Goal: Task Accomplishment & Management: Manage account settings

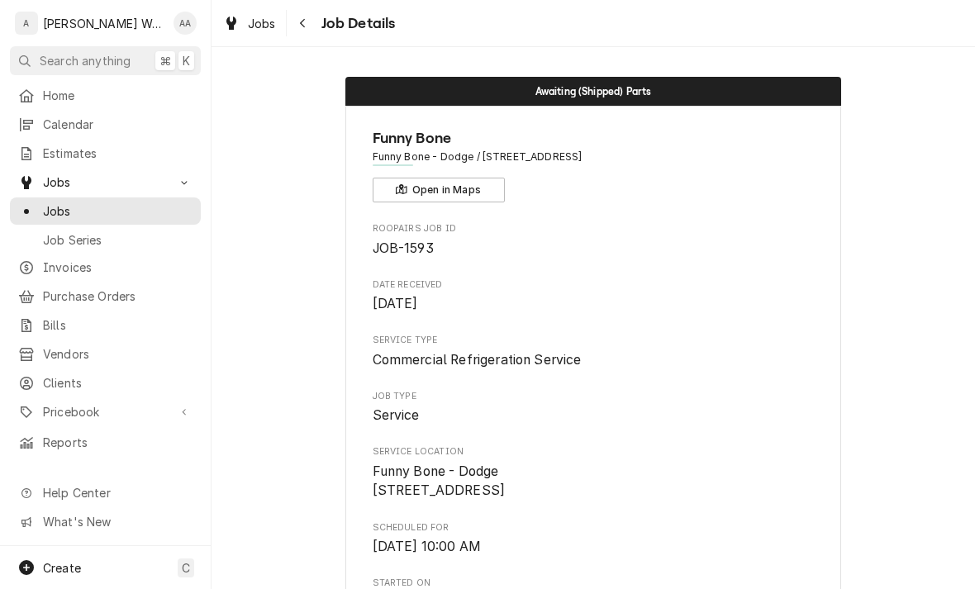
click at [64, 198] on link "Jobs" at bounding box center [105, 211] width 191 height 27
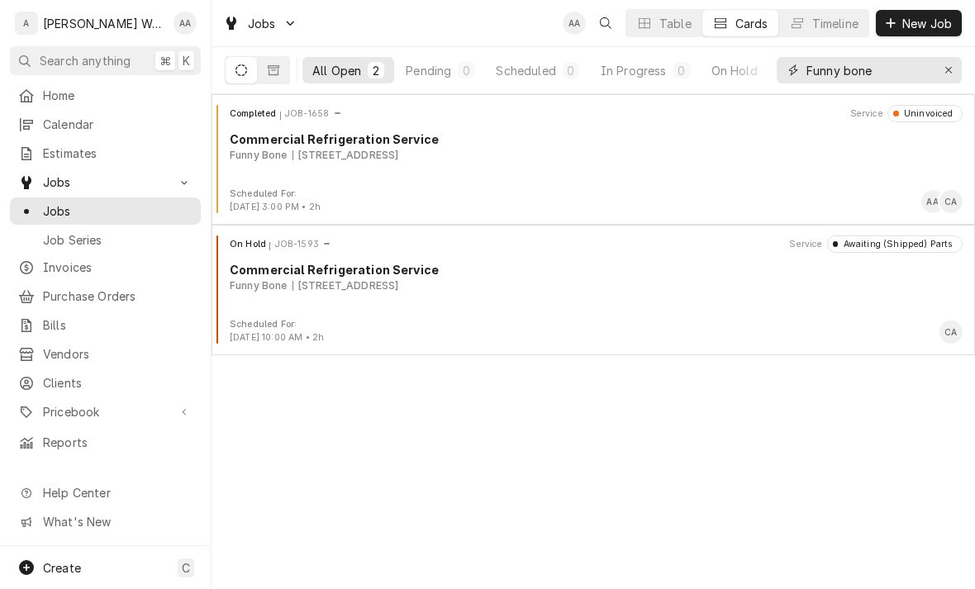
click at [945, 73] on icon "Erase input" at bounding box center [949, 70] width 9 height 12
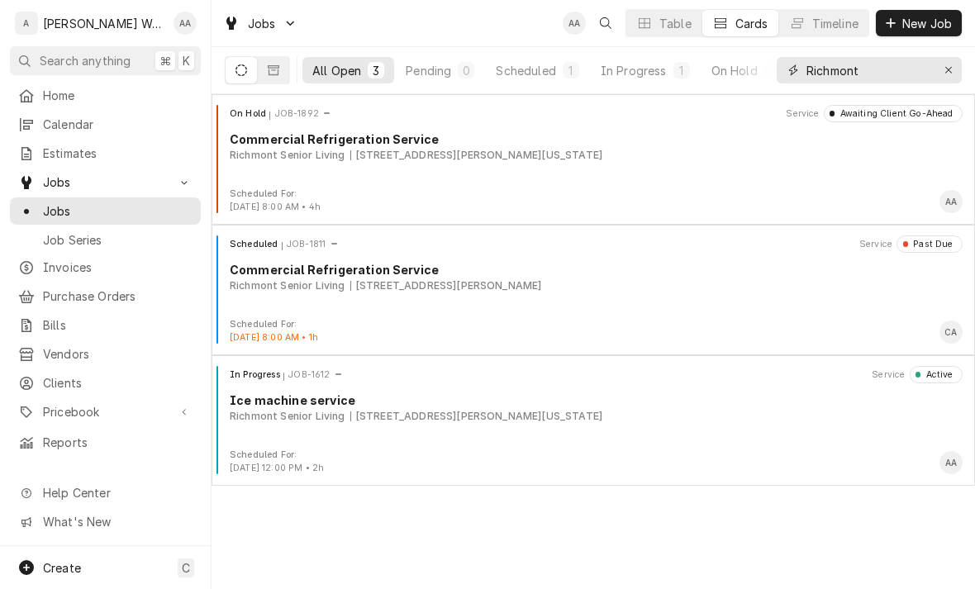
type input "Richmont"
click at [378, 420] on div "[STREET_ADDRESS][PERSON_NAME][US_STATE]" at bounding box center [476, 416] width 252 height 15
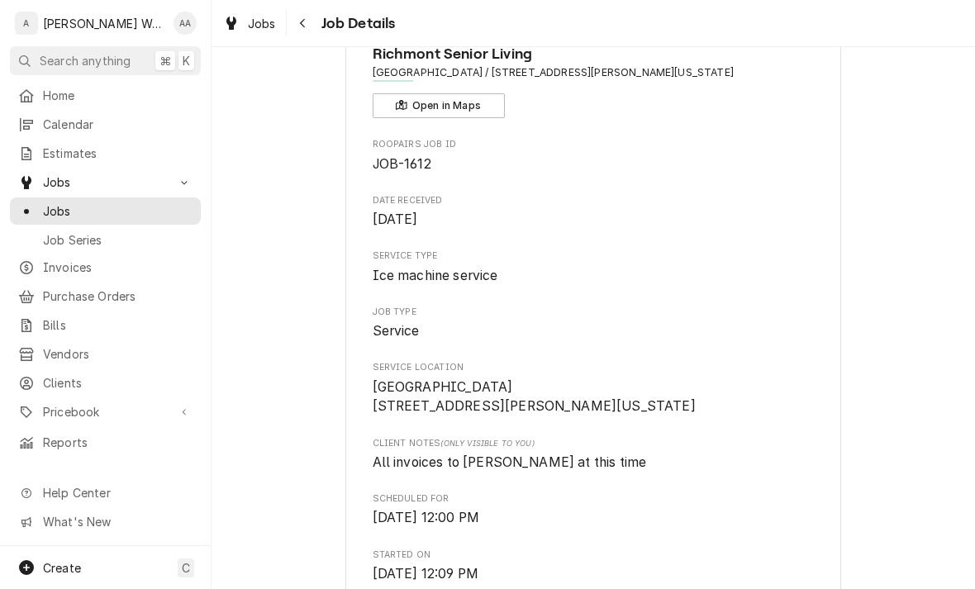
scroll to position [83, 0]
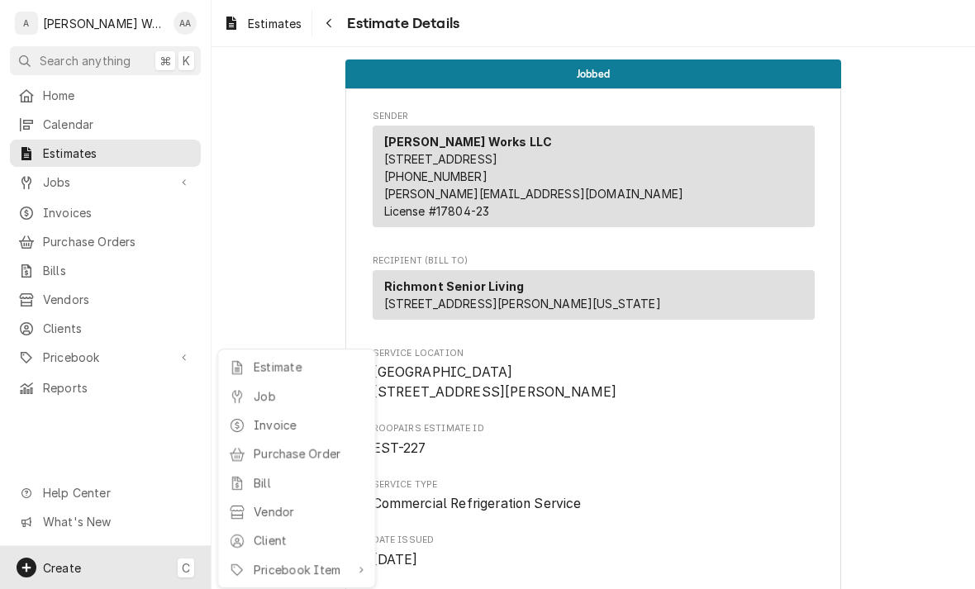
click at [174, 407] on html "A Anderson Works LLC AA Search anything ⌘ K Home Calendar Estimates Jobs Jobs J…" at bounding box center [487, 294] width 975 height 589
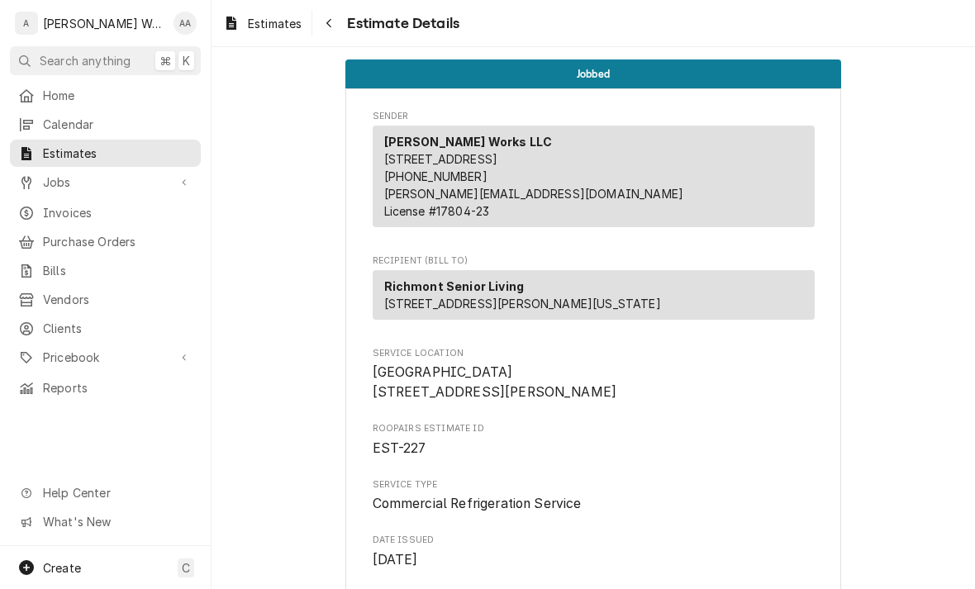
click at [49, 187] on link "Jobs" at bounding box center [105, 182] width 191 height 27
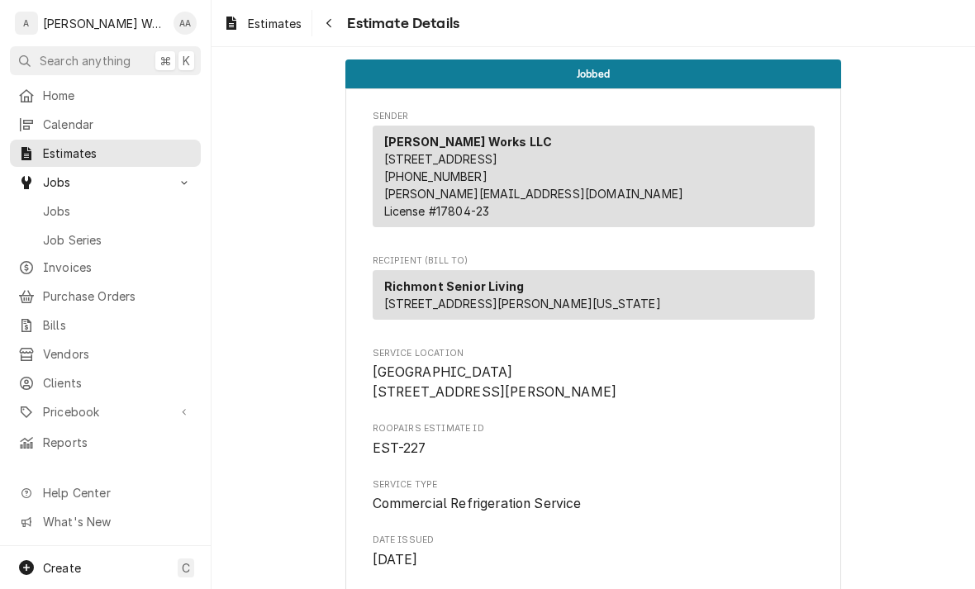
click at [60, 187] on link "Jobs" at bounding box center [105, 182] width 191 height 27
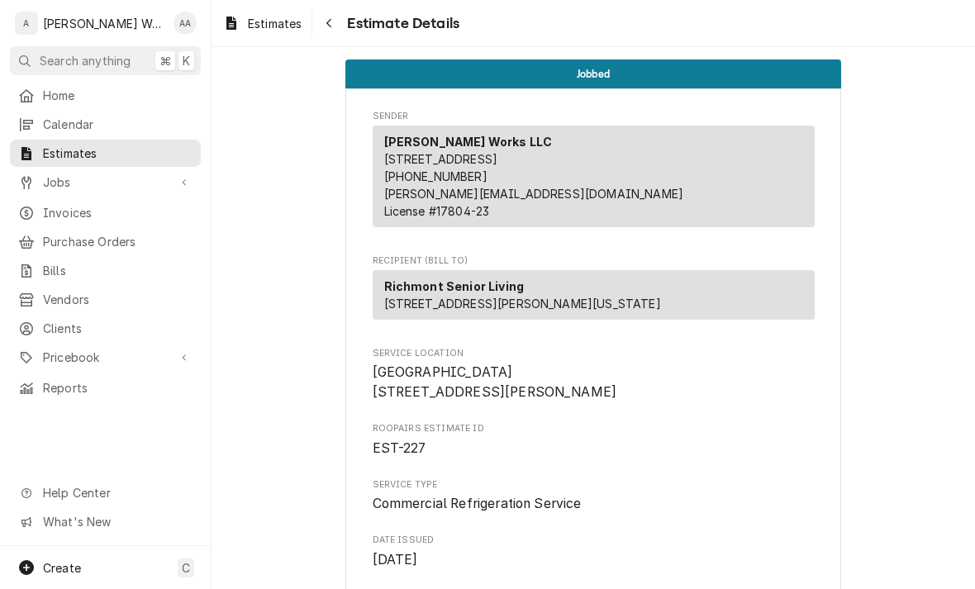
click at [57, 204] on span "Invoices" at bounding box center [118, 212] width 150 height 17
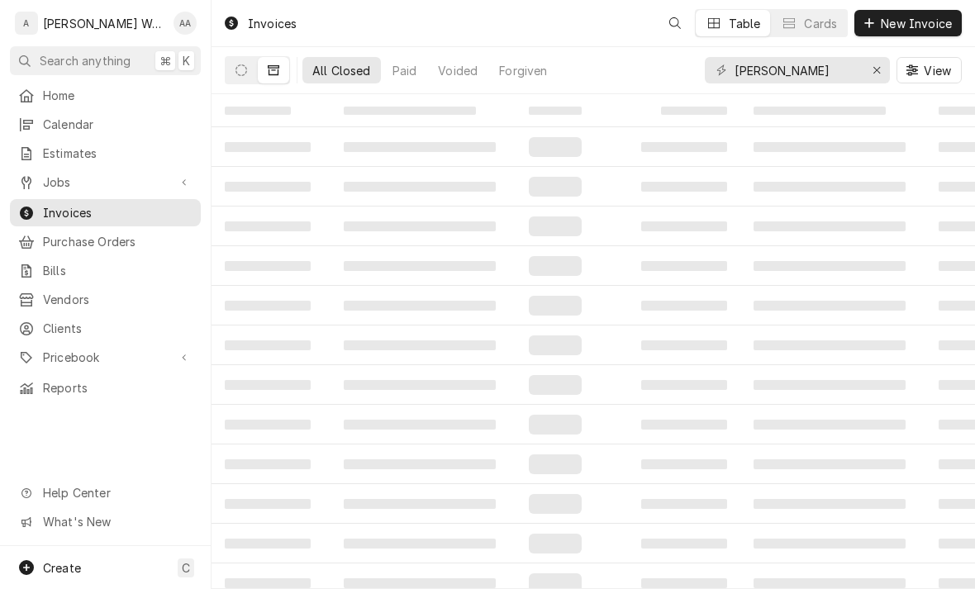
click at [52, 184] on span "Jobs" at bounding box center [105, 182] width 125 height 17
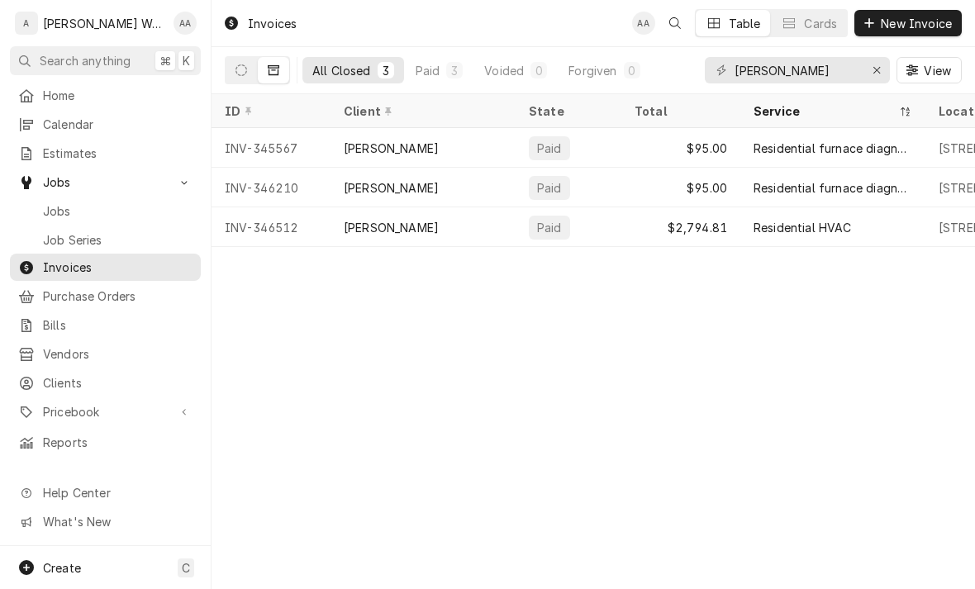
click at [47, 205] on span "Jobs" at bounding box center [118, 210] width 150 height 17
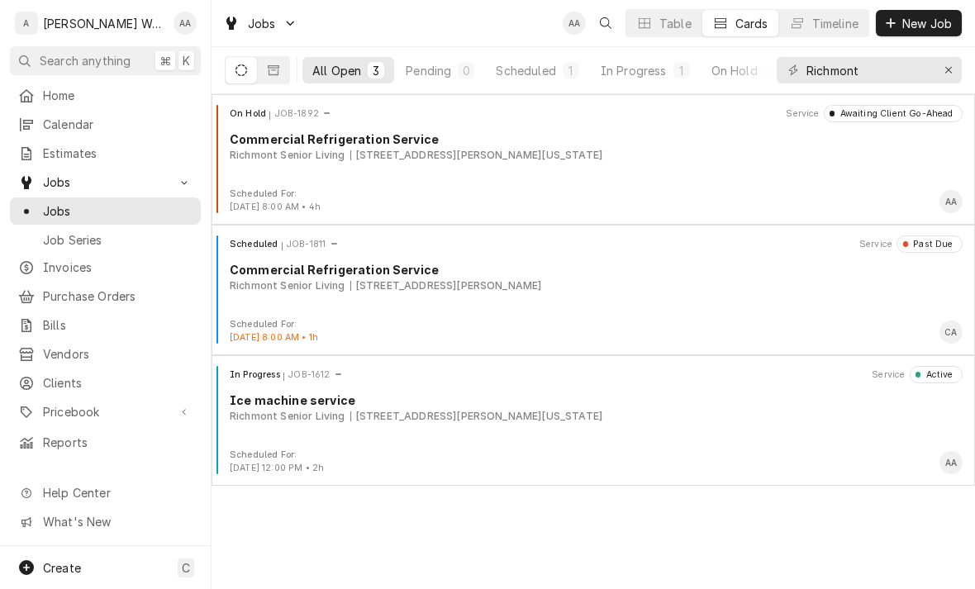
click at [312, 170] on div "On Hold JOB-1892 Service Awaiting Client Go-Ahead Commercial Refrigeration Serv…" at bounding box center [593, 146] width 750 height 83
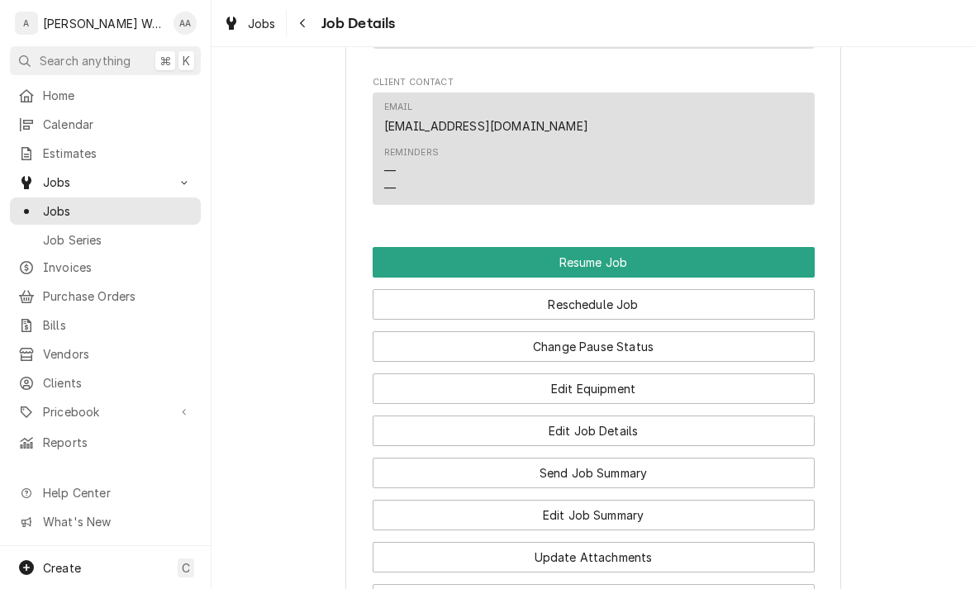
scroll to position [1519, 0]
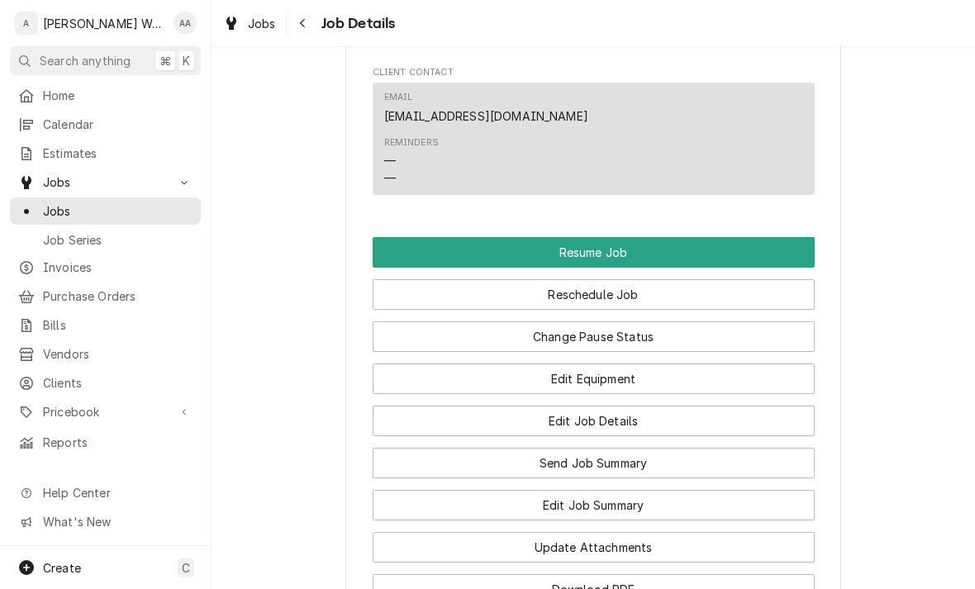
click at [433, 293] on button "Reschedule Job" at bounding box center [594, 294] width 442 height 31
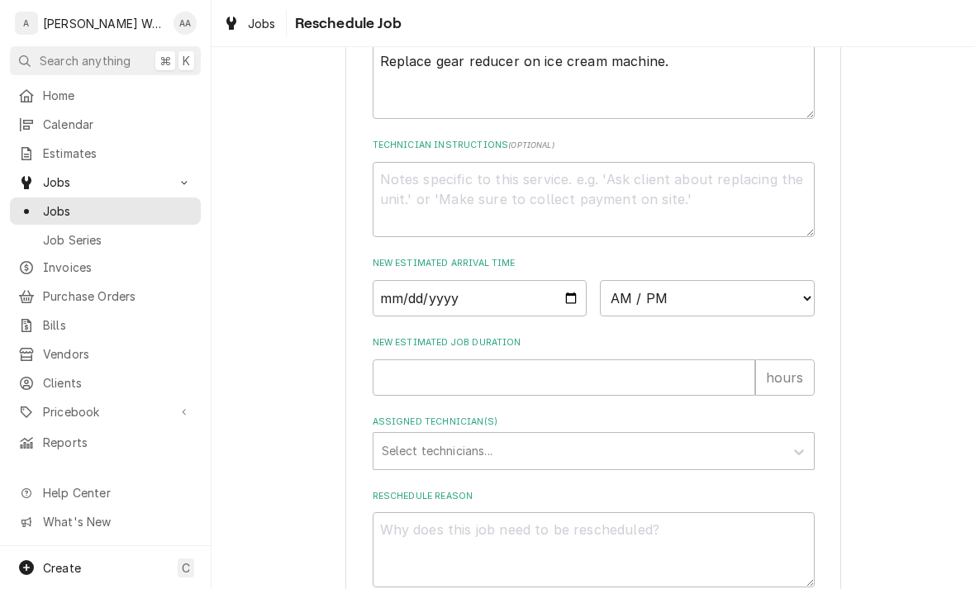
scroll to position [631, 0]
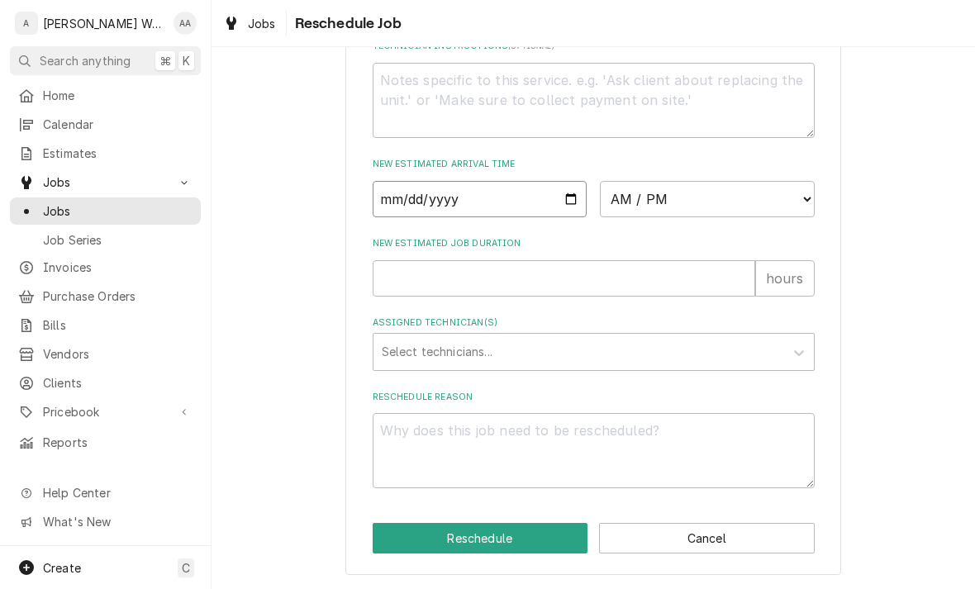
click at [426, 211] on input "Date" at bounding box center [480, 199] width 215 height 36
type input "2025-10-06"
type textarea "x"
type input "2025-10-07"
type textarea "x"
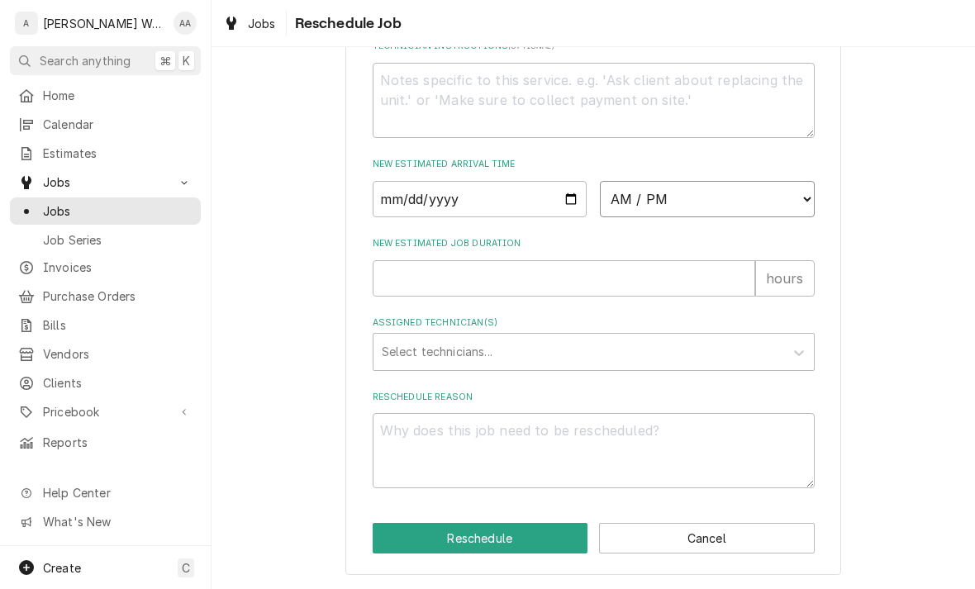
click at [667, 214] on select "AM / PM 6:00 AM 6:15 AM 6:30 AM 6:45 AM 7:00 AM 7:15 AM 7:30 AM 7:45 AM 8:00 AM…" at bounding box center [707, 199] width 215 height 36
select select "14:30:00"
type textarea "x"
click at [406, 283] on input "New Estimated Job Duration" at bounding box center [564, 278] width 383 height 36
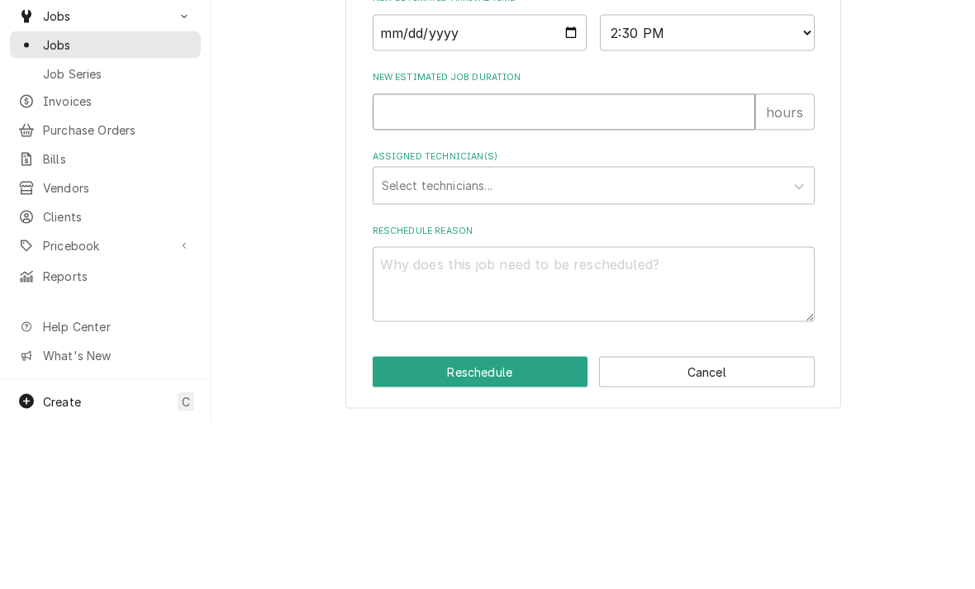
type input "2"
type textarea "x"
type input "1"
type textarea "x"
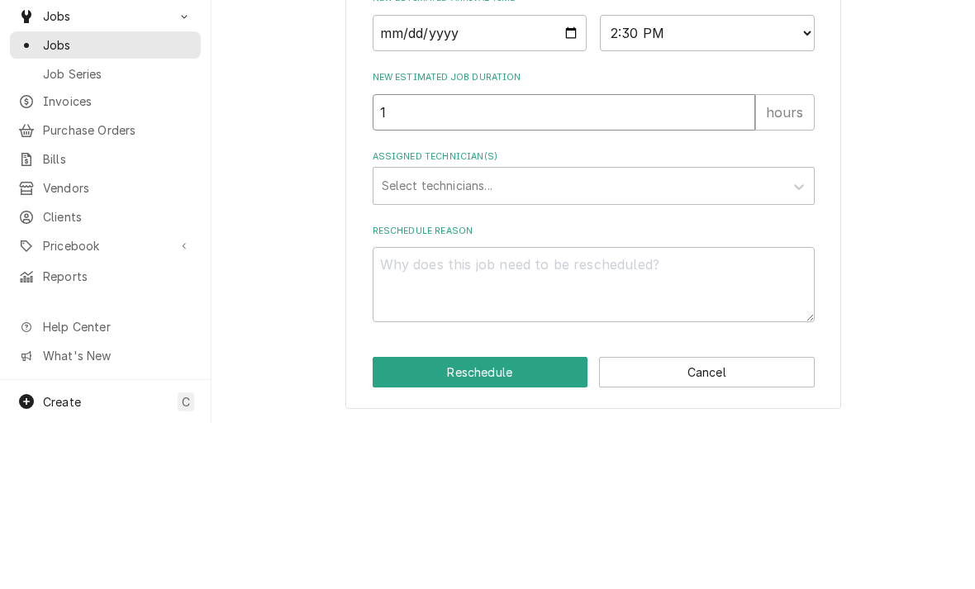
type input "1"
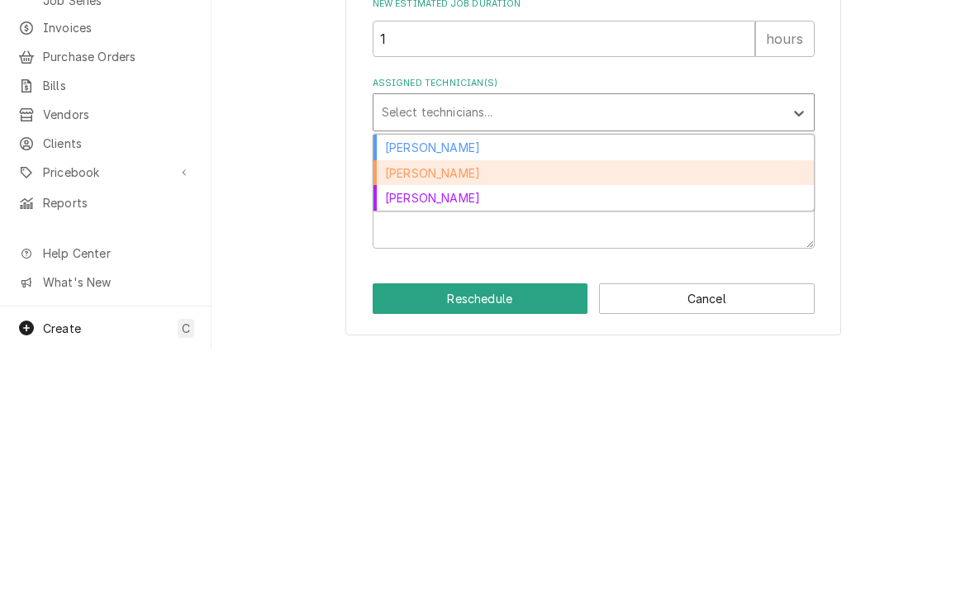
click at [388, 400] on div "Caleb Anderson" at bounding box center [594, 413] width 441 height 26
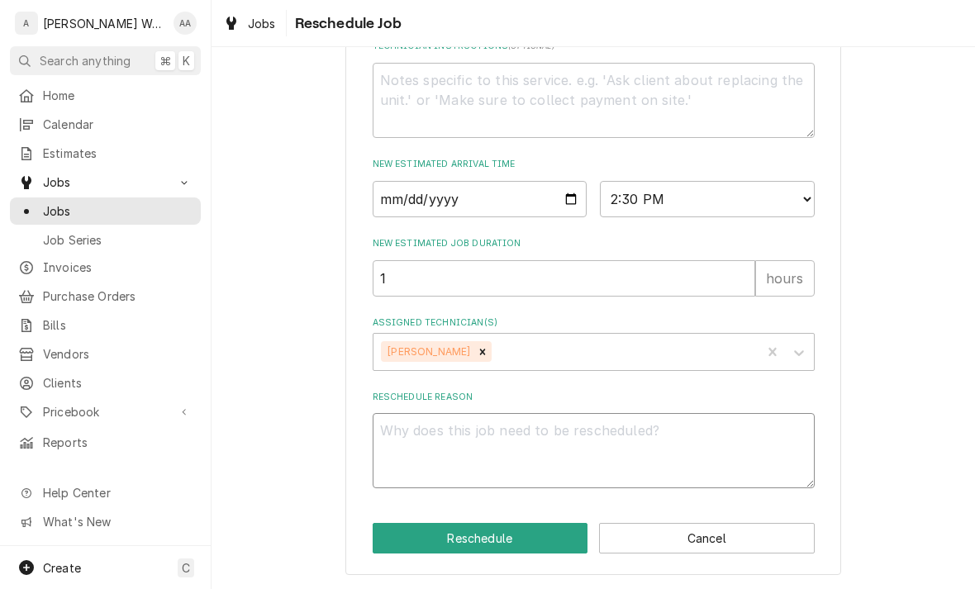
click at [402, 445] on textarea "Reschedule Reason" at bounding box center [594, 450] width 442 height 75
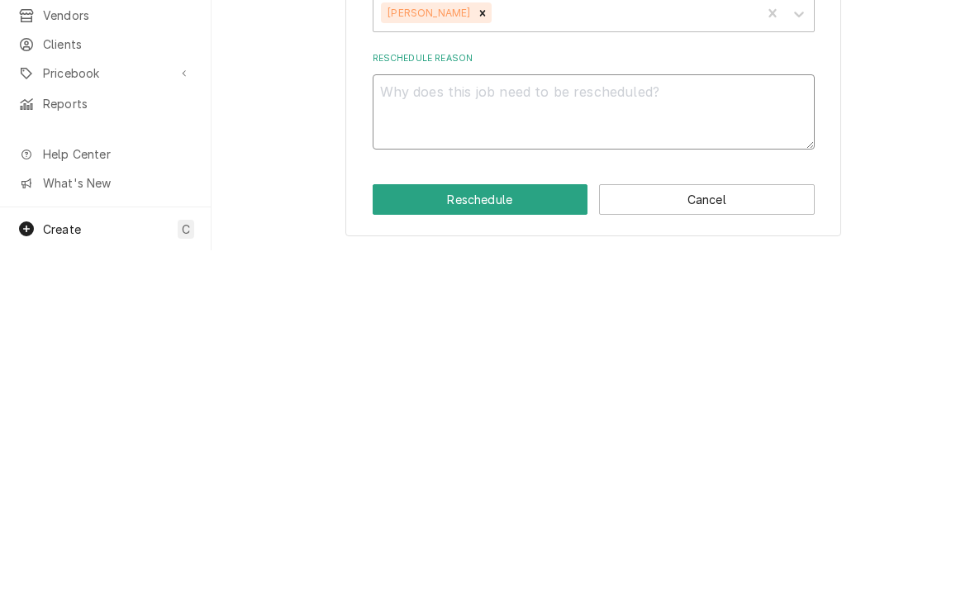
type textarea "x"
type textarea "C"
type textarea "x"
type textarea "Che"
type textarea "x"
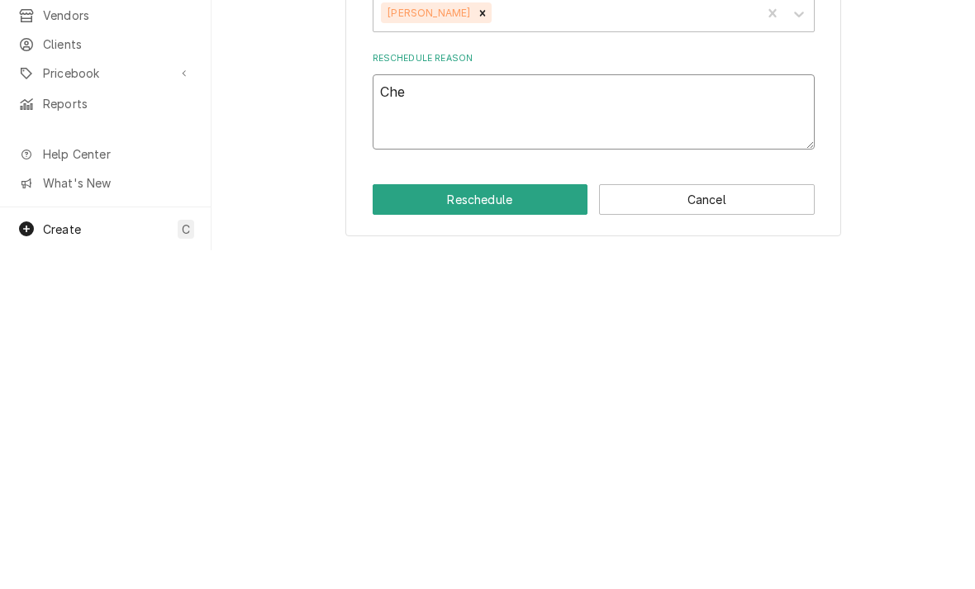
type textarea "Chec"
type textarea "x"
type textarea "Check"
type textarea "x"
type textarea "Check o"
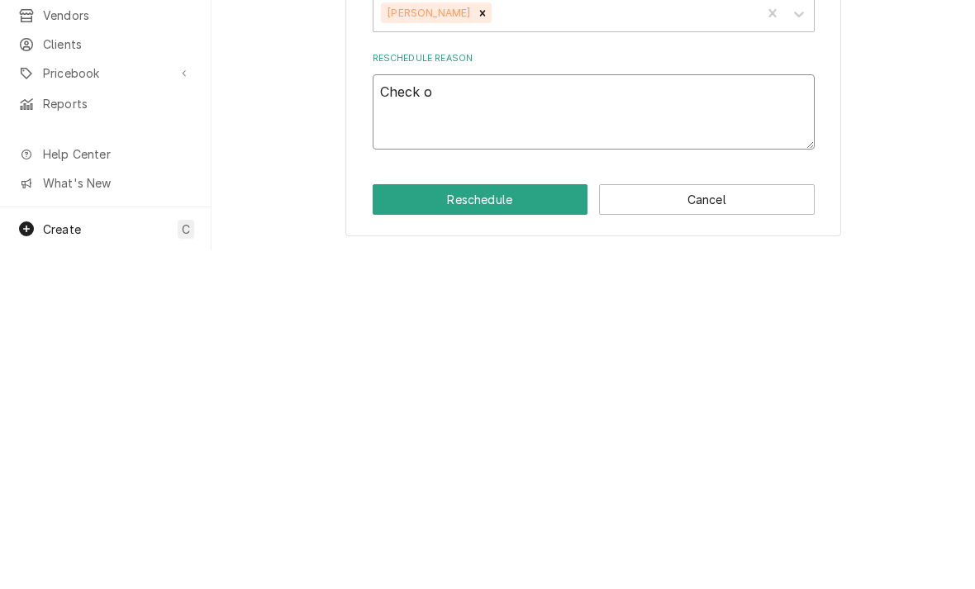
type textarea "x"
type textarea "Check on"
type textarea "x"
type textarea "Check on L"
type textarea "x"
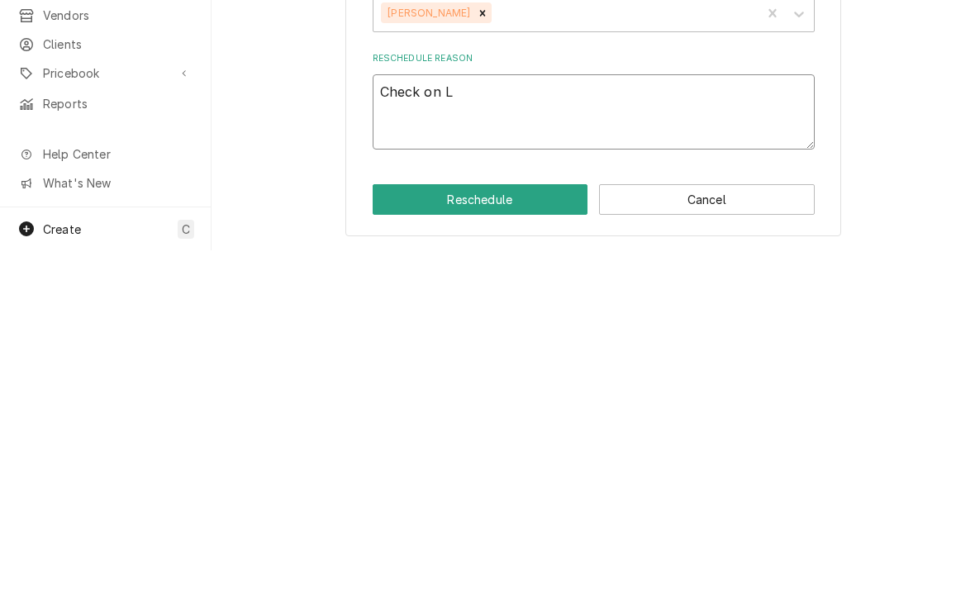
type textarea "Check on LH"
type textarea "x"
type textarea "Check on LH"
type textarea "x"
type textarea "Check on LH s"
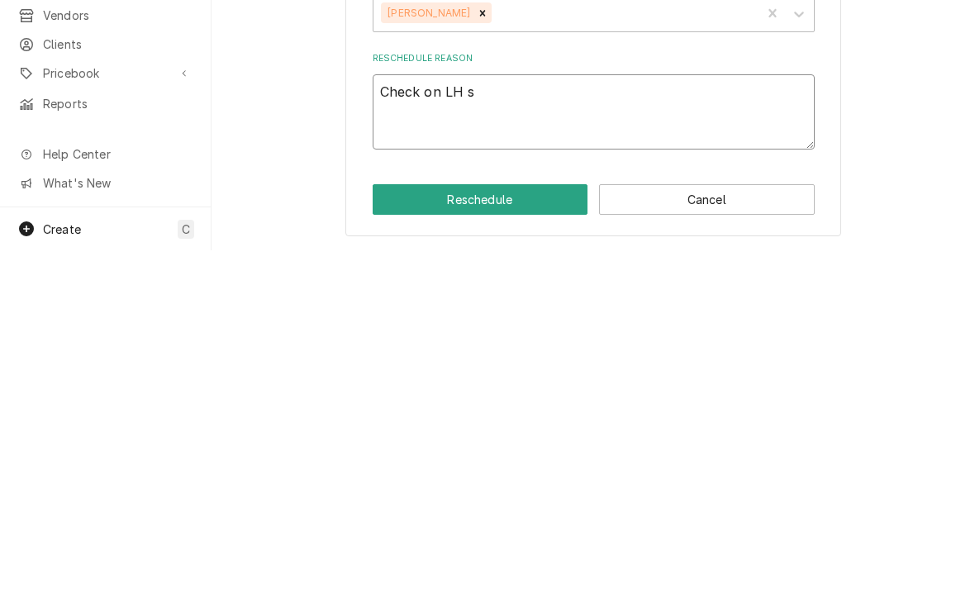
type textarea "x"
type textarea "Check on LH si"
type textarea "x"
type textarea "Check on LH sid"
type textarea "x"
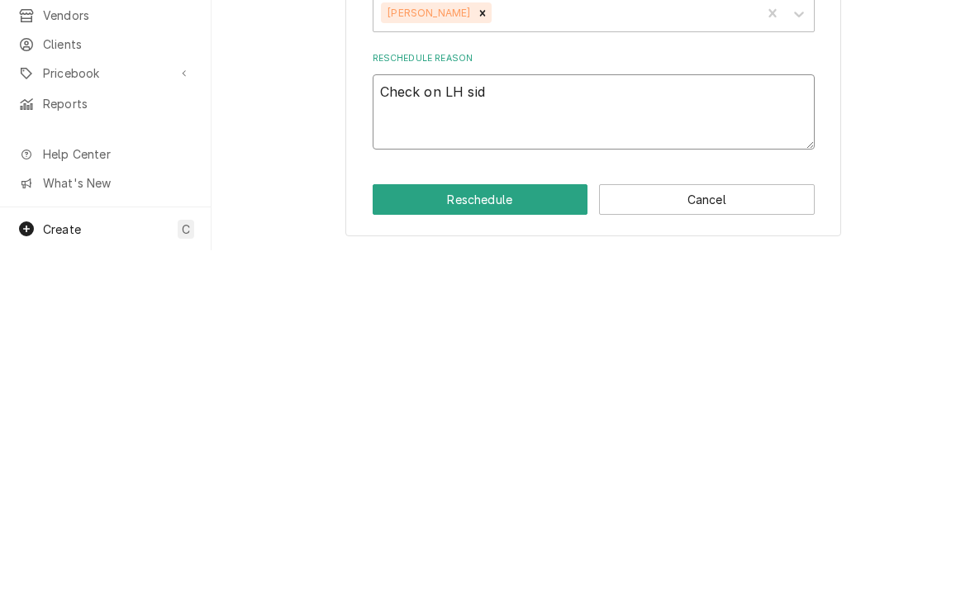
type textarea "Check on LH side"
type textarea "x"
type textarea "Check on LH side"
type textarea "x"
type textarea "Check on LH side o"
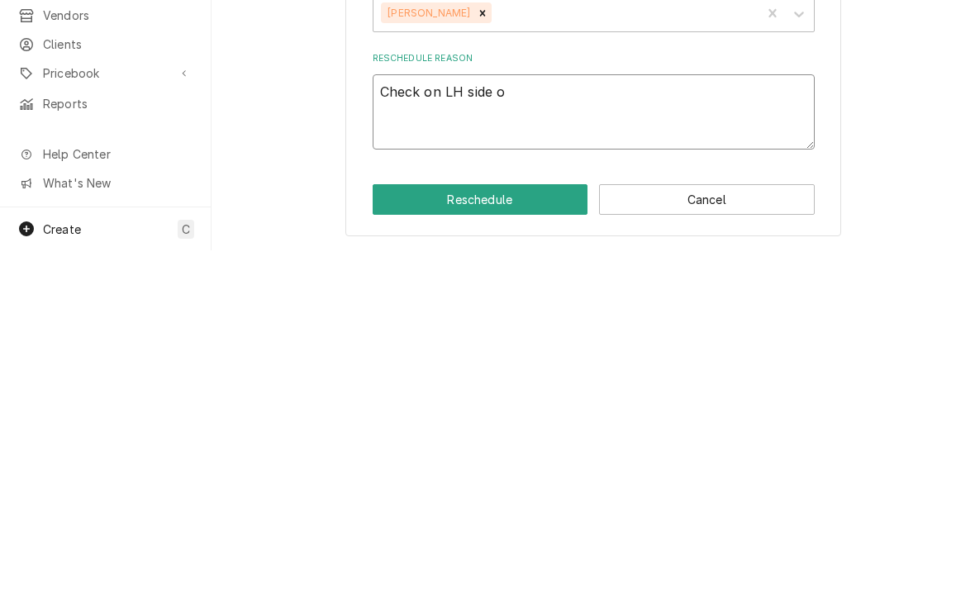
type textarea "x"
type textarea "Check on LH side of"
type textarea "x"
type textarea "Check on LH side of"
type textarea "x"
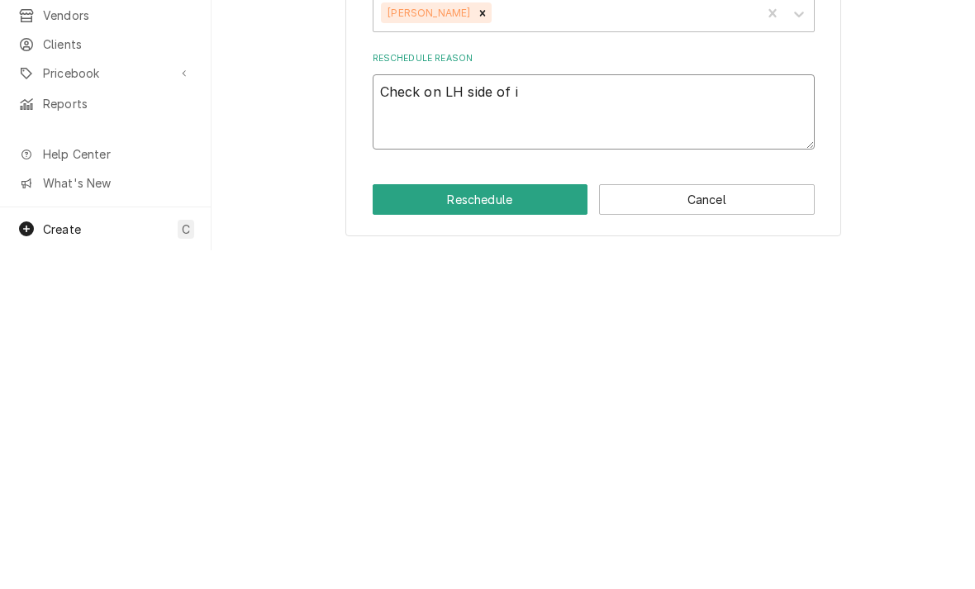
type textarea "Check on LH side of ic"
type textarea "x"
type textarea "Check on LH side of ice"
type textarea "x"
type textarea "Check on LH side of ice"
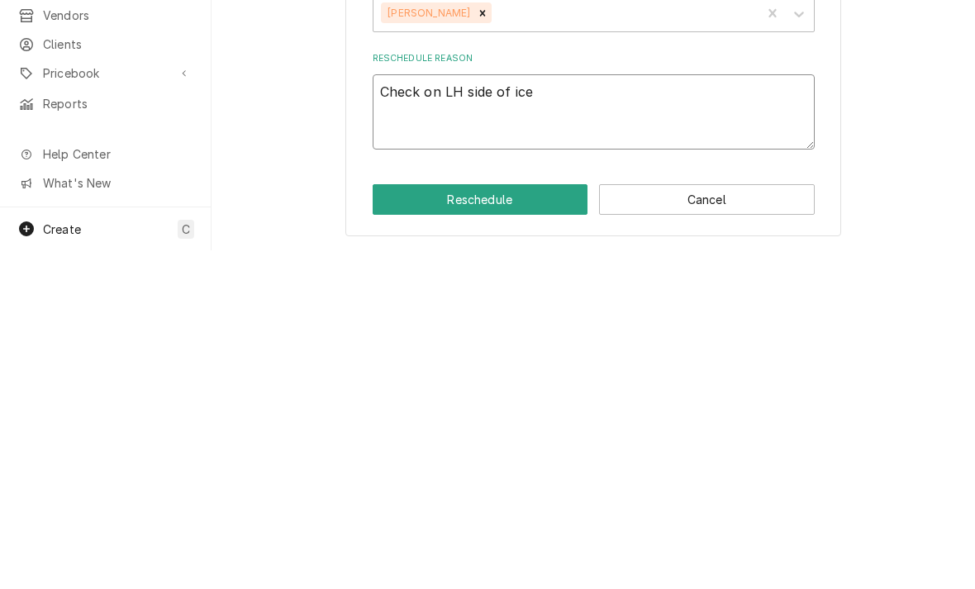
type textarea "x"
type textarea "Check on LH side of ice c"
type textarea "x"
type textarea "Check on LH side of ice cr"
type textarea "x"
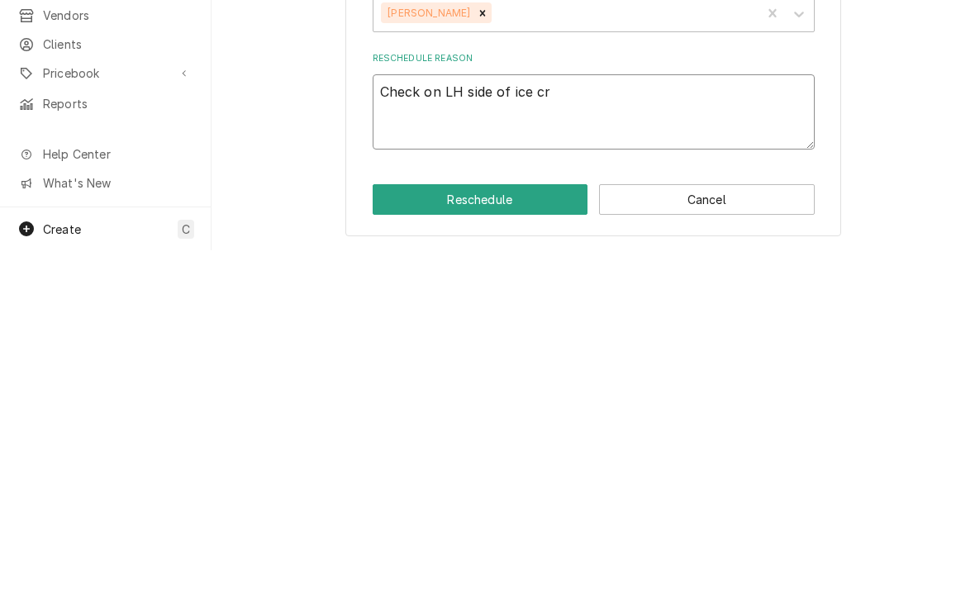
type textarea "Check on LH side of ice cre"
type textarea "x"
type textarea "Check on LH side of ice crea"
type textarea "x"
type textarea "Check on LH side of ice cream"
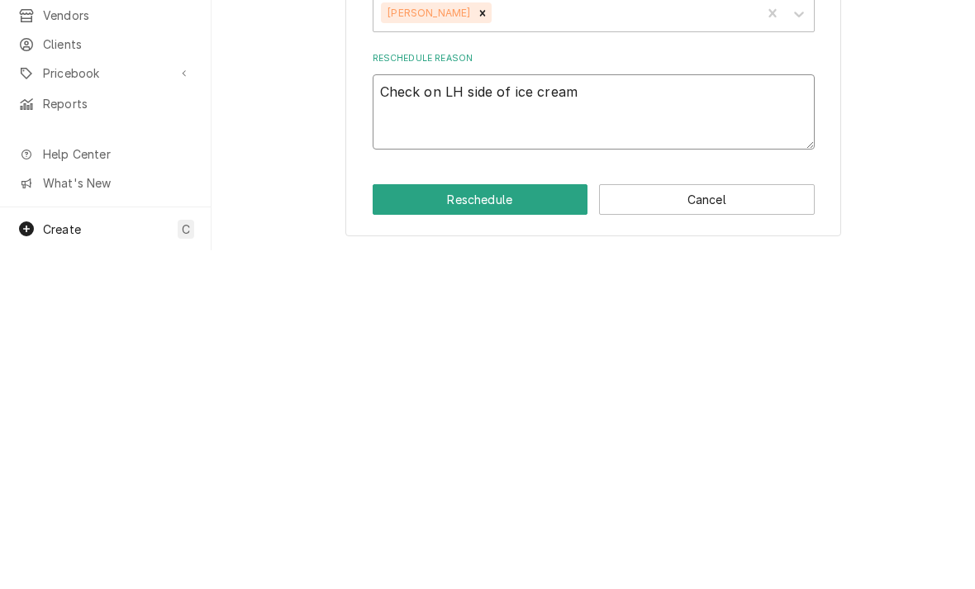
type textarea "x"
type textarea "Check on LH side of ice cream"
type textarea "x"
type textarea "Check on LH side of ice cream."
type textarea "x"
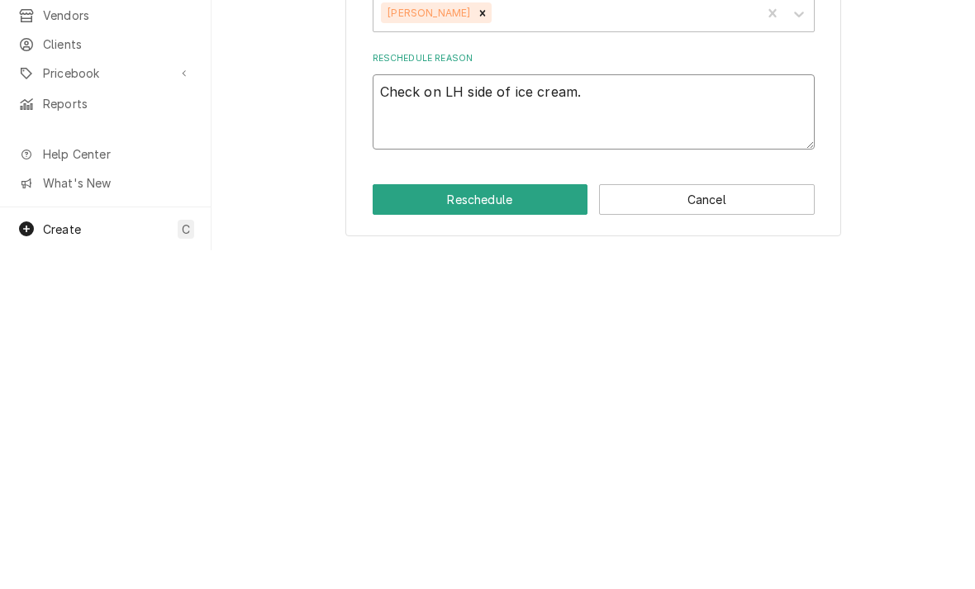
type textarea "Check on LH side of ice cream. R"
type textarea "x"
type textarea "Check on LH side of ice cream. Re"
type textarea "x"
type textarea "Check on LH side of ice cream. Rec"
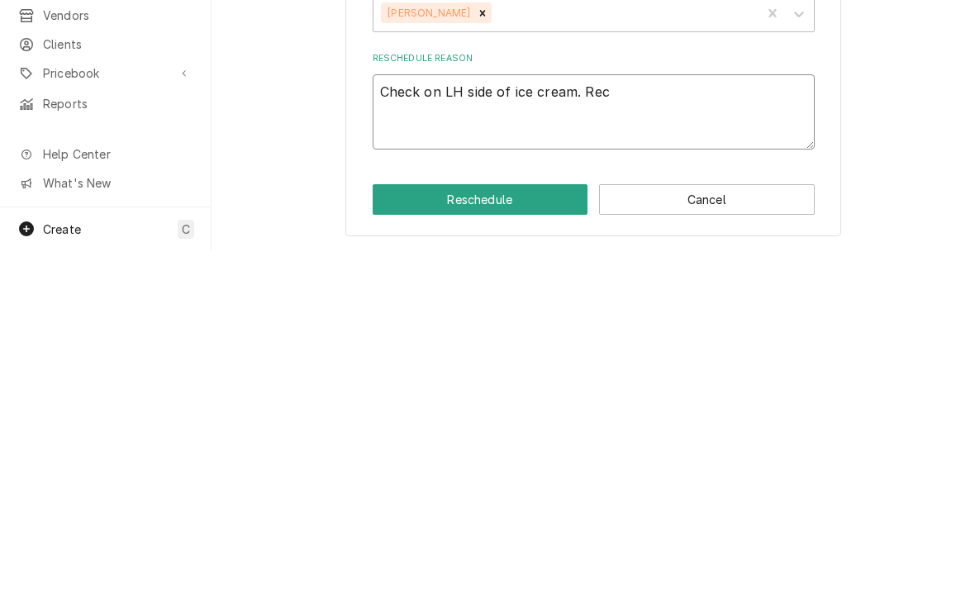
type textarea "x"
type textarea "Check on LH side of ice cream. Reco"
type textarea "x"
type textarea "Check on LH side of ice cream. Record"
type textarea "x"
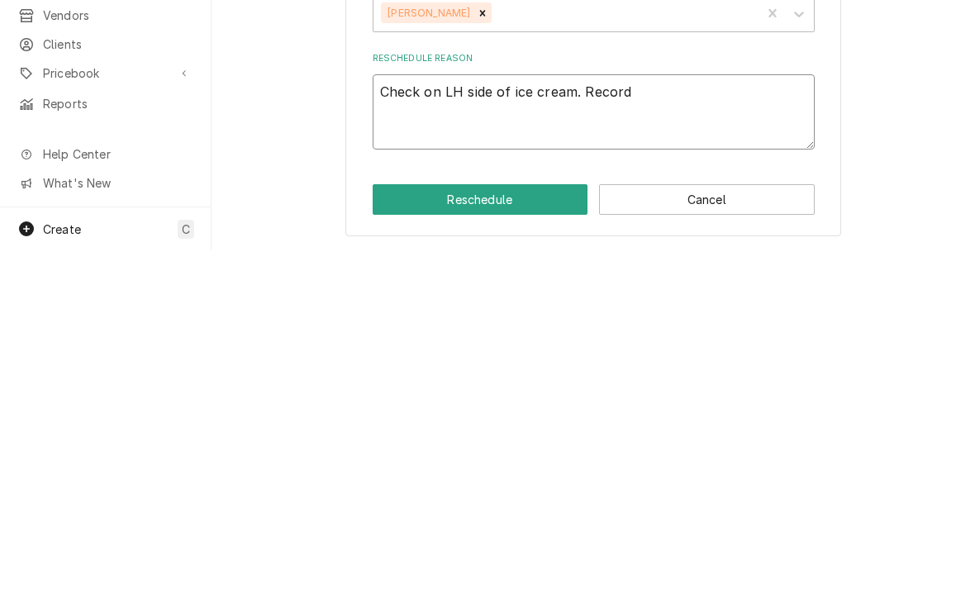
type textarea "Check on LH side of ice cream. Record"
type textarea "x"
type textarea "Check on LH side of ice cream. Record a"
type textarea "x"
type textarea "Check on LH side of ice cream. Record am"
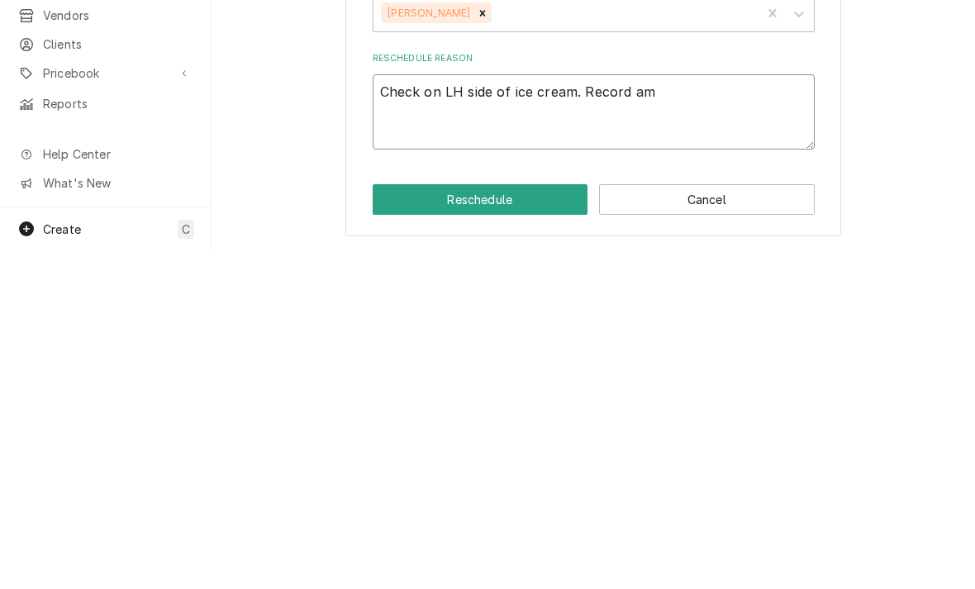
type textarea "x"
type textarea "Check on LH side of ice cream. Record amp"
type textarea "x"
type textarea "Check on LH side of ice cream. Record amp"
type textarea "x"
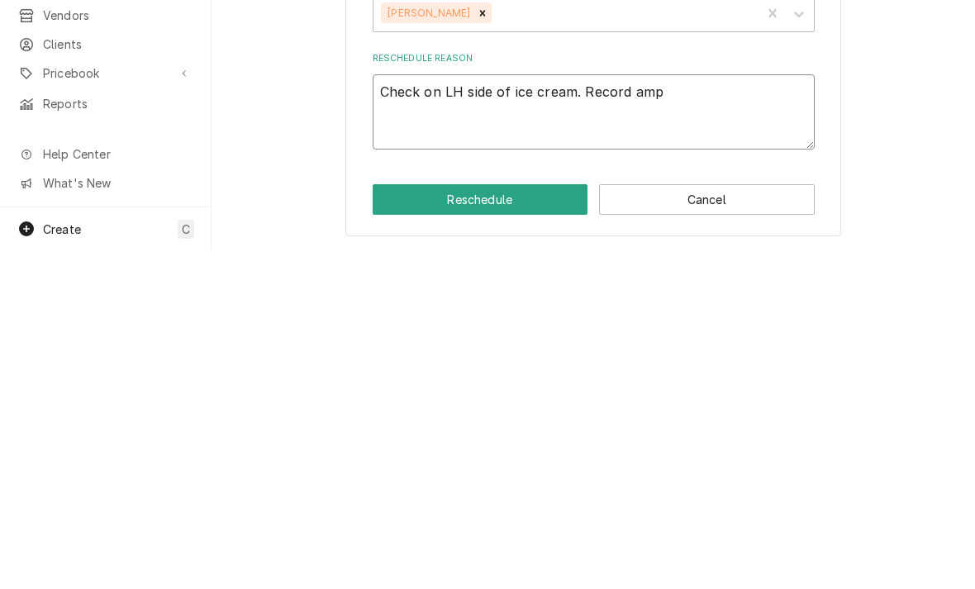
type textarea "Check on LH side of ice cream. Record amp d"
type textarea "x"
type textarea "Check on LH side of ice cream. Record amp dr"
type textarea "x"
type textarea "Check on LH side of ice cream. Record amp dra"
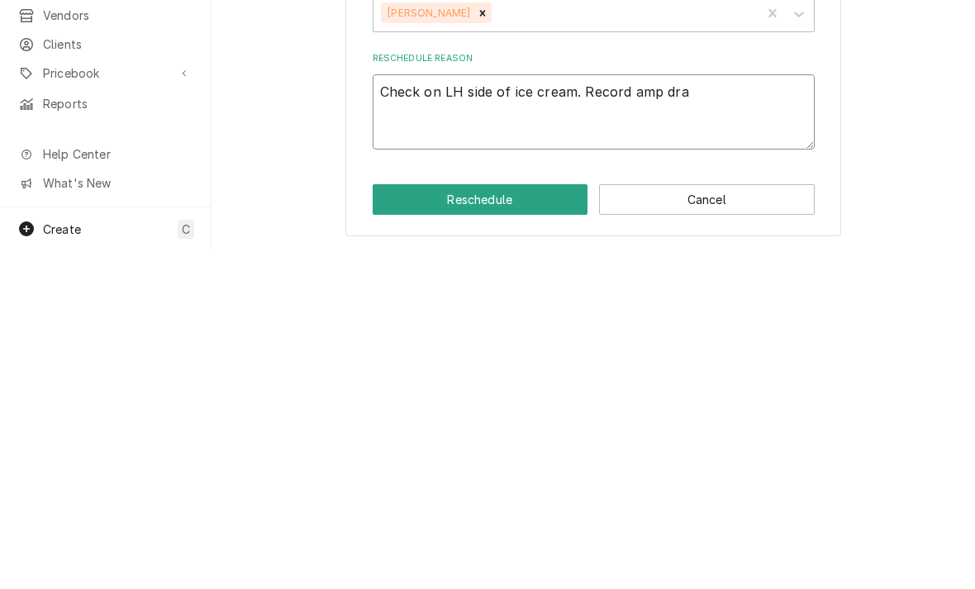
type textarea "x"
type textarea "Check on LH side of ice cream. Record amp draw"
type textarea "x"
type textarea "Check on LH side of ice cream. Record amp draw"
type textarea "x"
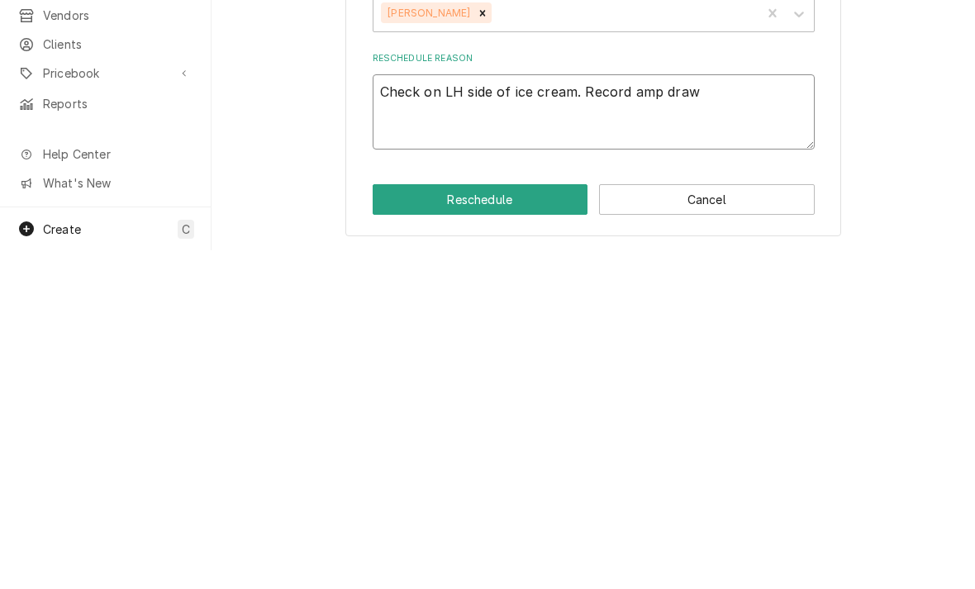
type textarea "Check on LH side of ice cream. Record amp draw o"
type textarea "x"
type textarea "Check on LH side of ice cream. Record amp draw of"
type textarea "x"
type textarea "Check on LH side of ice cream. Record amp draw of"
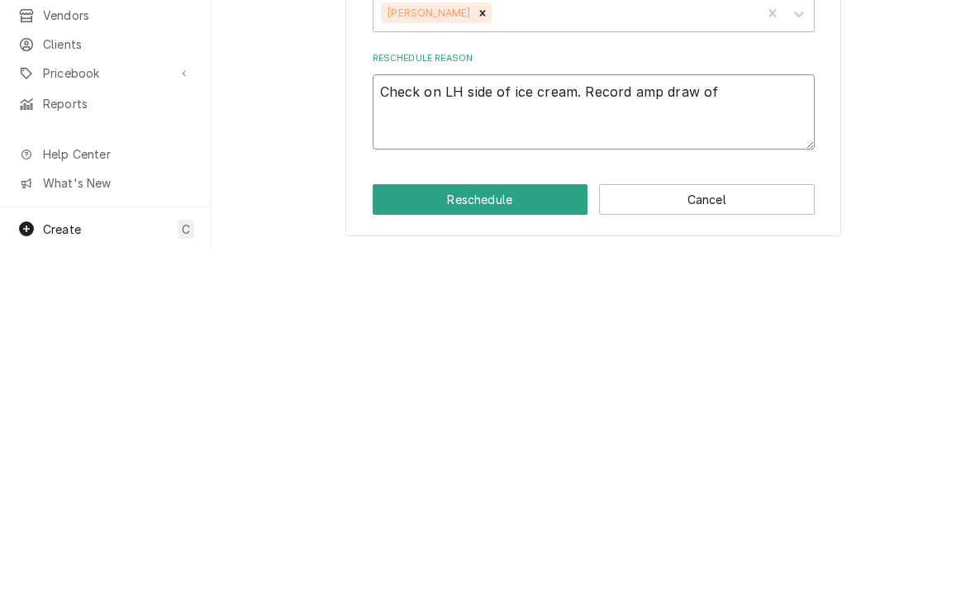
type textarea "x"
type textarea "Check on LH side of ice cream. Record amp draw of b"
type textarea "x"
type textarea "Check on LH side of ice cream. Record amp draw of be"
type textarea "x"
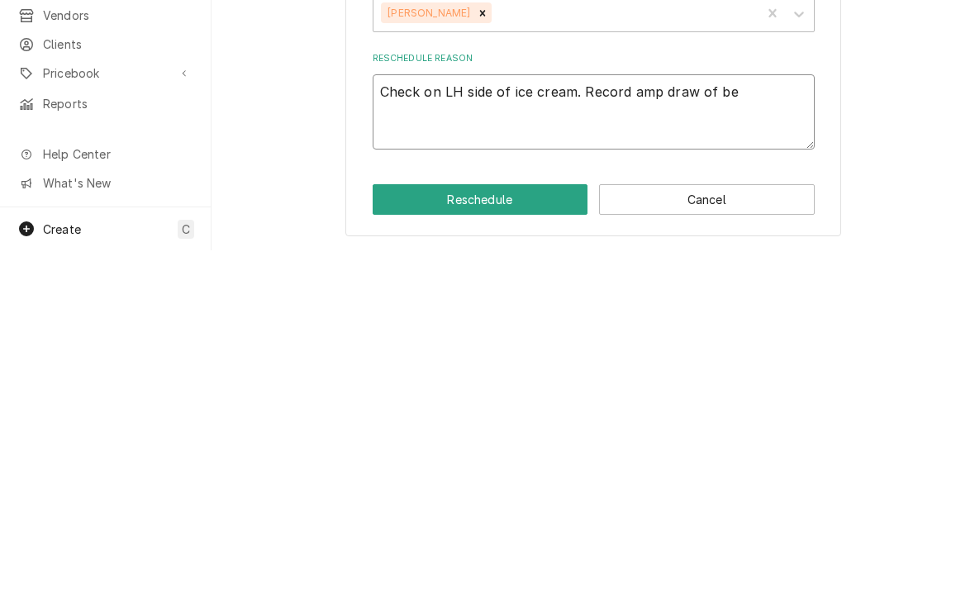
type textarea "Check on LH side of ice cream. Record amp draw of bea"
type textarea "x"
type textarea "Check on LH side of ice cream. Record amp draw of beat"
type textarea "x"
type textarea "Check on LH side of ice cream. Record amp draw of beate"
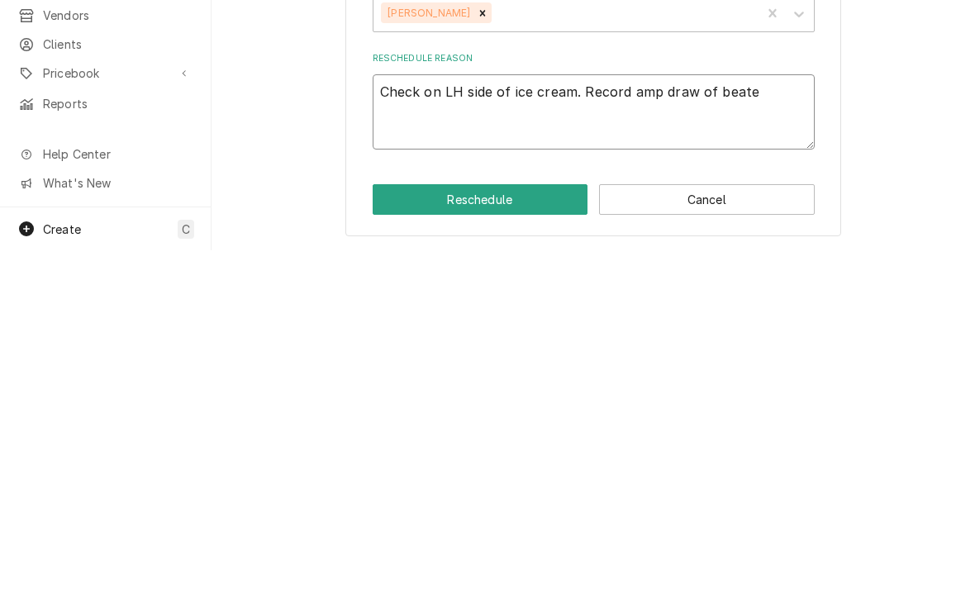
type textarea "x"
type textarea "Check on LH side of ice cream. Record amp draw of beater"
type textarea "x"
type textarea "Check on LH side of ice cream. Record amp draw of beater"
type textarea "x"
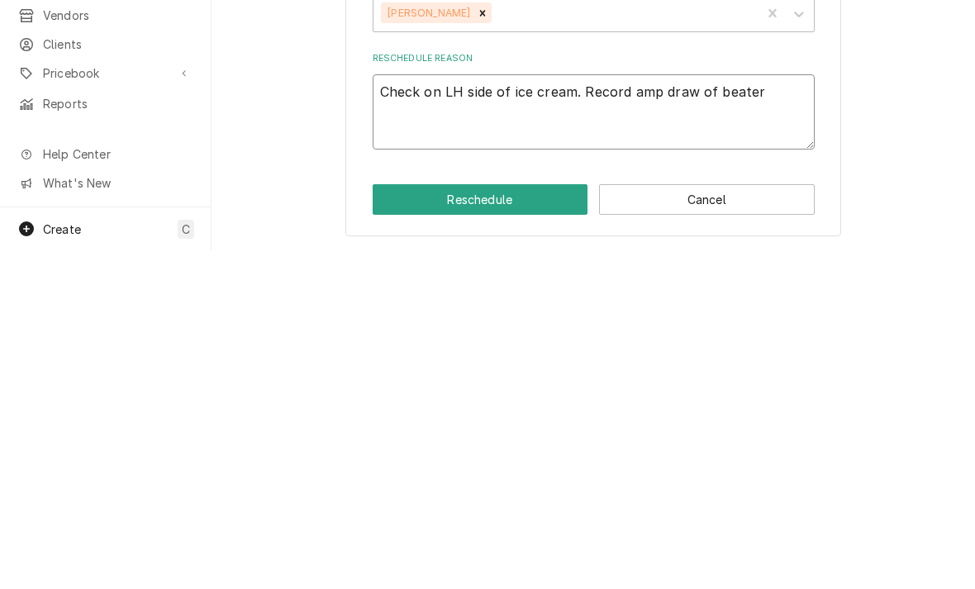
type textarea "Check on LH side of ice cream. Record amp draw of beater m"
type textarea "x"
type textarea "Check on LH side of ice cream. Record amp draw of beater mo"
type textarea "x"
type textarea "Check on LH side of ice cream. Record amp draw of beater moto"
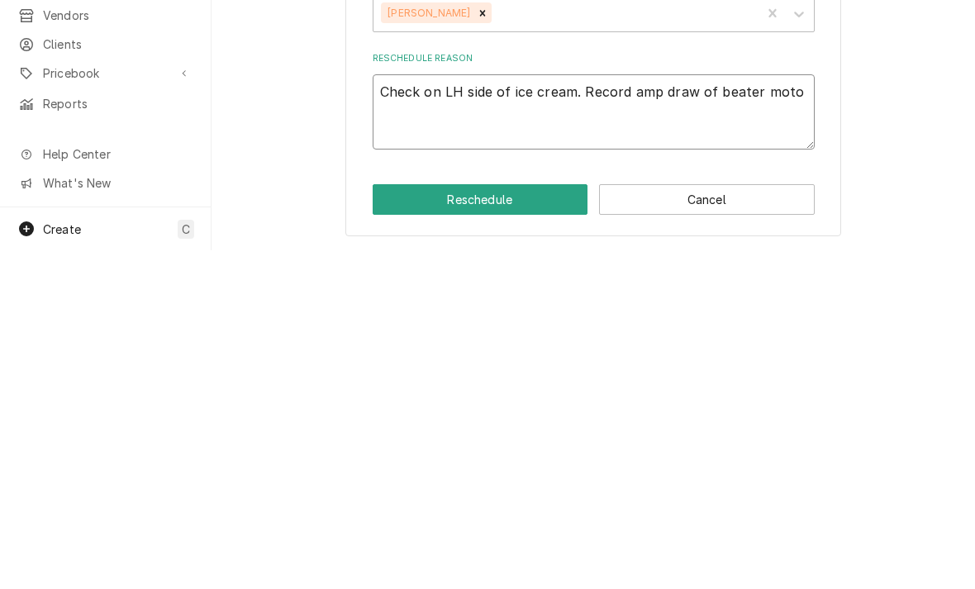
type textarea "x"
type textarea "Check on LH side of ice cream. Record amp draw of beater motor"
type textarea "x"
type textarea "Check on LH side of ice cream. Record amp draw of beater motor"
click at [426, 523] on button "Reschedule" at bounding box center [481, 538] width 216 height 31
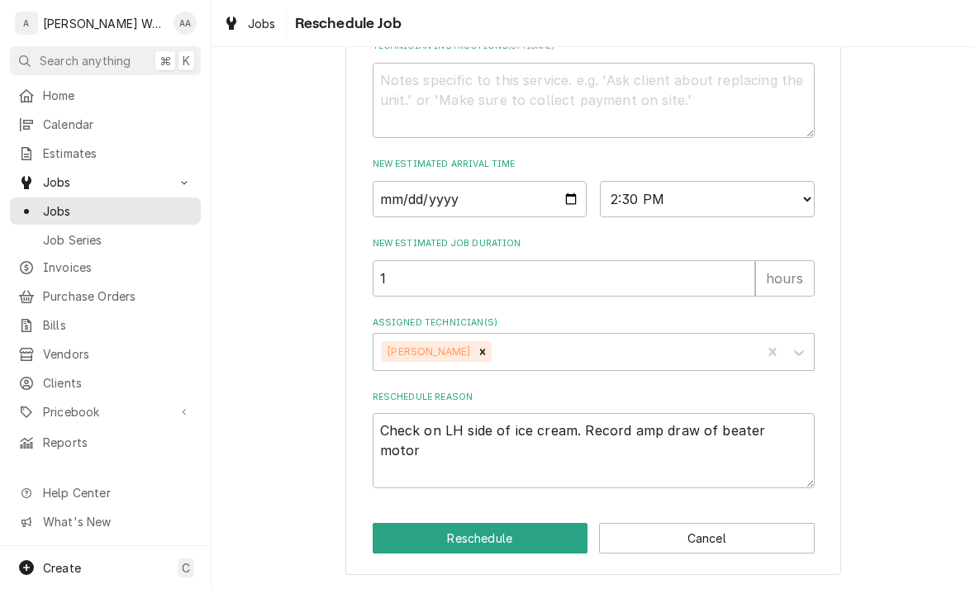
type textarea "x"
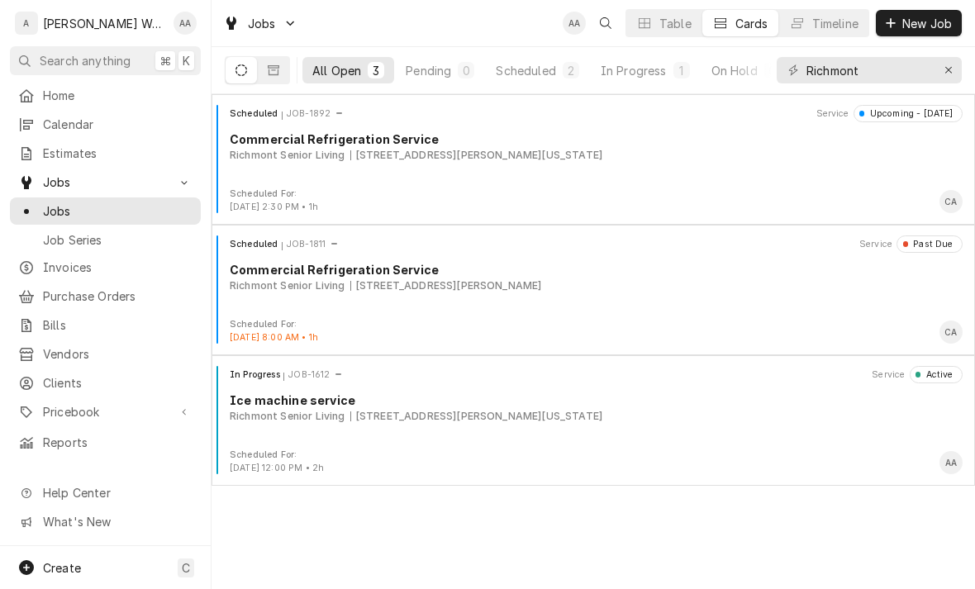
click at [302, 284] on div "Richmont Senior Living" at bounding box center [288, 286] width 116 height 15
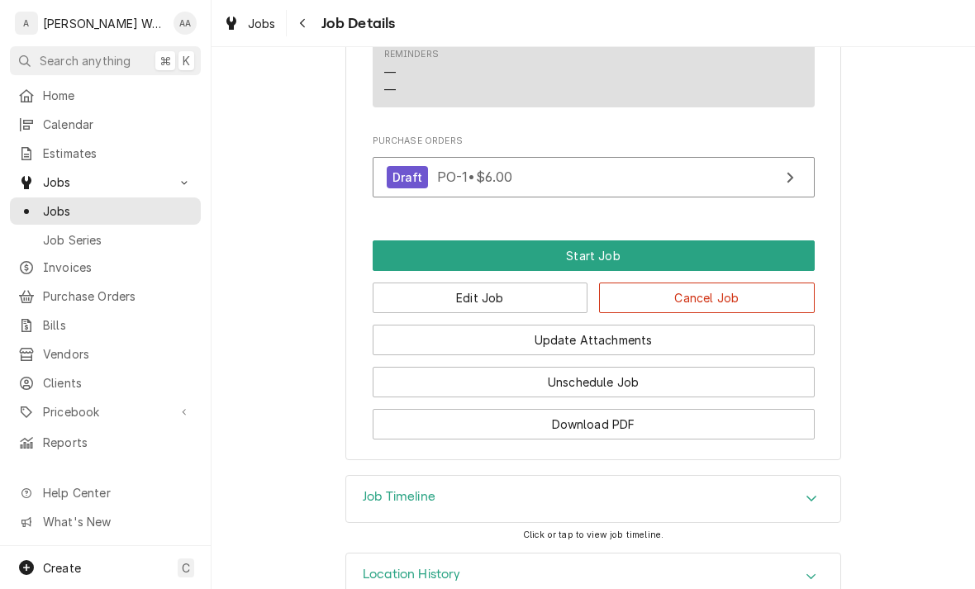
scroll to position [1088, 0]
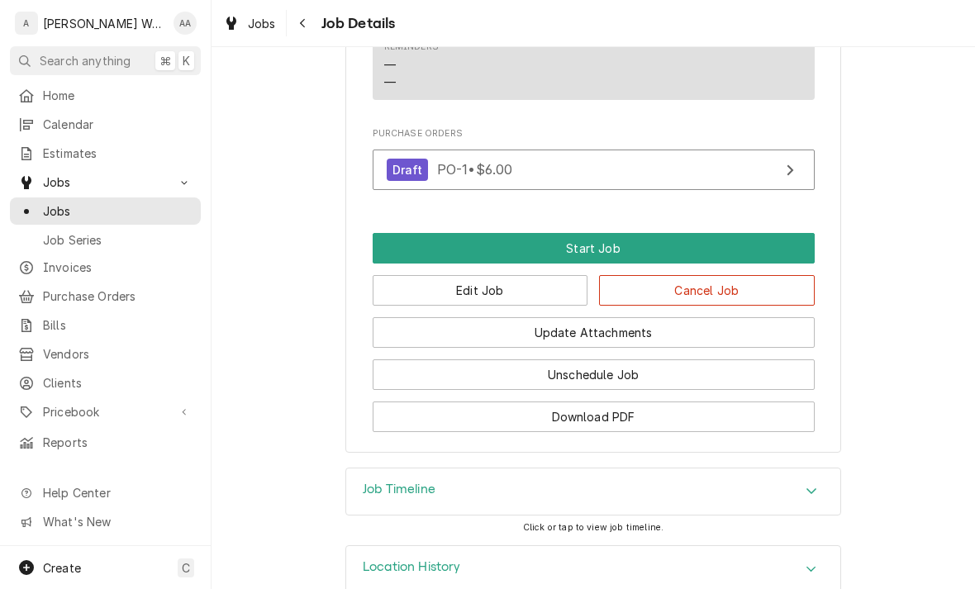
click at [406, 179] on div "Draft" at bounding box center [408, 170] width 42 height 22
click at [432, 298] on button "Edit Job" at bounding box center [481, 290] width 216 height 31
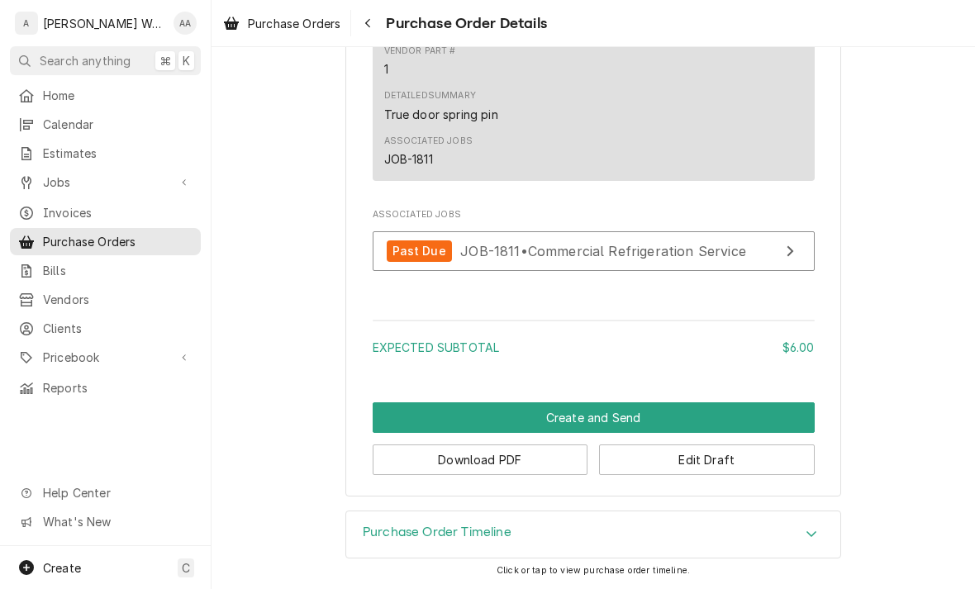
scroll to position [934, 0]
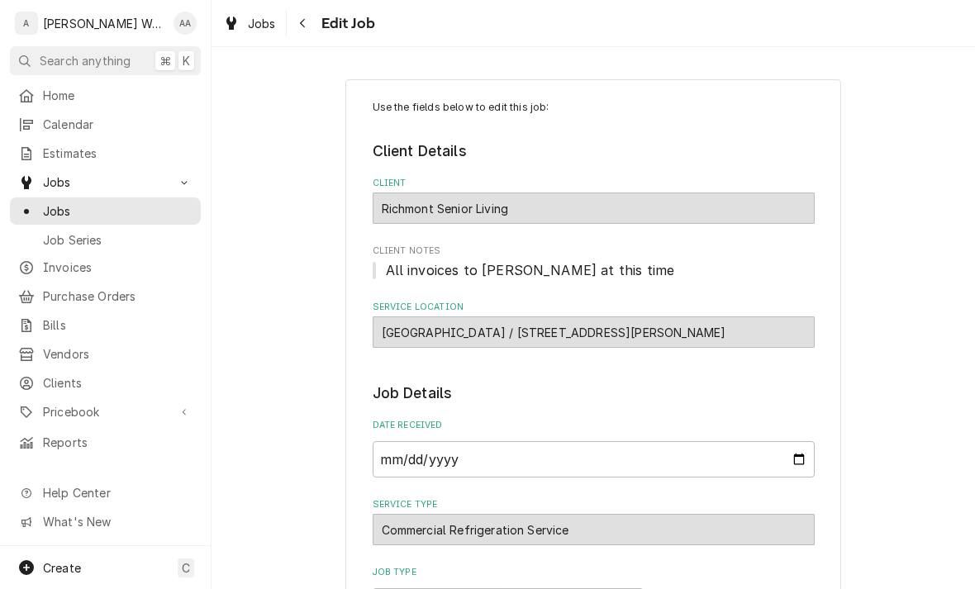
type textarea "x"
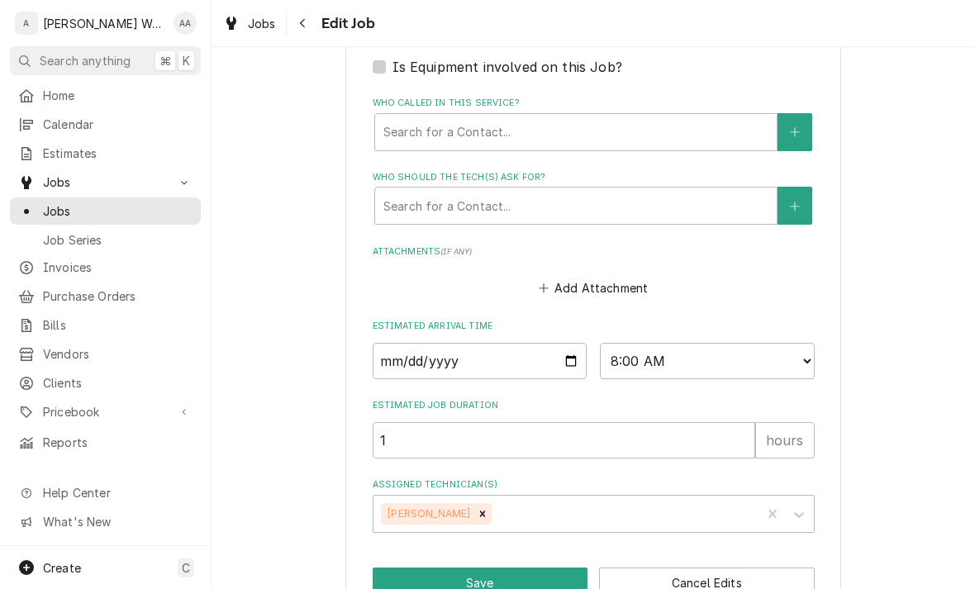
scroll to position [1000, 0]
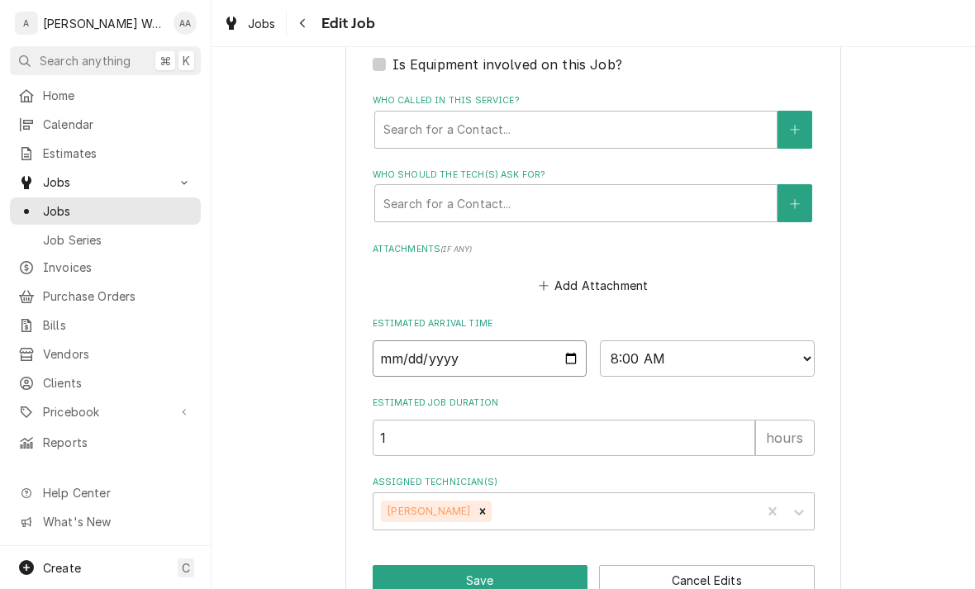
click at [434, 347] on input "[DATE]" at bounding box center [480, 359] width 215 height 36
type input "[DATE]"
type textarea "x"
click at [666, 345] on select "AM / PM 6:00 AM 6:15 AM 6:30 AM 6:45 AM 7:00 AM 7:15 AM 7:30 AM 7:45 AM 8:00 AM…" at bounding box center [707, 359] width 215 height 36
select select "13:30:00"
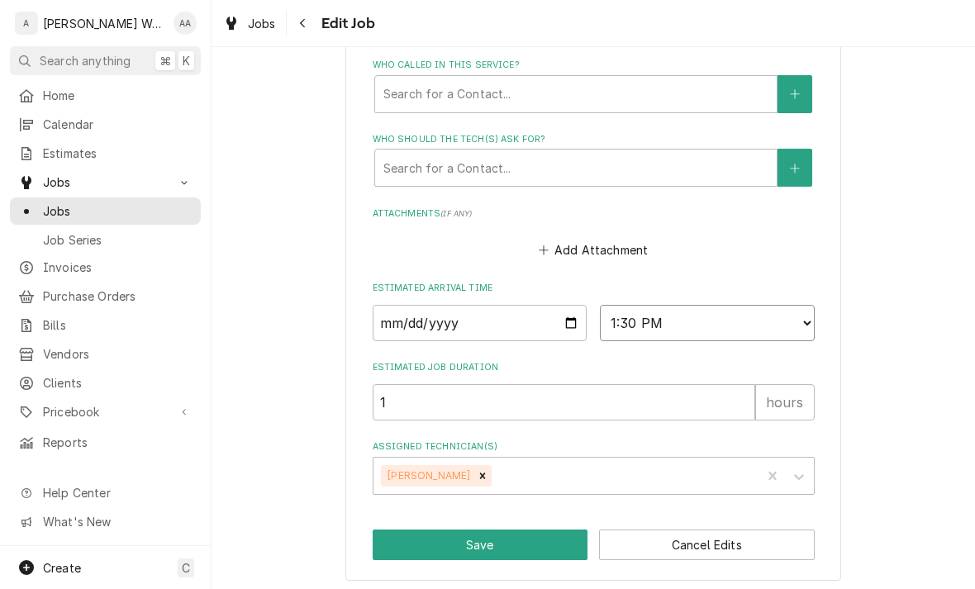
scroll to position [1034, 0]
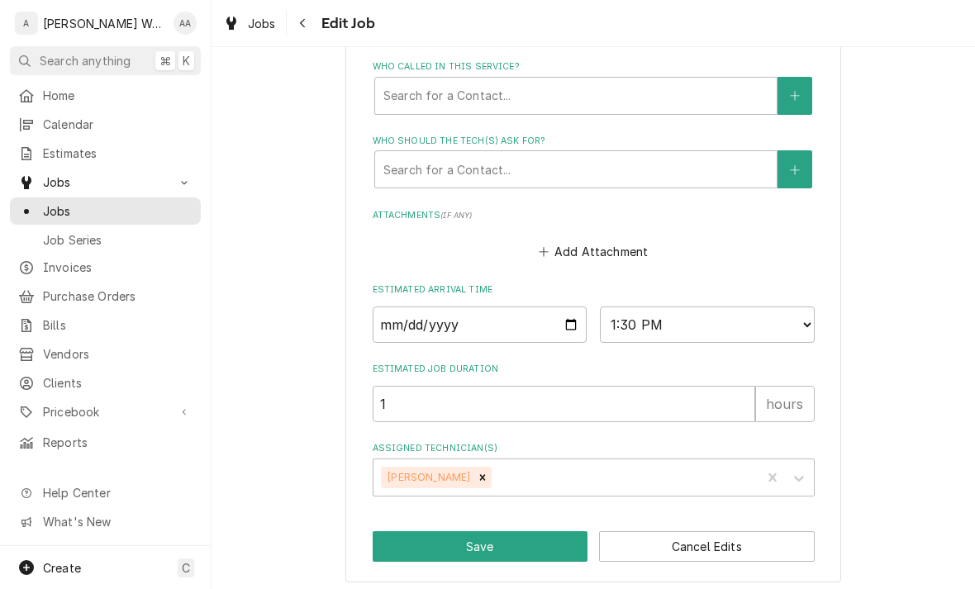
click at [402, 542] on button "Save" at bounding box center [481, 546] width 216 height 31
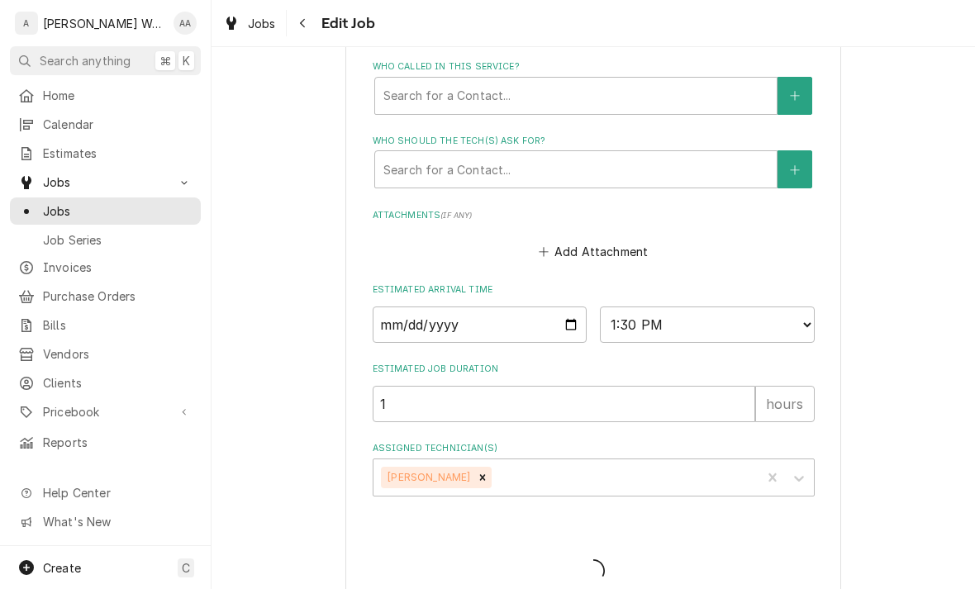
type textarea "x"
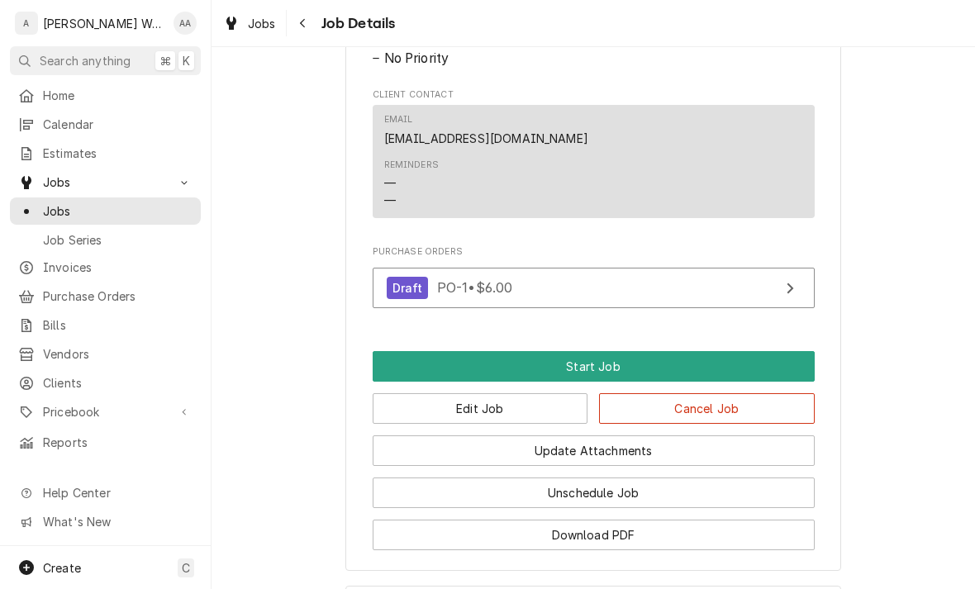
scroll to position [974, 0]
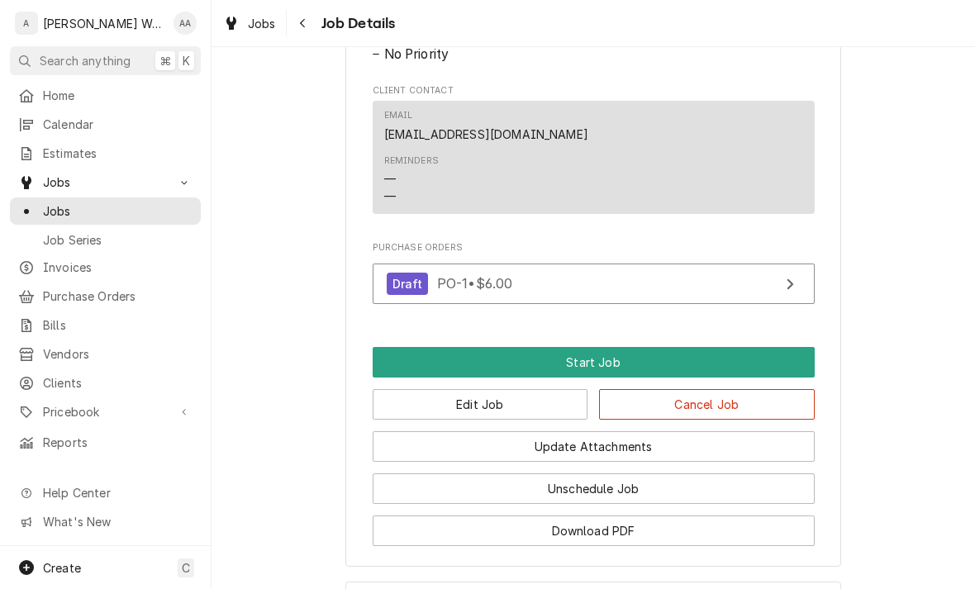
click at [68, 269] on span "Invoices" at bounding box center [118, 267] width 150 height 17
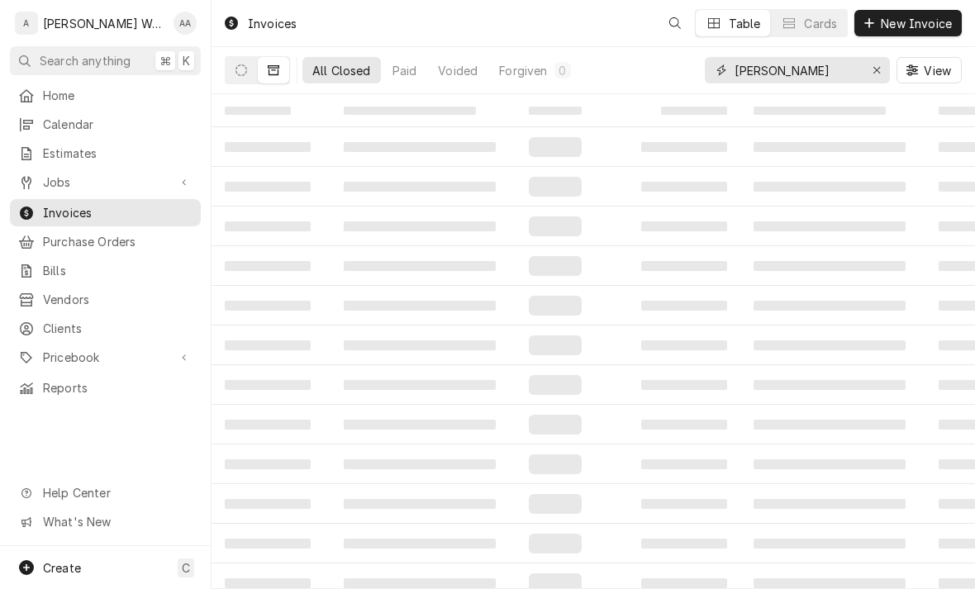
click at [869, 73] on div "Erase input" at bounding box center [877, 70] width 17 height 17
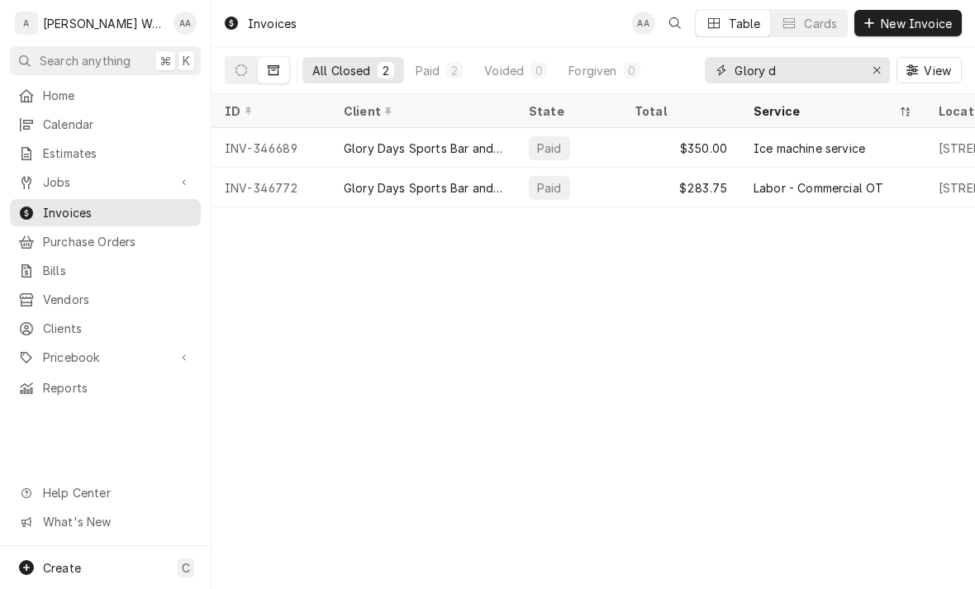
type input "Glory d"
click at [237, 65] on icon "Dynamic Content Wrapper" at bounding box center [242, 70] width 12 height 12
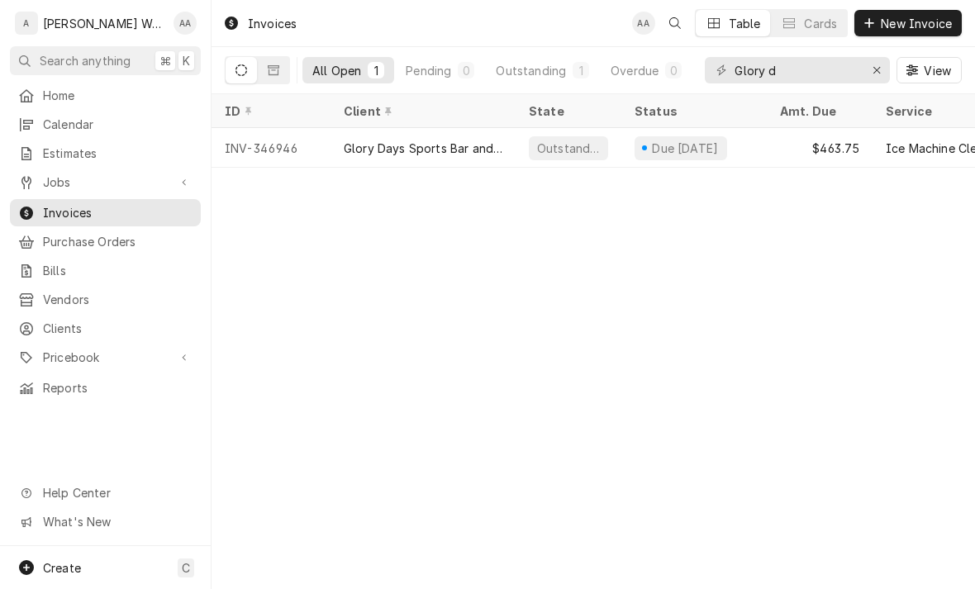
click at [326, 142] on div "INV-346946" at bounding box center [271, 148] width 119 height 40
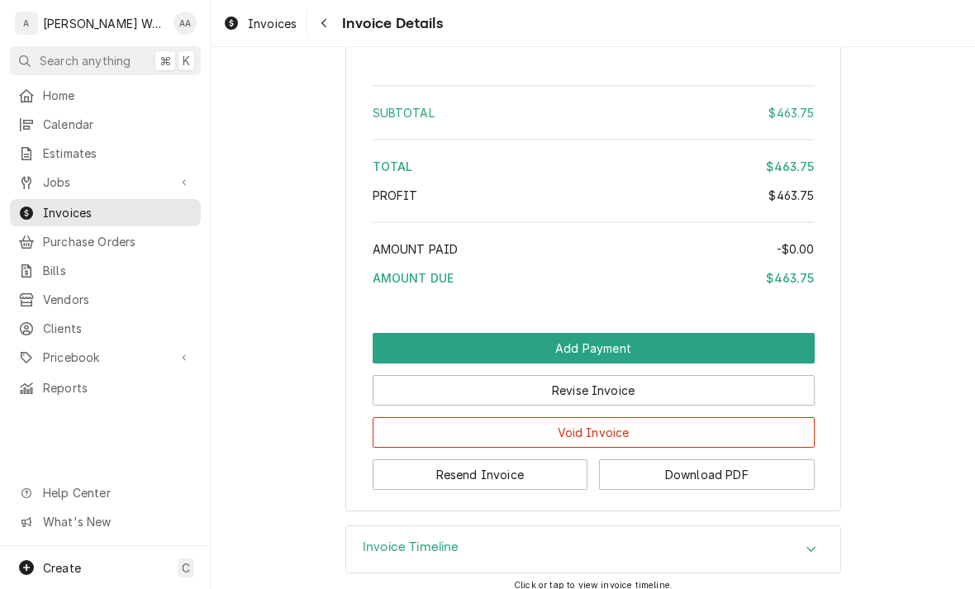
scroll to position [1688, 0]
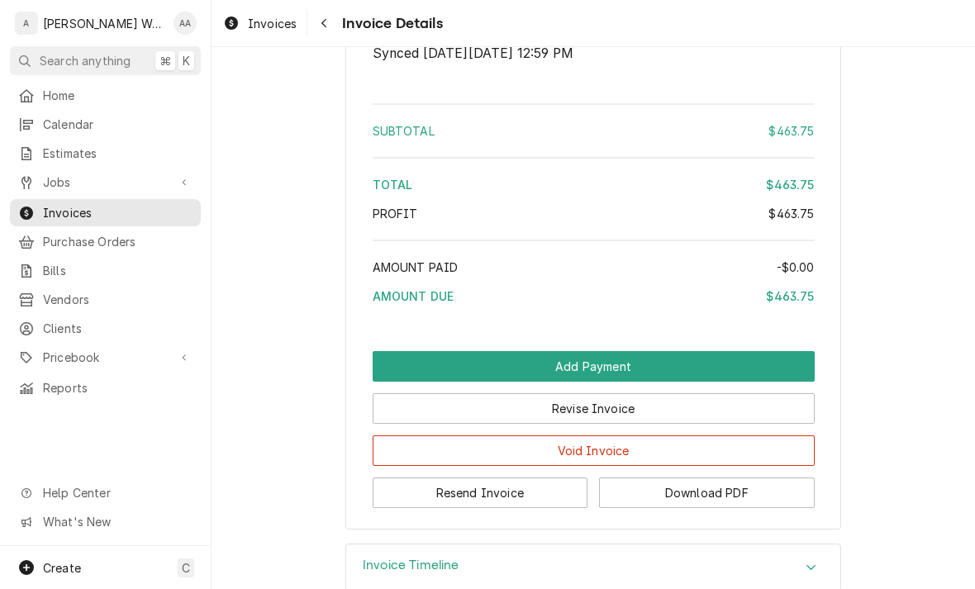
click at [83, 180] on span "Jobs" at bounding box center [105, 182] width 125 height 17
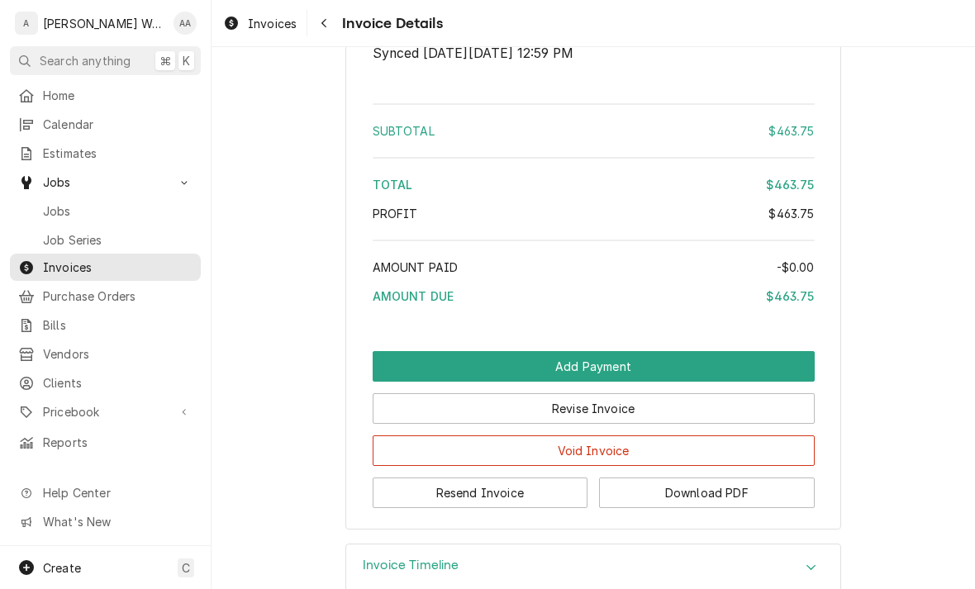
click at [72, 211] on span "Jobs" at bounding box center [118, 210] width 150 height 17
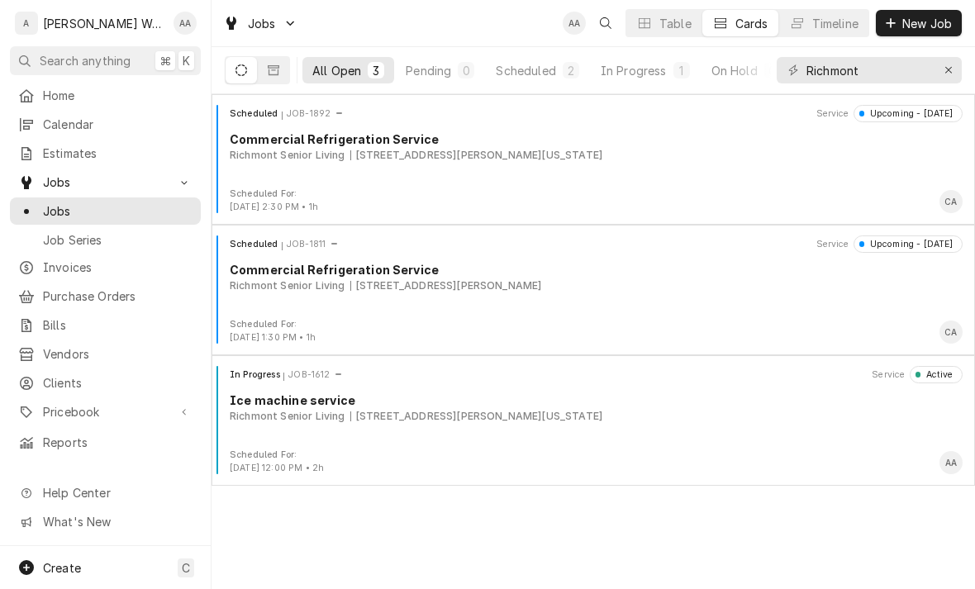
click at [369, 443] on div "In Progress JOB-1612 Service Active Ice machine service Richmont Senior Living …" at bounding box center [593, 407] width 750 height 83
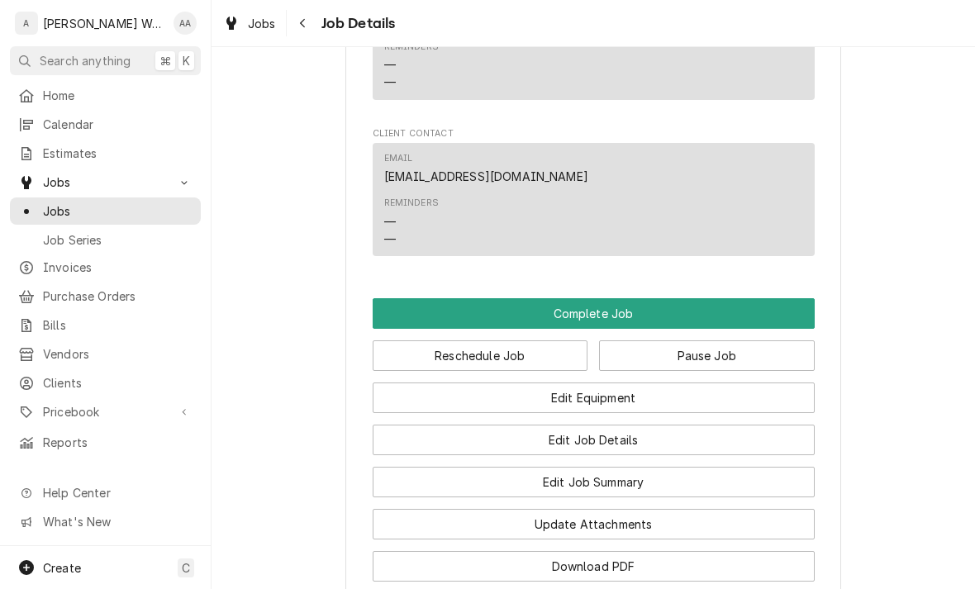
scroll to position [1328, 0]
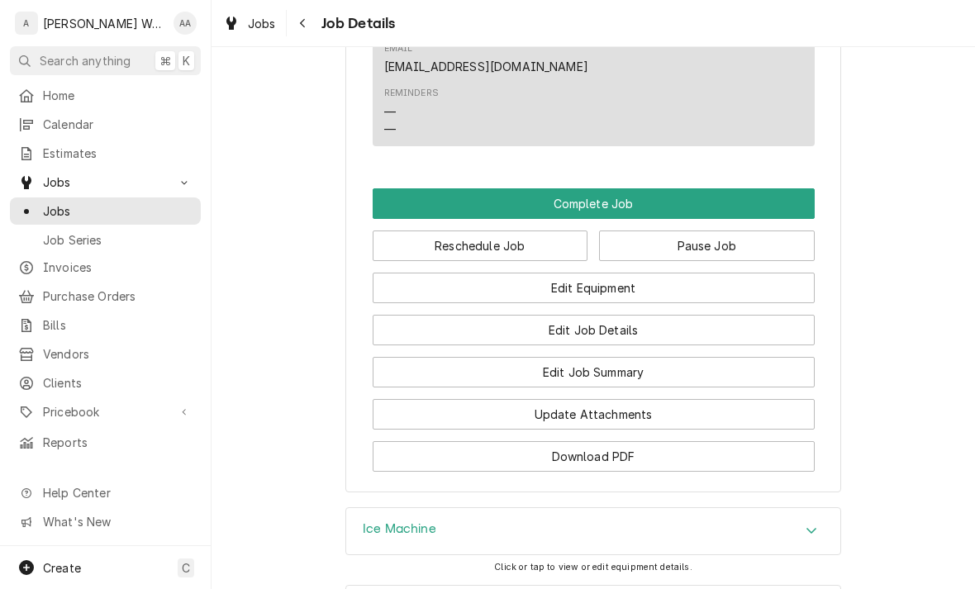
click at [425, 288] on button "Edit Equipment" at bounding box center [594, 288] width 442 height 31
click at [454, 375] on button "Edit Job Summary" at bounding box center [594, 372] width 442 height 31
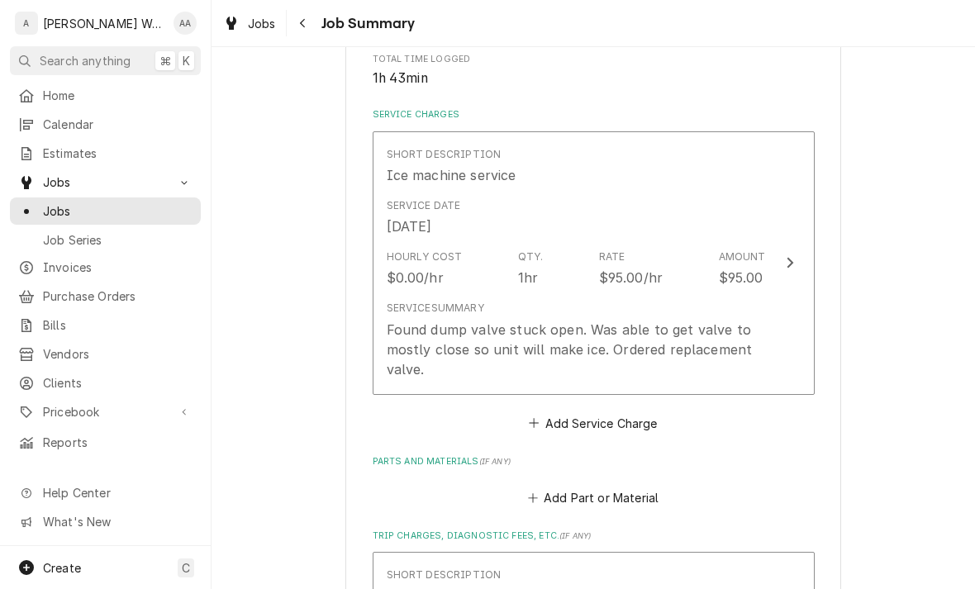
click at [412, 340] on div "Found dump valve stuck open. Was able to get valve to mostly close so unit will…" at bounding box center [576, 350] width 379 height 60
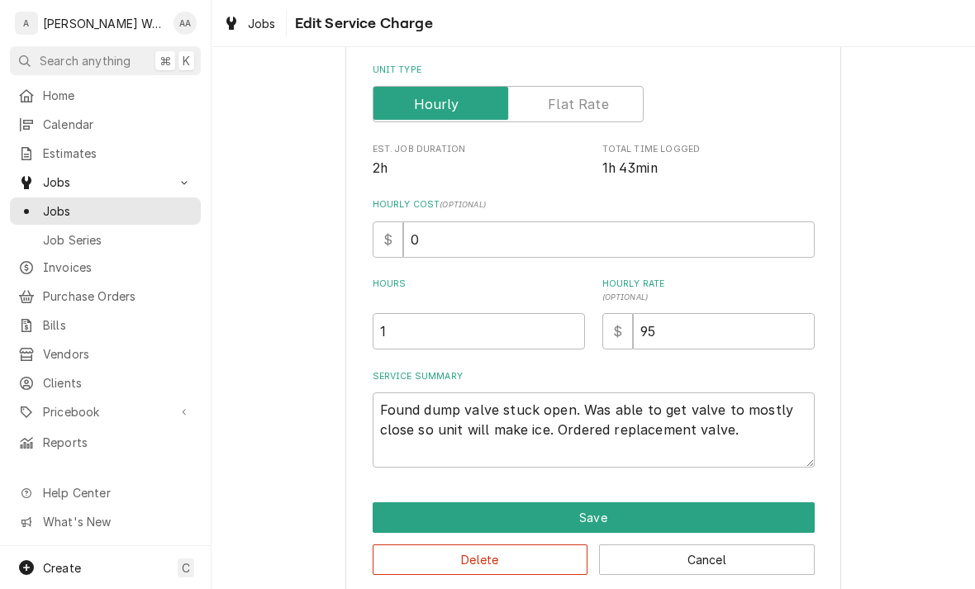
type textarea "x"
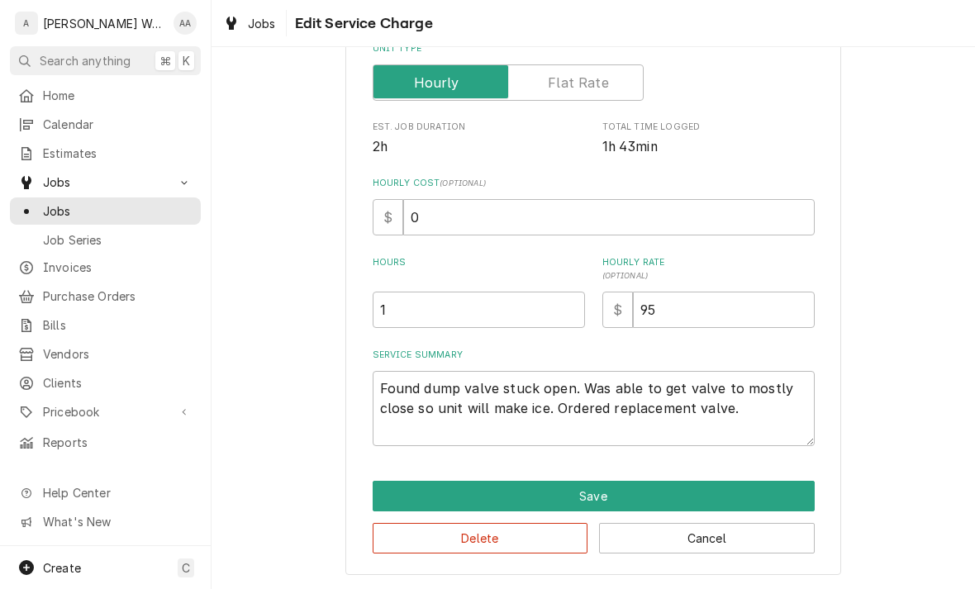
scroll to position [279, 0]
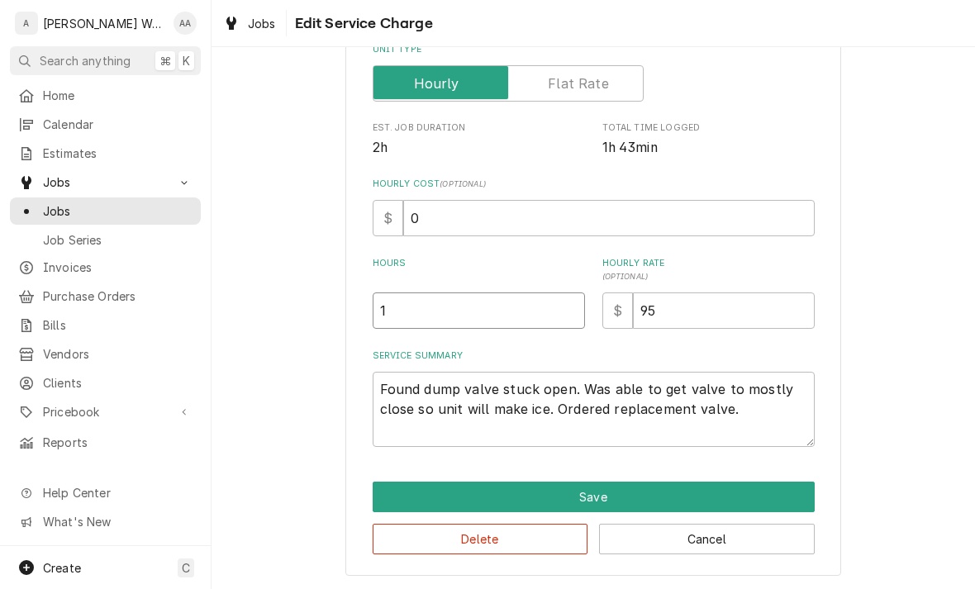
click at [418, 315] on input "1" at bounding box center [479, 311] width 212 height 36
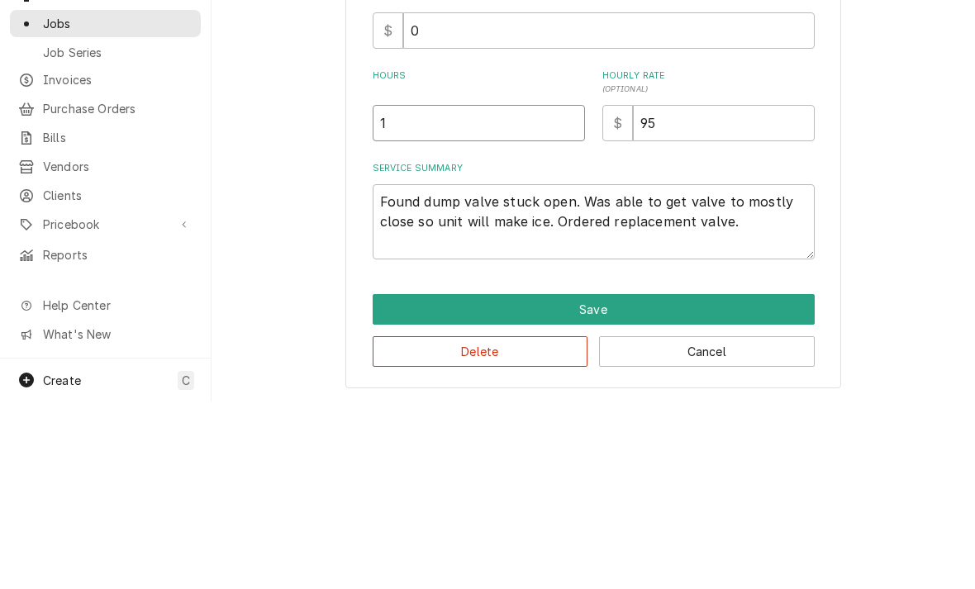
type input "1.5"
type textarea "x"
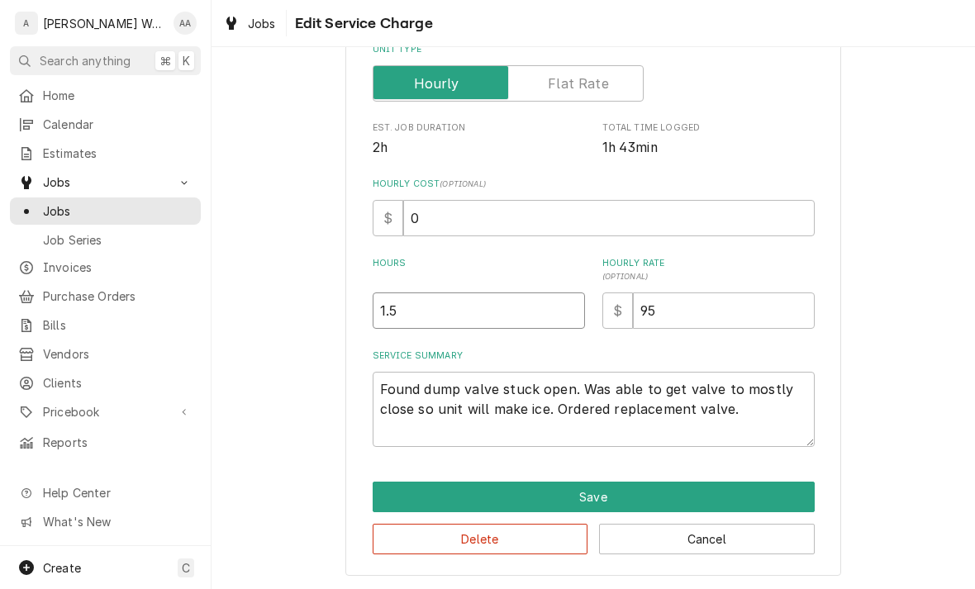
type input "1.5"
click at [784, 413] on textarea "Found dump valve stuck open. Was able to get valve to mostly close so unit will…" at bounding box center [594, 409] width 442 height 75
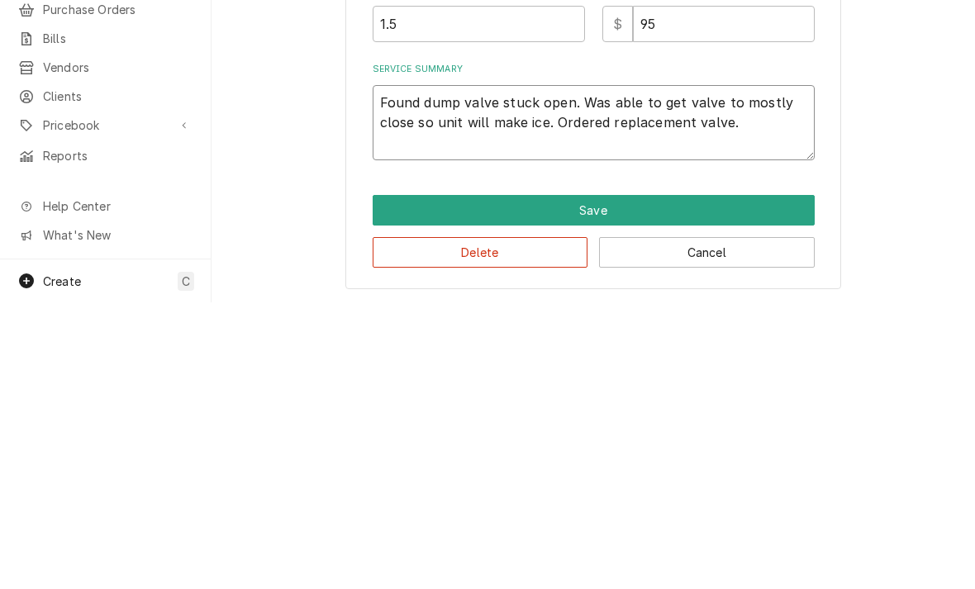
type textarea "Found dump valve stuck open. Was able to get valve to mostly close so unit will…"
type textarea "x"
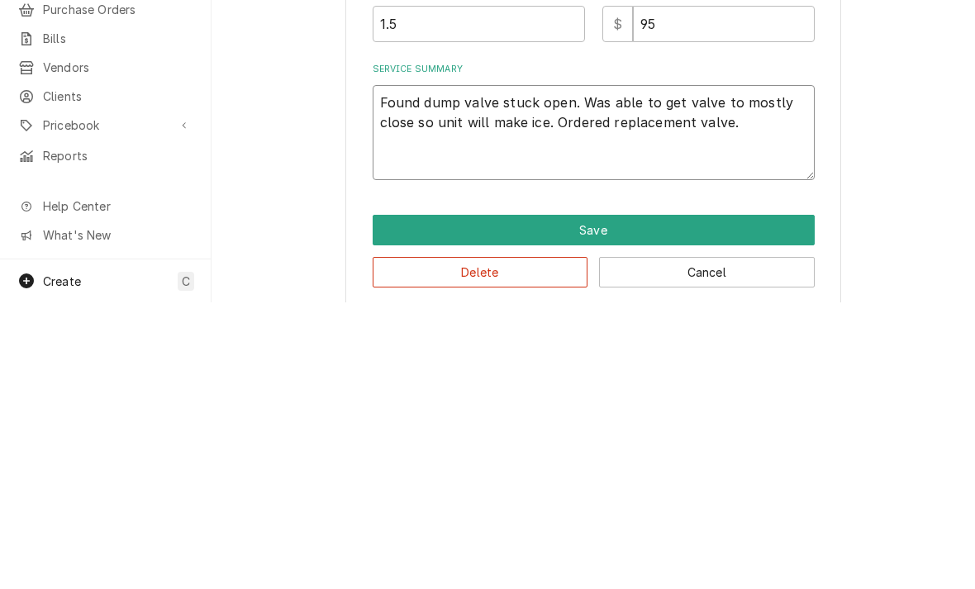
type textarea "Found dump valve stuck open. Was able to get valve to mostly close so unit will…"
type textarea "x"
type textarea "Found dump valve stuck open. Was able to get valve to mostly close so unit will…"
type textarea "x"
type textarea "Found dump valve stuck open. Was able to get valve to mostly close so unit will…"
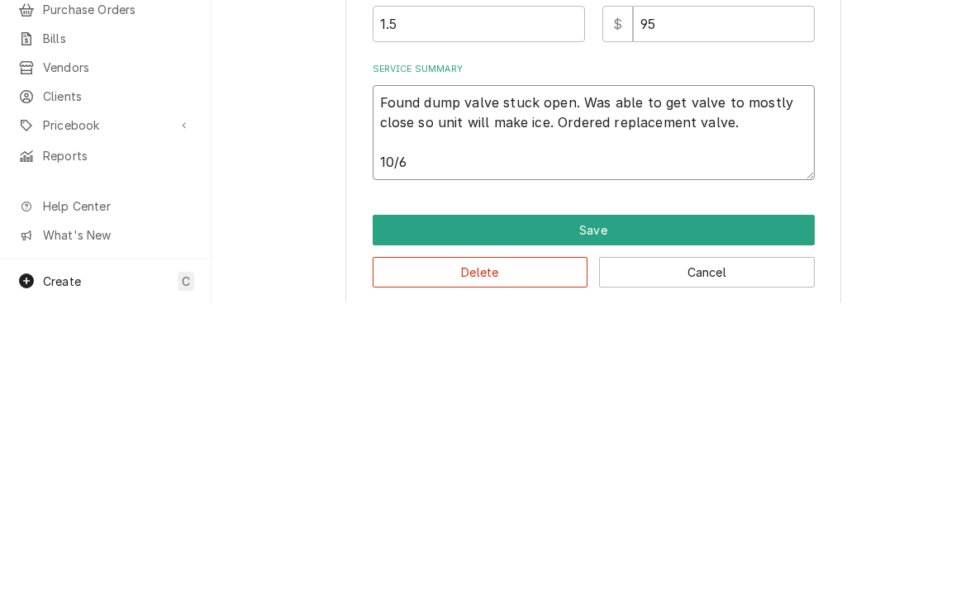
type textarea "x"
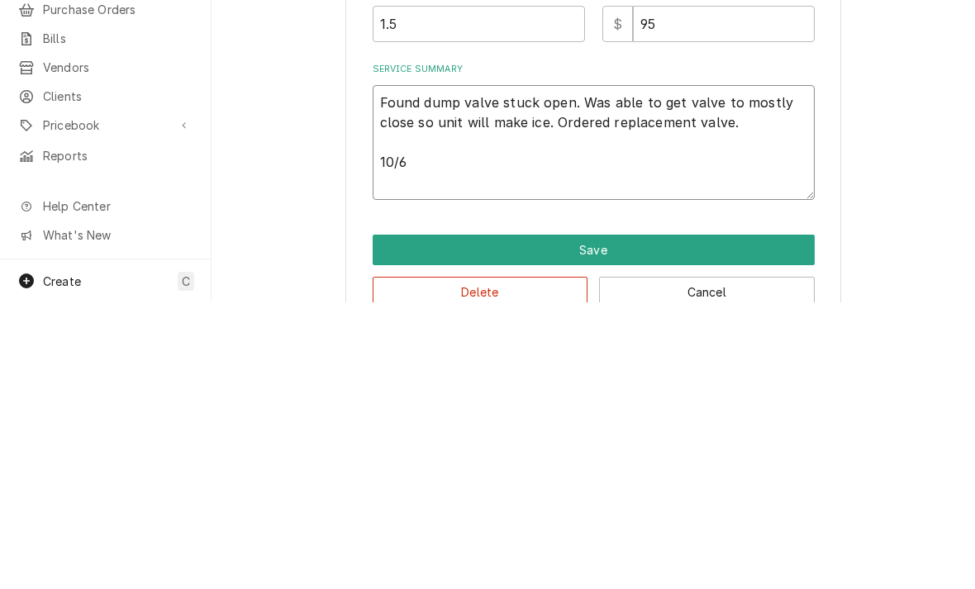
type textarea "Found dump valve stuck open. Was able to get valve to mostly close so unit will…"
type textarea "x"
type textarea "Found dump valve stuck open. Was able to get valve to mostly close so unit will…"
type textarea "x"
type textarea "Found dump valve stuck open. Was able to get valve to mostly close so unit will…"
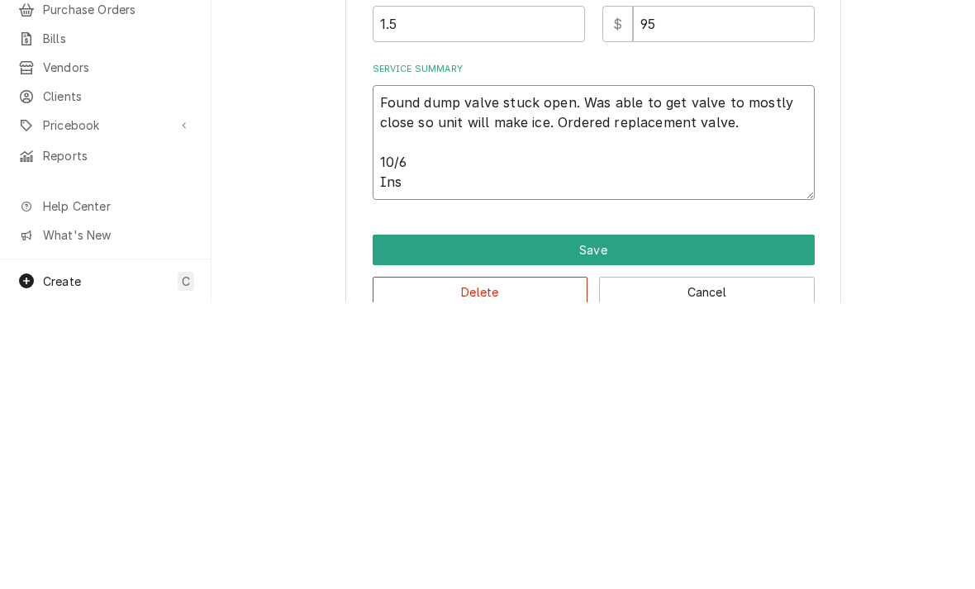
type textarea "x"
type textarea "Found dump valve stuck open. Was able to get valve to mostly close so unit will…"
type textarea "x"
type textarea "Found dump valve stuck open. Was able to get valve to mostly close so unit will…"
type textarea "x"
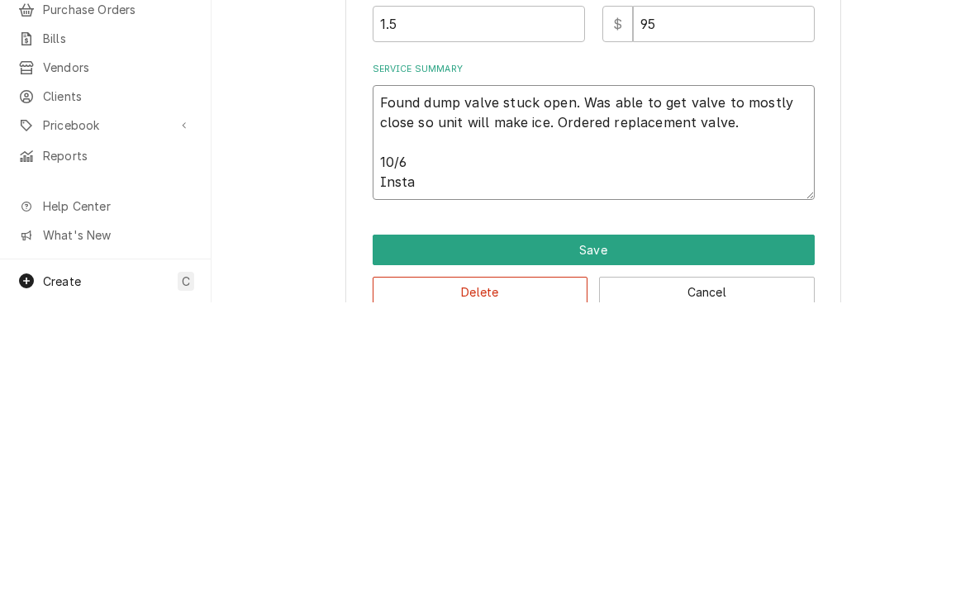
type textarea "Found dump valve stuck open. Was able to get valve to mostly close so unit will…"
type textarea "x"
type textarea "Found dump valve stuck open. Was able to get valve to mostly close so unit will…"
type textarea "x"
type textarea "Found dump valve stuck open. Was able to get valve to mostly close so unit will…"
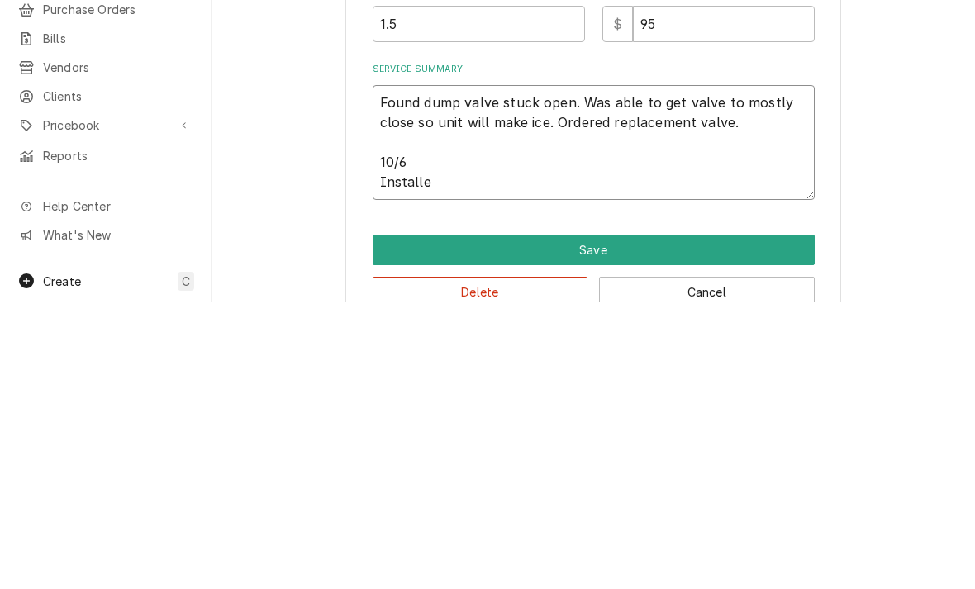
type textarea "x"
type textarea "Found dump valve stuck open. Was able to get valve to mostly close so unit will…"
type textarea "x"
type textarea "Found dump valve stuck open. Was able to get valve to mostly close so unit will…"
type textarea "x"
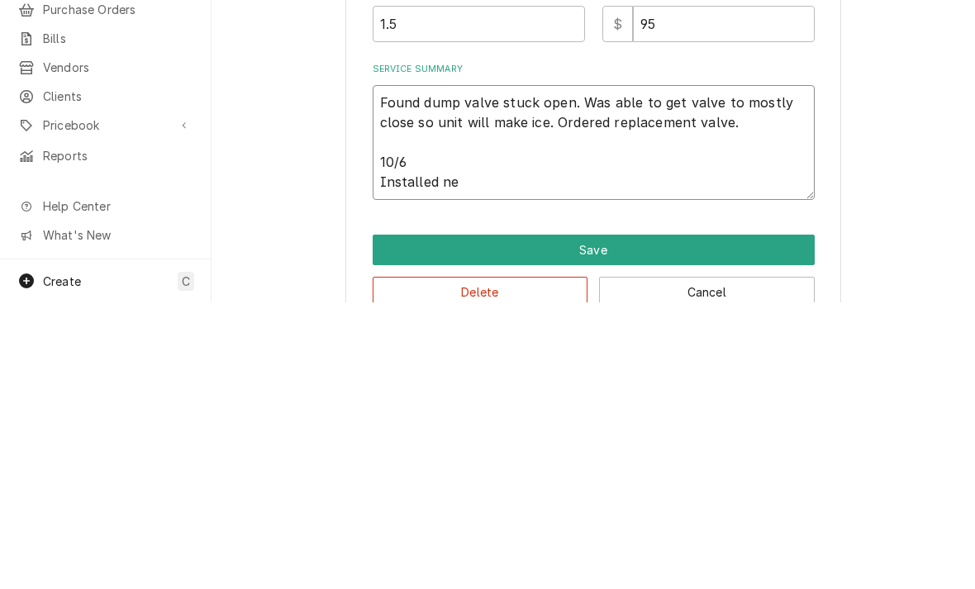
type textarea "Found dump valve stuck open. Was able to get valve to mostly close so unit will…"
type textarea "x"
type textarea "Found dump valve stuck open. Was able to get valve to mostly close so unit will…"
type textarea "x"
type textarea "Found dump valve stuck open. Was able to get valve to mostly close so unit will…"
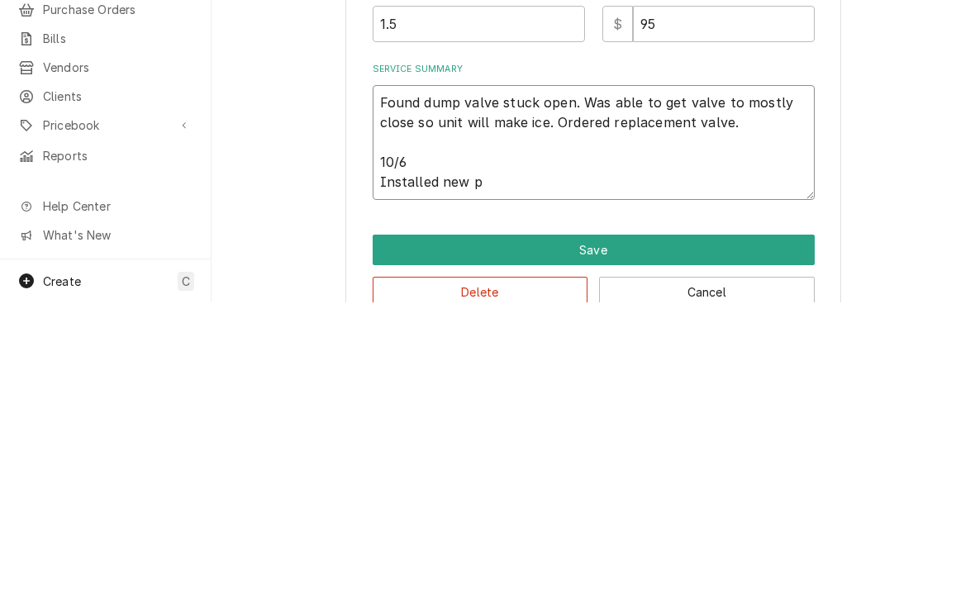
type textarea "x"
type textarea "Found dump valve stuck open. Was able to get valve to mostly close so unit will…"
type textarea "x"
type textarea "Found dump valve stuck open. Was able to get valve to mostly close so unit will…"
type textarea "x"
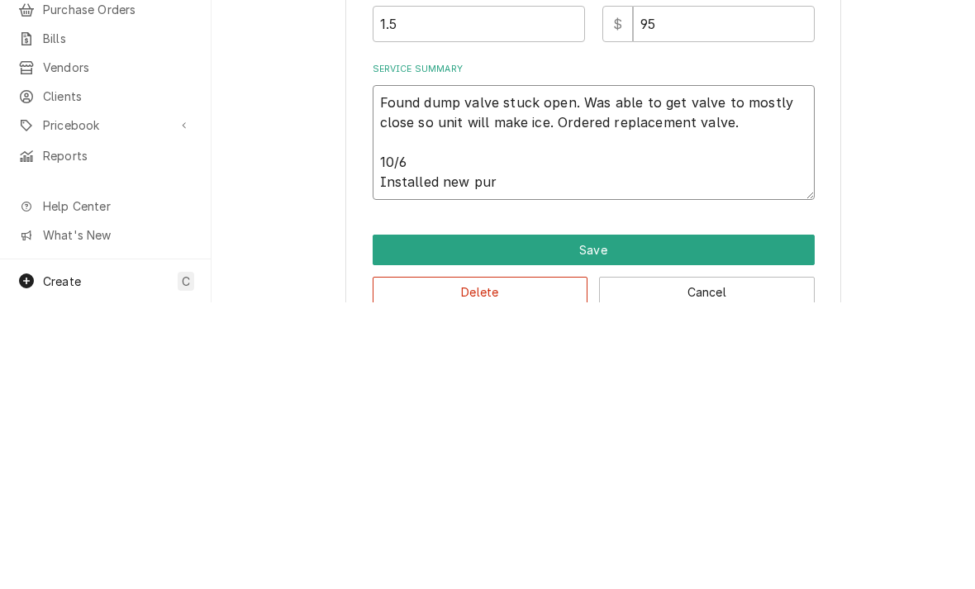
type textarea "Found dump valve stuck open. Was able to get valve to mostly close so unit will…"
type textarea "x"
type textarea "Found dump valve stuck open. Was able to get valve to mostly close so unit will…"
type textarea "x"
type textarea "Found dump valve stuck open. Was able to get valve to mostly close so unit will…"
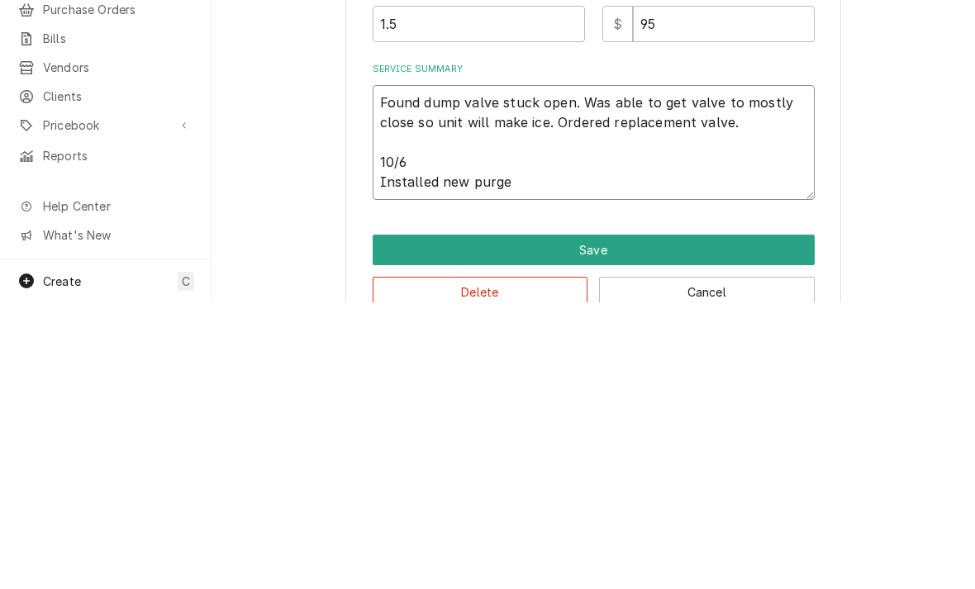
type textarea "x"
type textarea "Found dump valve stuck open. Was able to get valve to mostly close so unit will…"
type textarea "x"
type textarea "Found dump valve stuck open. Was able to get valve to mostly close so unit will…"
type textarea "x"
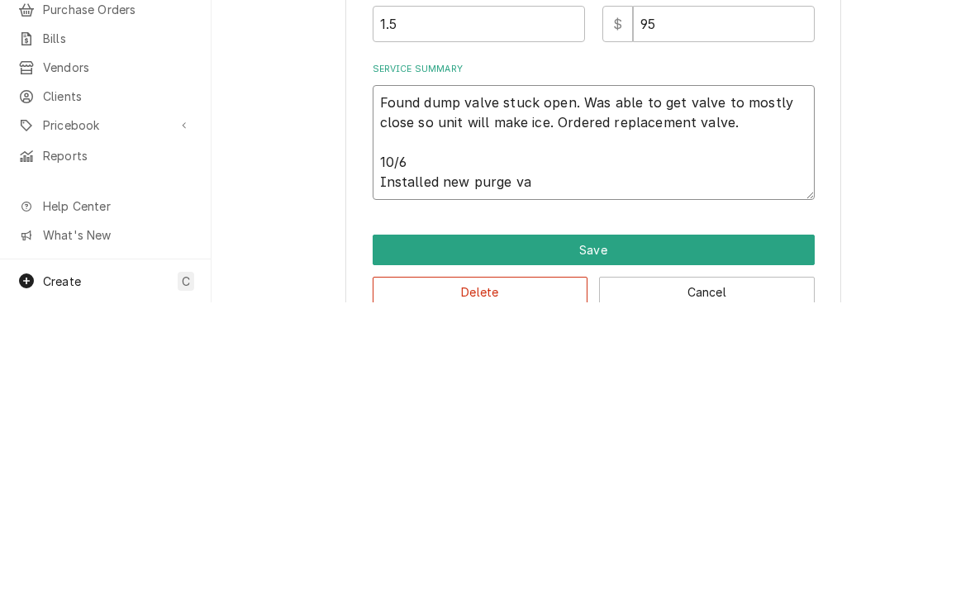
type textarea "Found dump valve stuck open. Was able to get valve to mostly close so unit will…"
type textarea "x"
type textarea "Found dump valve stuck open. Was able to get valve to mostly close so unit will…"
type textarea "x"
type textarea "Found dump valve stuck open. Was able to get valve to mostly close so unit will…"
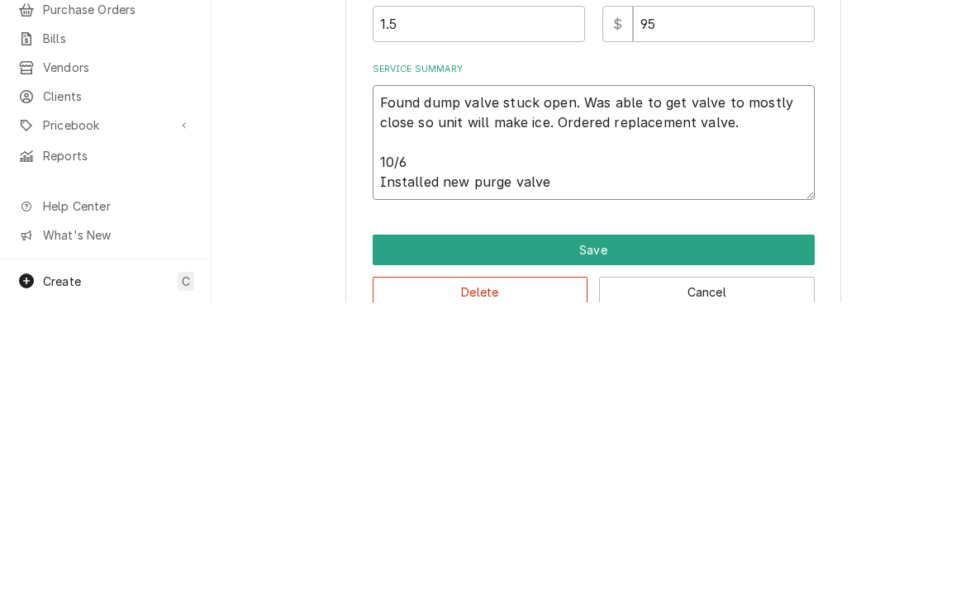
type textarea "x"
type textarea "Found dump valve stuck open. Was able to get valve to mostly close so unit will…"
type textarea "x"
type textarea "Found dump valve stuck open. Was able to get valve to mostly close so unit will…"
type textarea "x"
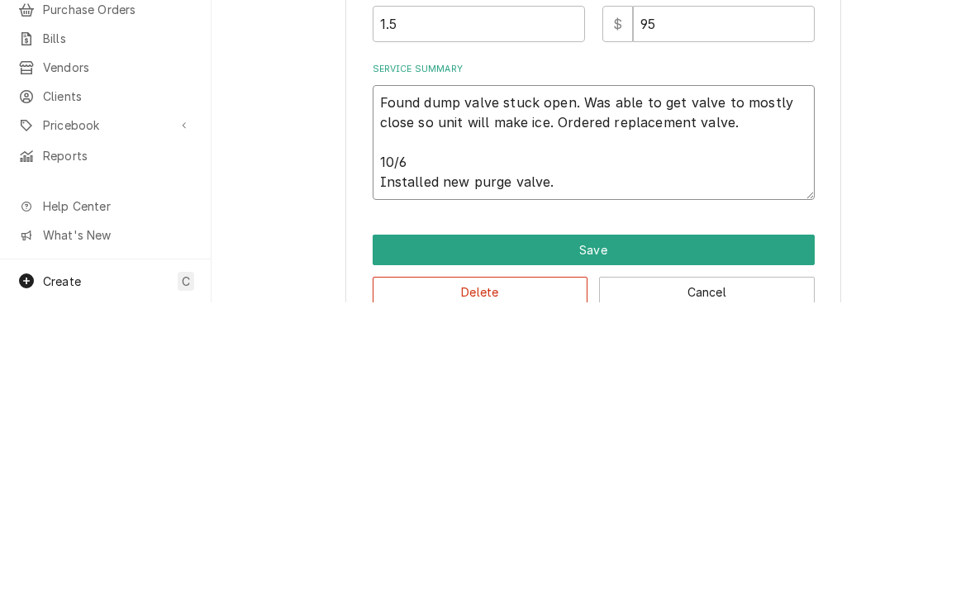
type textarea "Found dump valve stuck open. Was able to get valve to mostly close so unit will…"
type textarea "x"
type textarea "Found dump valve stuck open. Was able to get valve to mostly close so unit will…"
type textarea "x"
type textarea "Found dump valve stuck open. Was able to get valve to mostly close so unit will…"
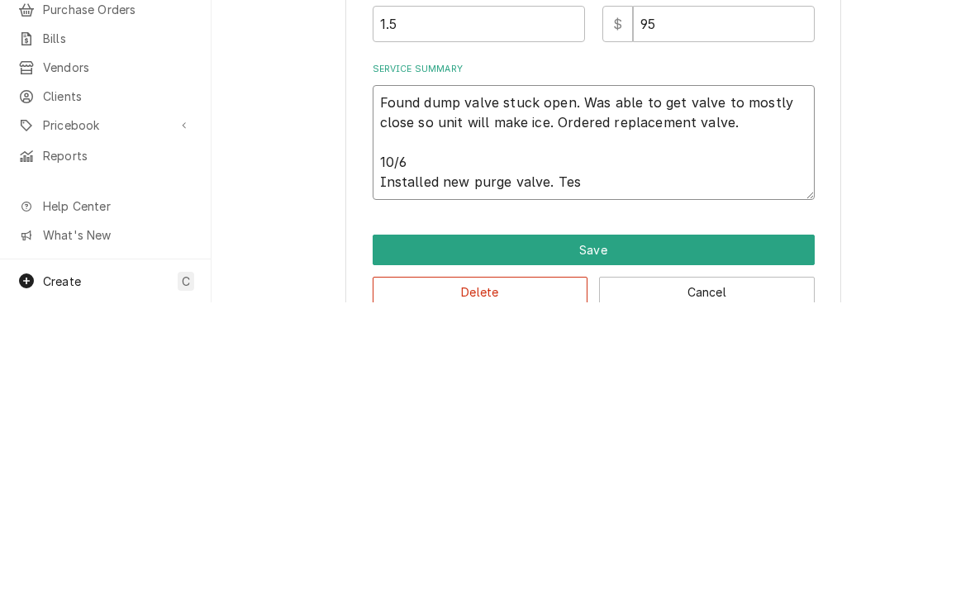
type textarea "x"
type textarea "Found dump valve stuck open. Was able to get valve to mostly close so unit will…"
type textarea "x"
type textarea "Found dump valve stuck open. Was able to get valve to mostly close so unit will…"
type textarea "x"
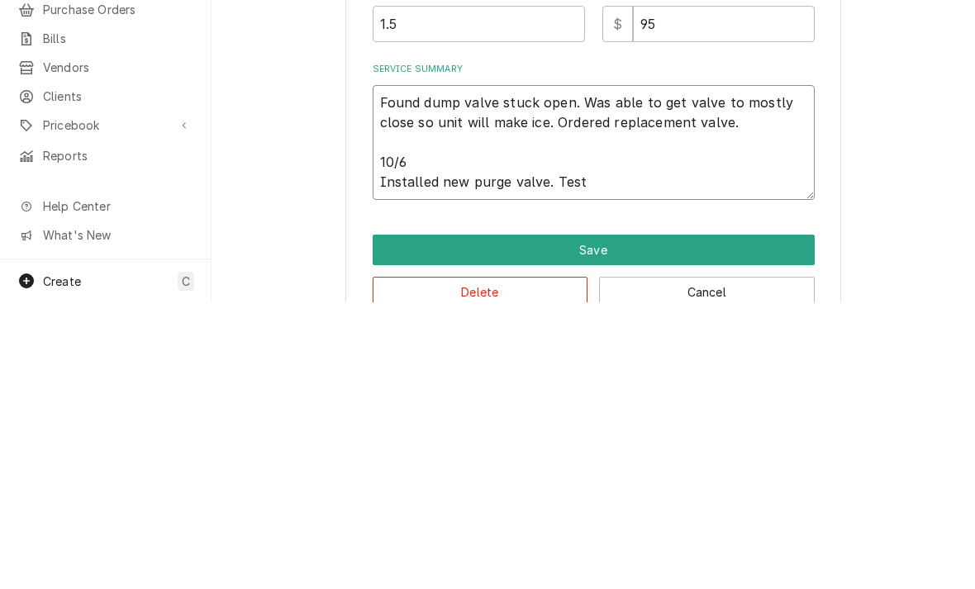
type textarea "Found dump valve stuck open. Was able to get valve to mostly close so unit will…"
type textarea "x"
type textarea "Found dump valve stuck open. Was able to get valve to mostly close so unit will…"
type textarea "x"
type textarea "Found dump valve stuck open. Was able to get valve to mostly close so unit will…"
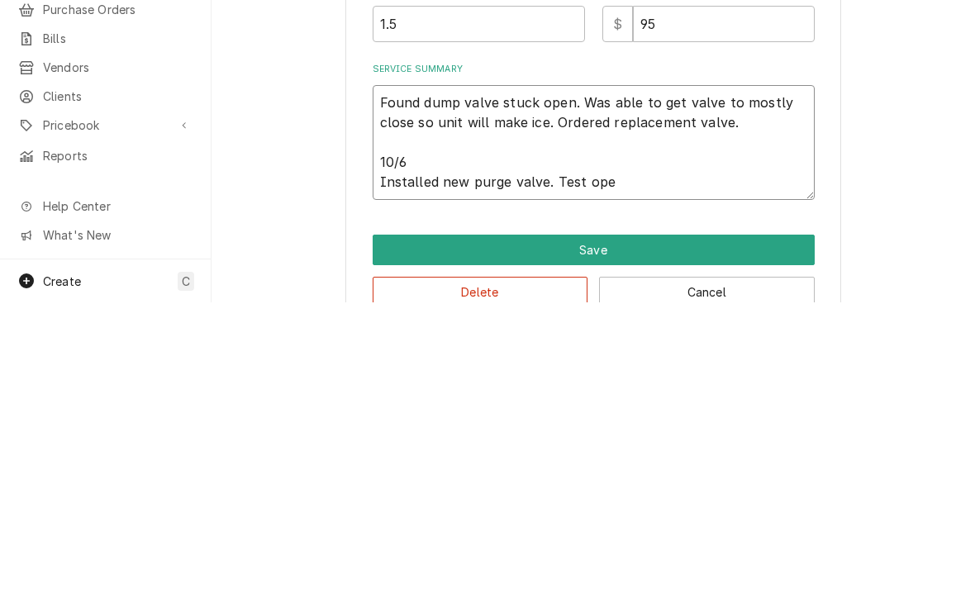
type textarea "x"
type textarea "Found dump valve stuck open. Was able to get valve to mostly close so unit will…"
type textarea "x"
type textarea "Found dump valve stuck open. Was able to get valve to mostly close so unit will…"
type textarea "x"
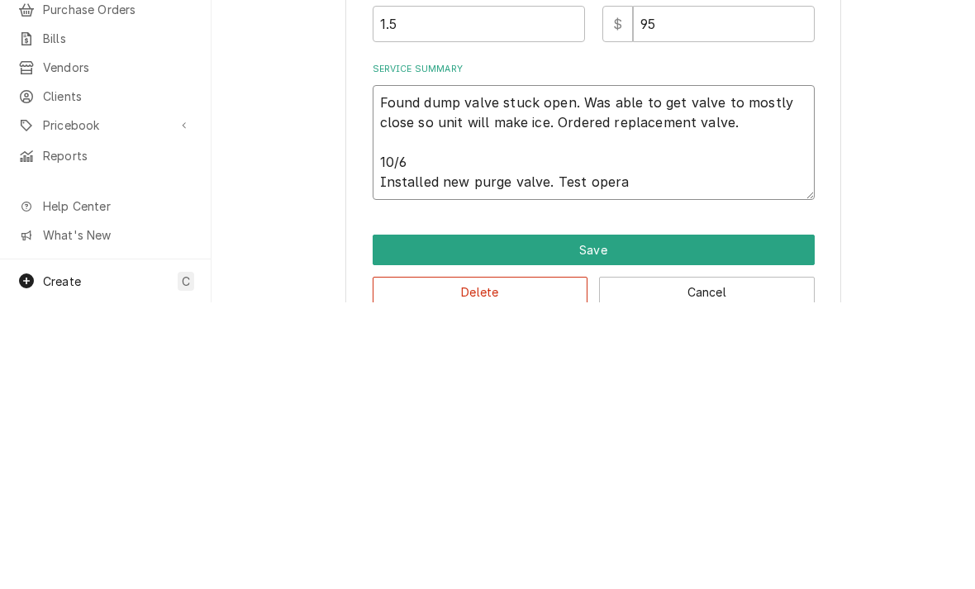
type textarea "Found dump valve stuck open. Was able to get valve to mostly close so unit will…"
type textarea "x"
type textarea "Found dump valve stuck open. Was able to get valve to mostly close so unit will…"
type textarea "x"
type textarea "Found dump valve stuck open. Was able to get valve to mostly close so unit will…"
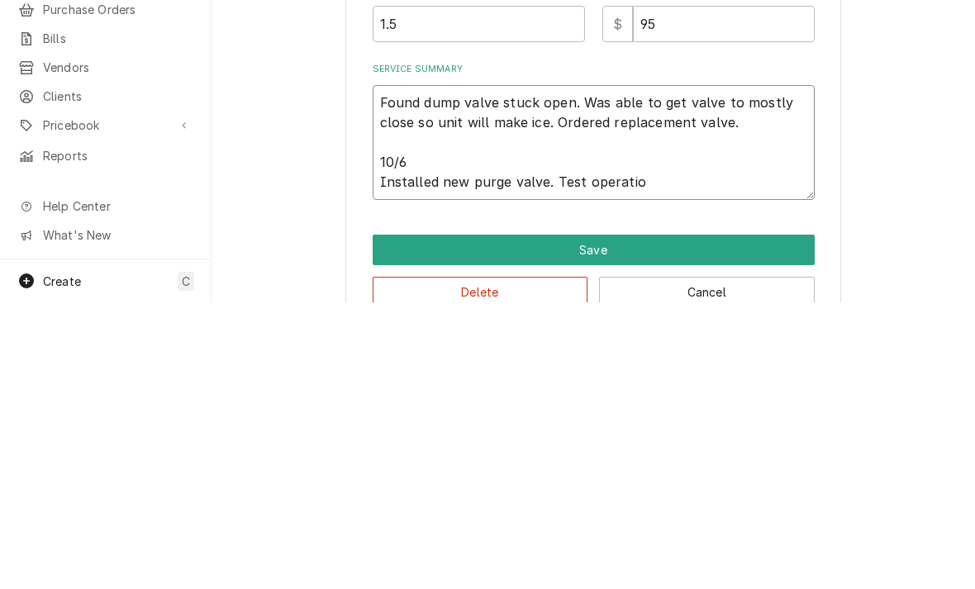
type textarea "x"
type textarea "Found dump valve stuck open. Was able to get valve to mostly close so unit will…"
type textarea "x"
type textarea "Found dump valve stuck open. Was able to get valve to mostly close so unit will…"
type textarea "x"
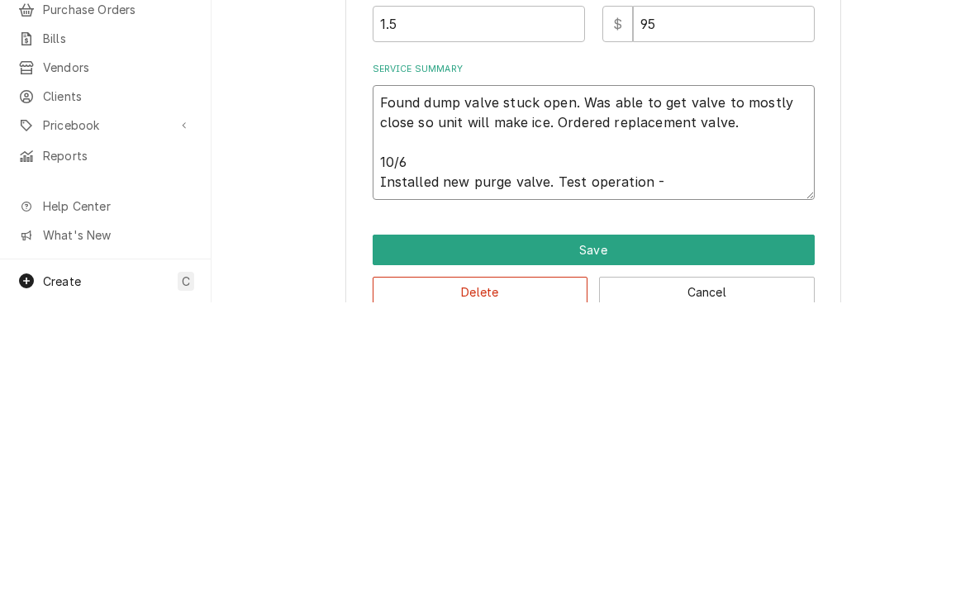
type textarea "Found dump valve stuck open. Was able to get valve to mostly close so unit will…"
type textarea "x"
type textarea "Found dump valve stuck open. Was able to get valve to mostly close so unit will…"
type textarea "x"
type textarea "Found dump valve stuck open. Was able to get valve to mostly close so unit will…"
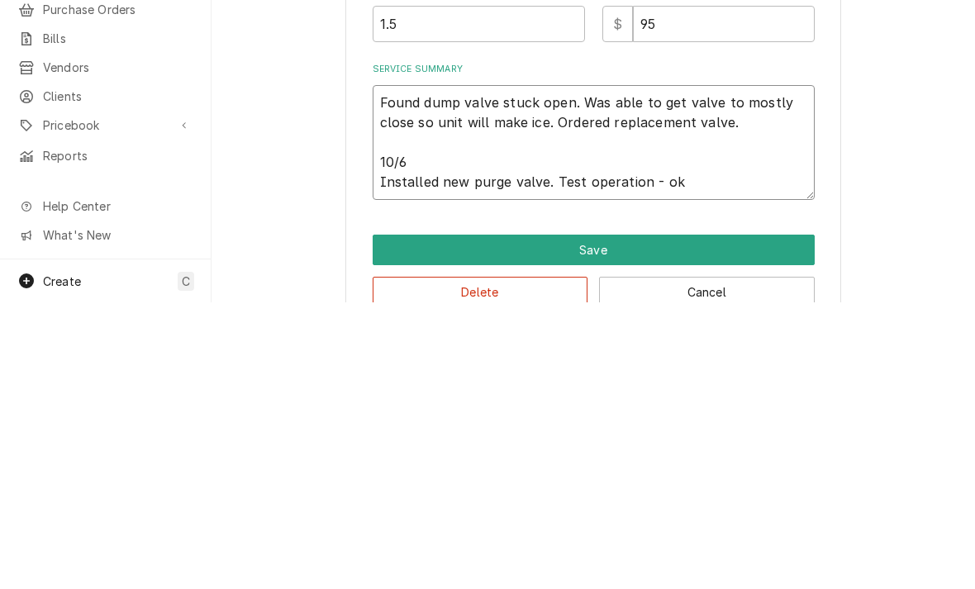
type textarea "x"
type textarea "Found dump valve stuck open. Was able to get valve to mostly close so unit will…"
type textarea "x"
type textarea "Found dump valve stuck open. Was able to get valve to mostly close so unit will…"
type textarea "x"
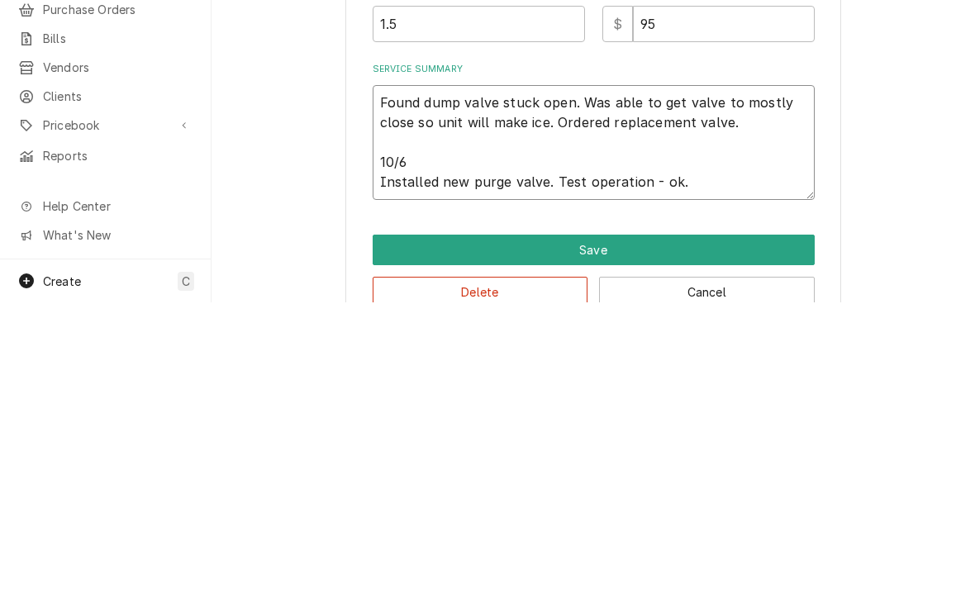
type textarea "Found dump valve stuck open. Was able to get valve to mostly close so unit will…"
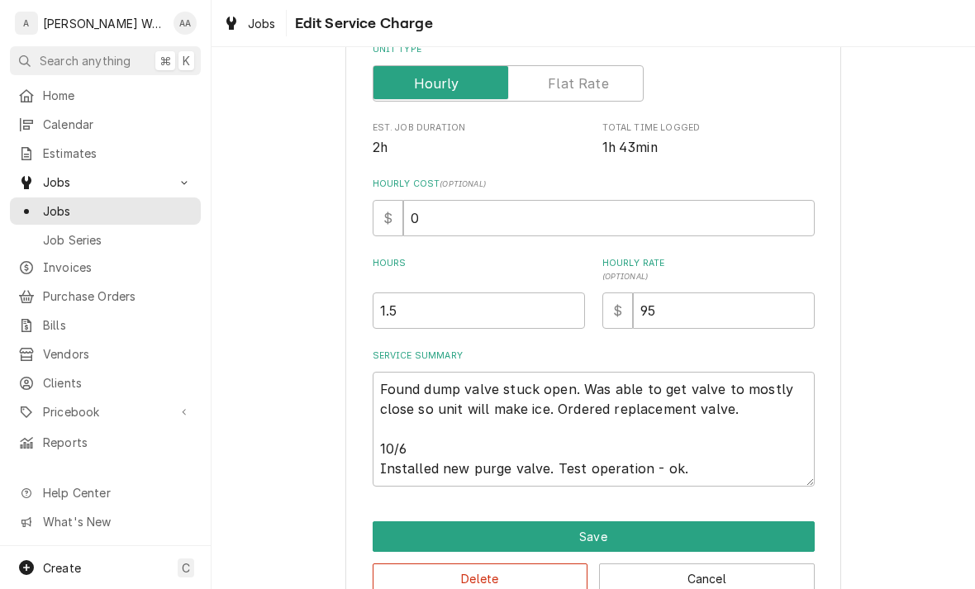
click at [395, 545] on button "Save" at bounding box center [594, 536] width 442 height 31
type textarea "x"
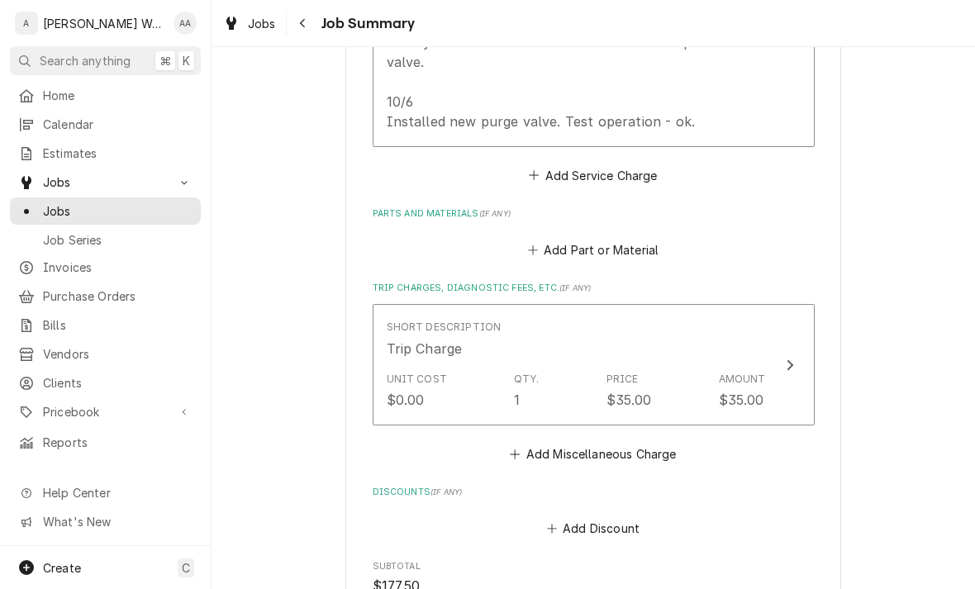
scroll to position [650, 0]
click at [563, 239] on button "Add Part or Material" at bounding box center [593, 248] width 136 height 23
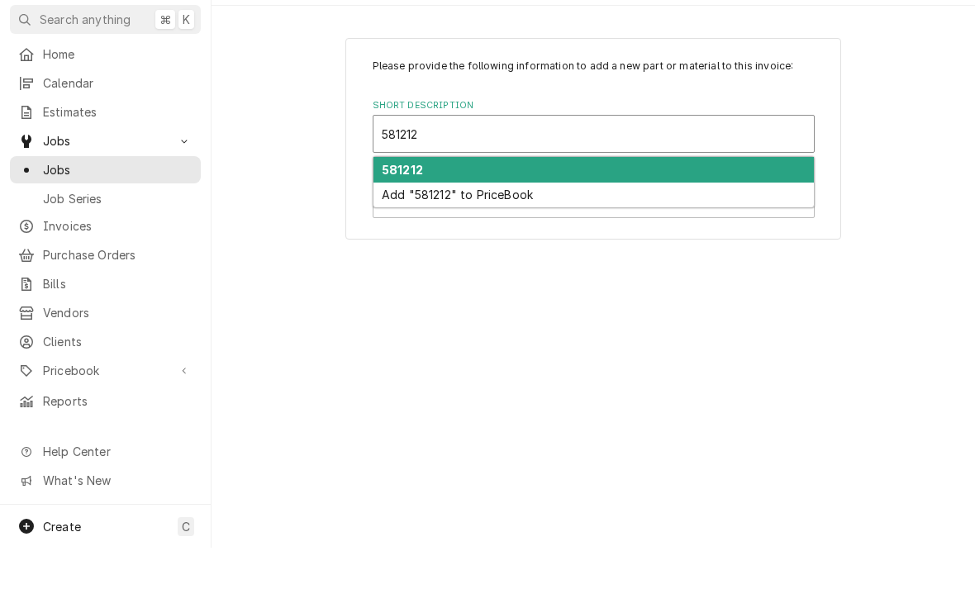
click at [396, 204] on strong "581212" at bounding box center [402, 211] width 41 height 14
type input "581212"
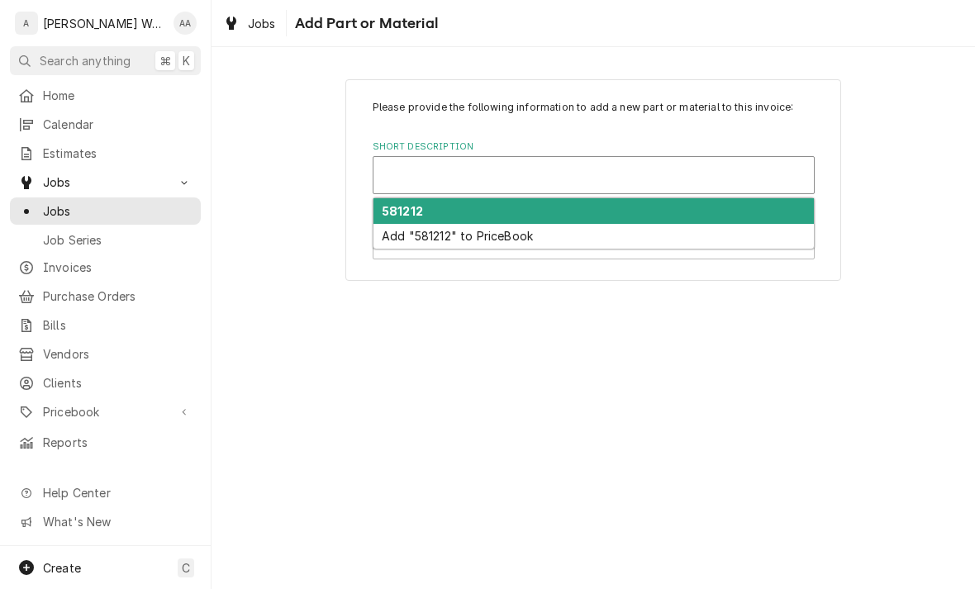
type textarea "x"
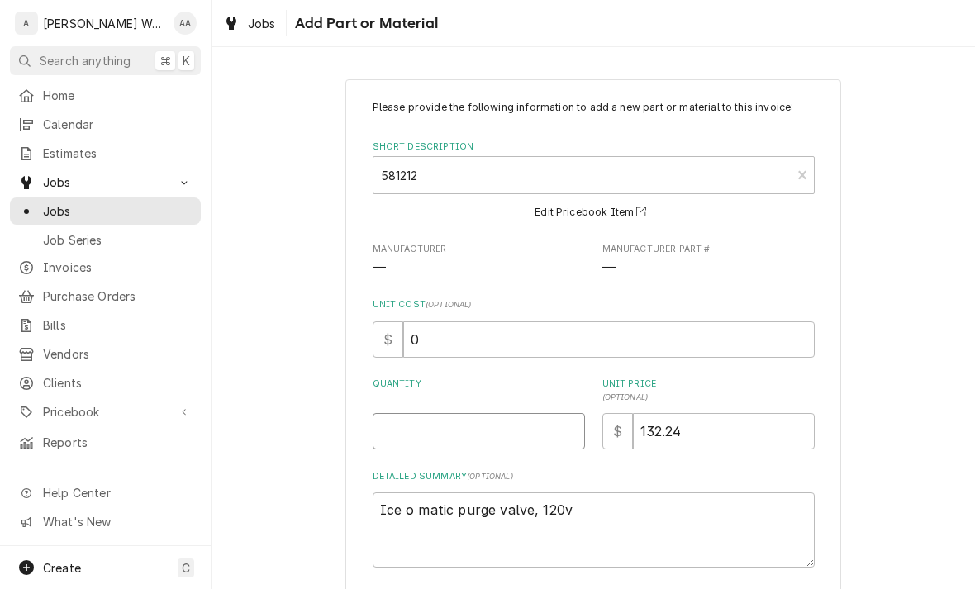
click at [399, 446] on input "Quantity" at bounding box center [479, 431] width 212 height 36
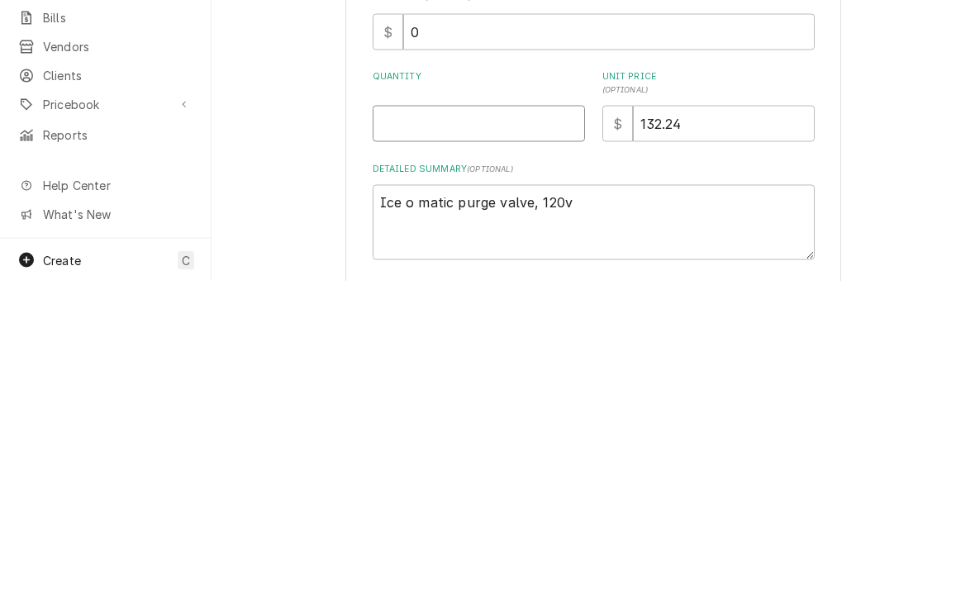
type input "1"
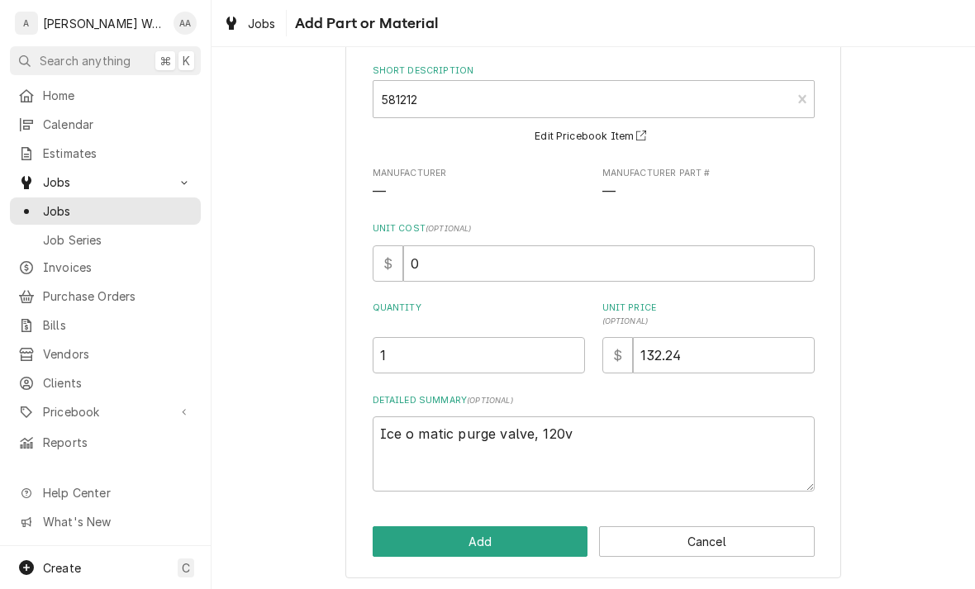
click at [395, 546] on button "Add" at bounding box center [481, 541] width 216 height 31
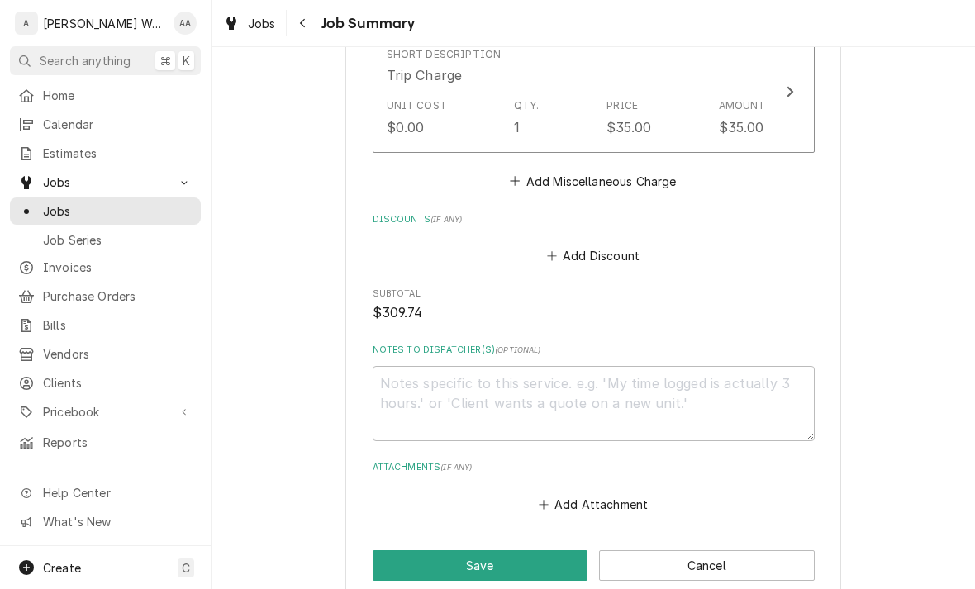
scroll to position [1207, 0]
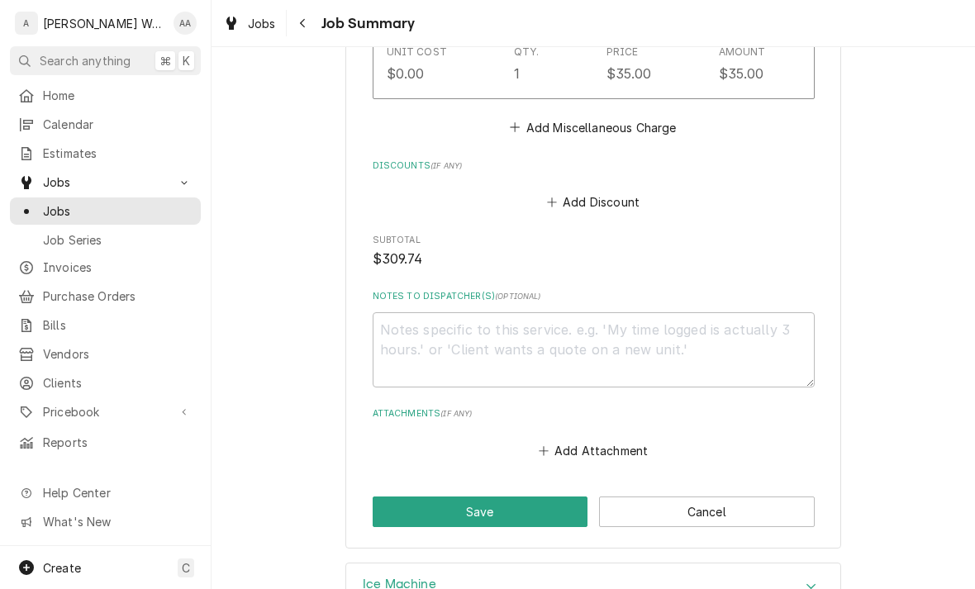
click at [375, 510] on button "Save" at bounding box center [481, 512] width 216 height 31
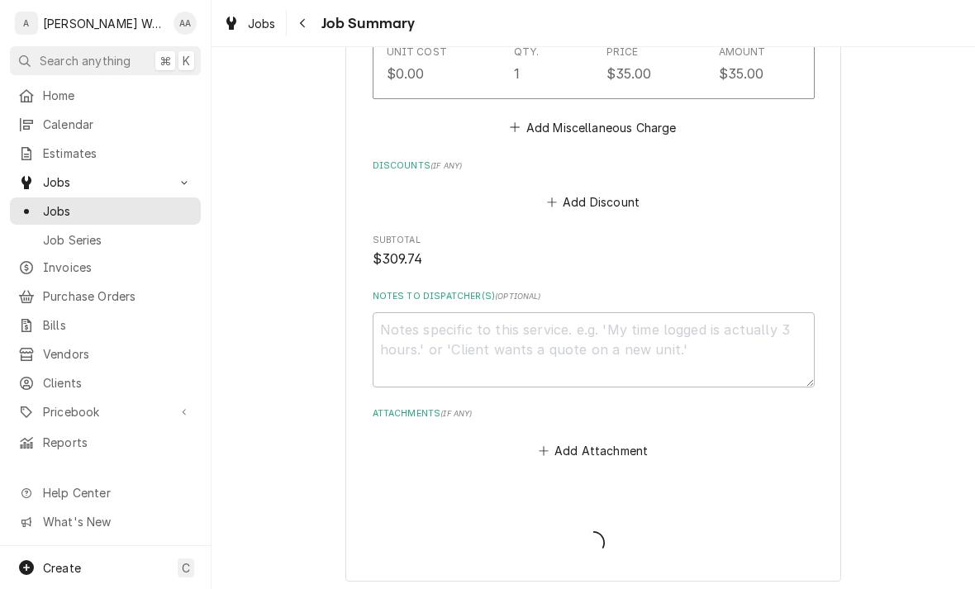
type textarea "x"
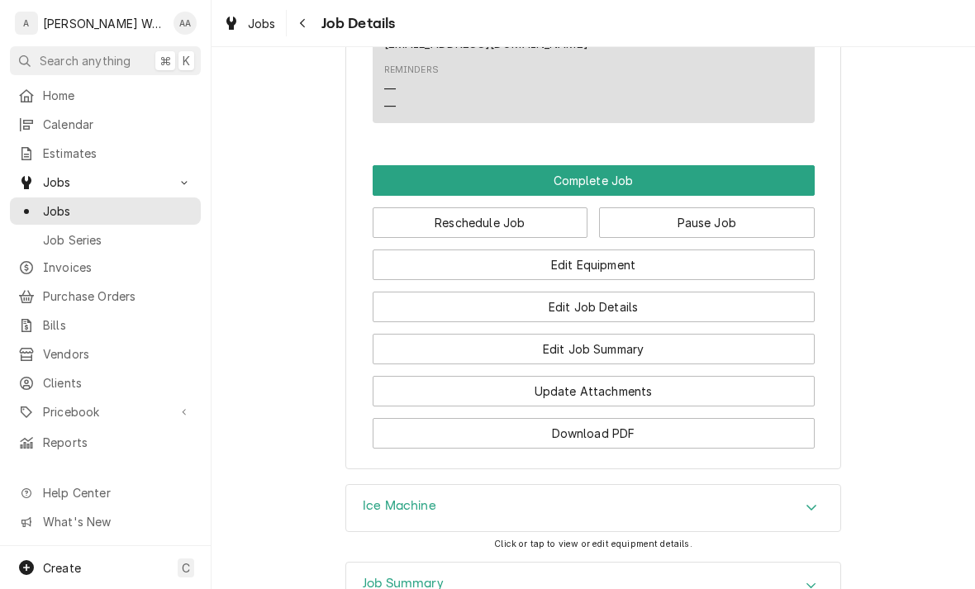
scroll to position [1345, 0]
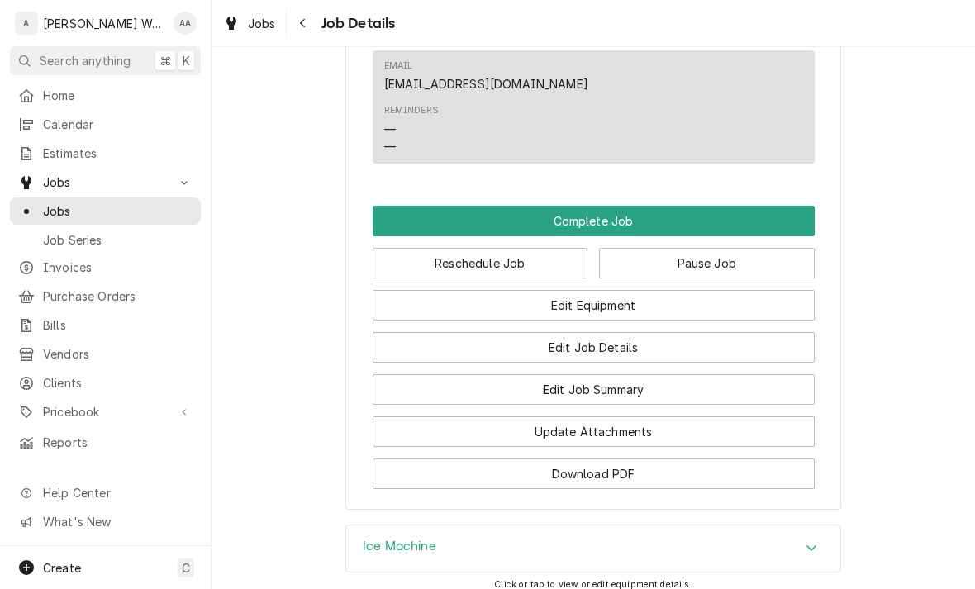
click at [786, 214] on button "Complete Job" at bounding box center [594, 221] width 442 height 31
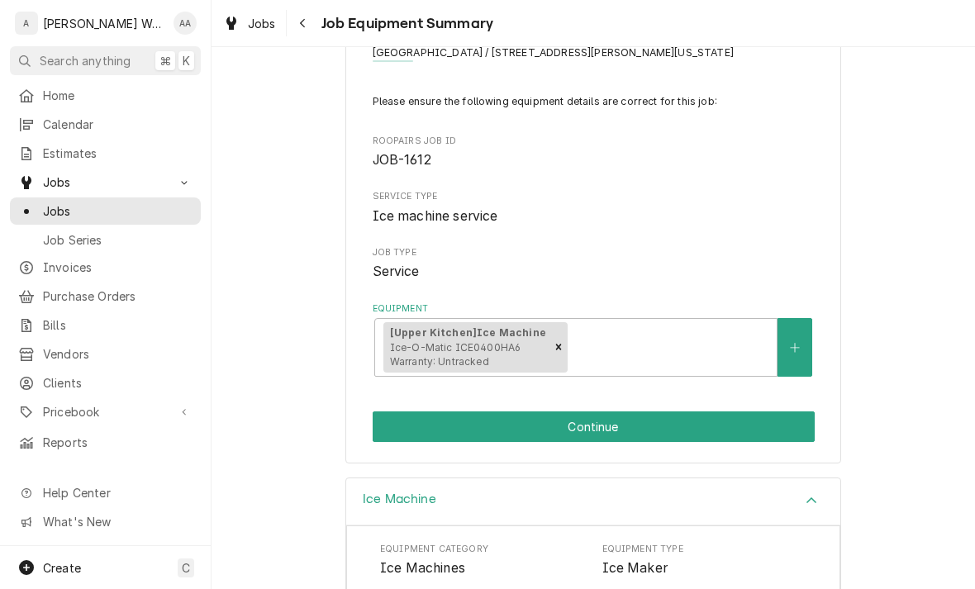
scroll to position [88, 0]
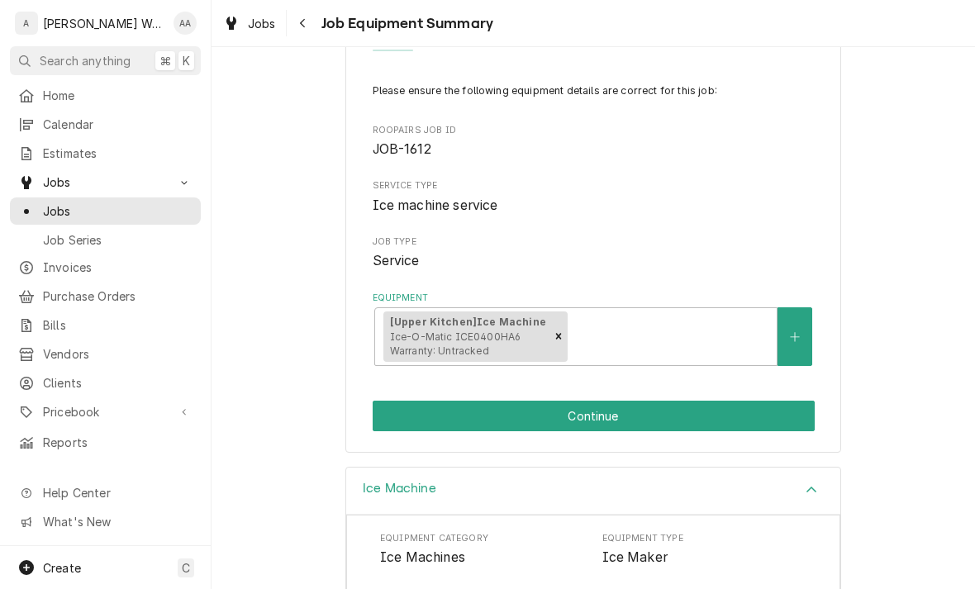
click at [781, 401] on button "Continue" at bounding box center [594, 416] width 442 height 31
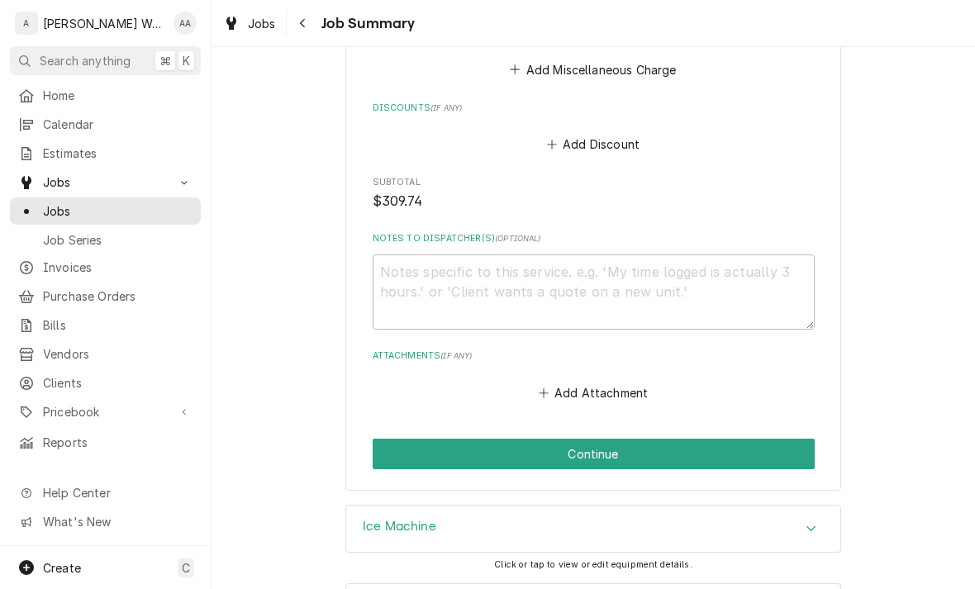
scroll to position [1298, 0]
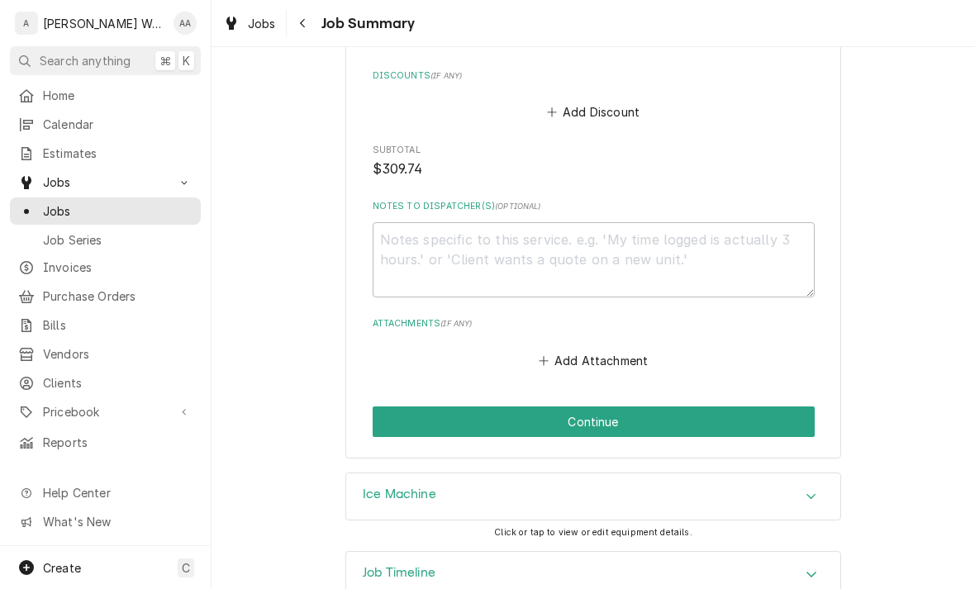
click at [786, 407] on button "Continue" at bounding box center [594, 422] width 442 height 31
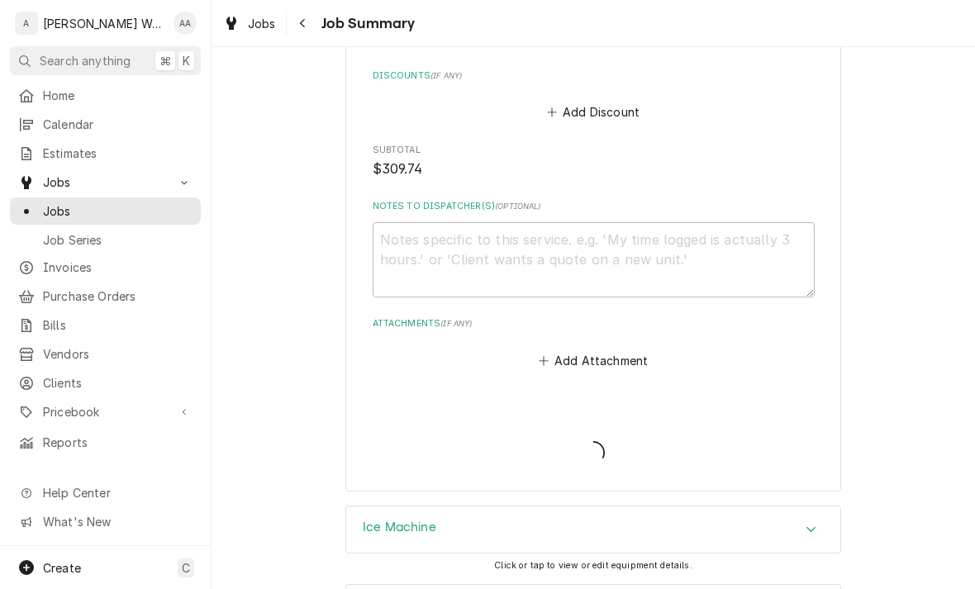
type textarea "x"
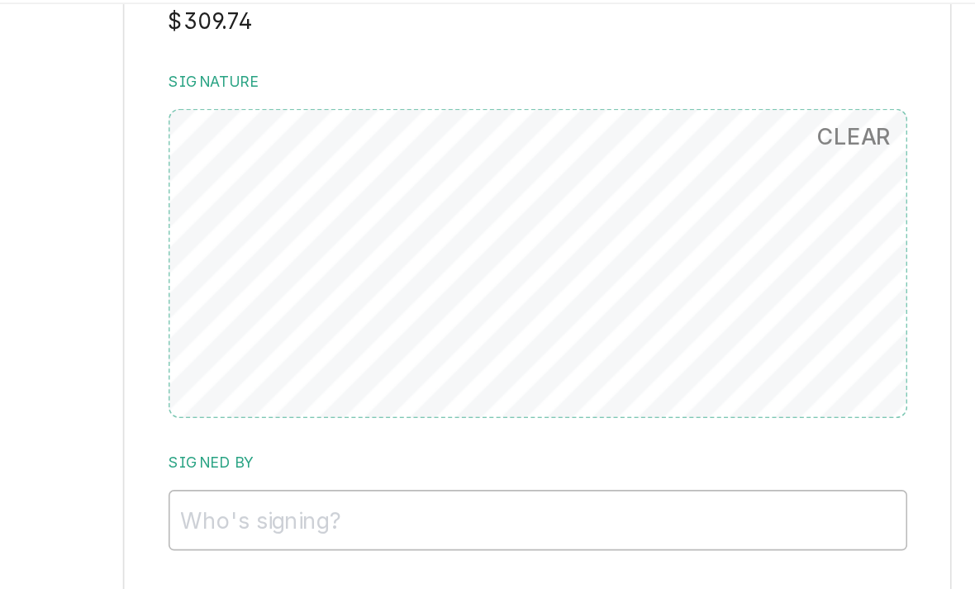
scroll to position [1166, 0]
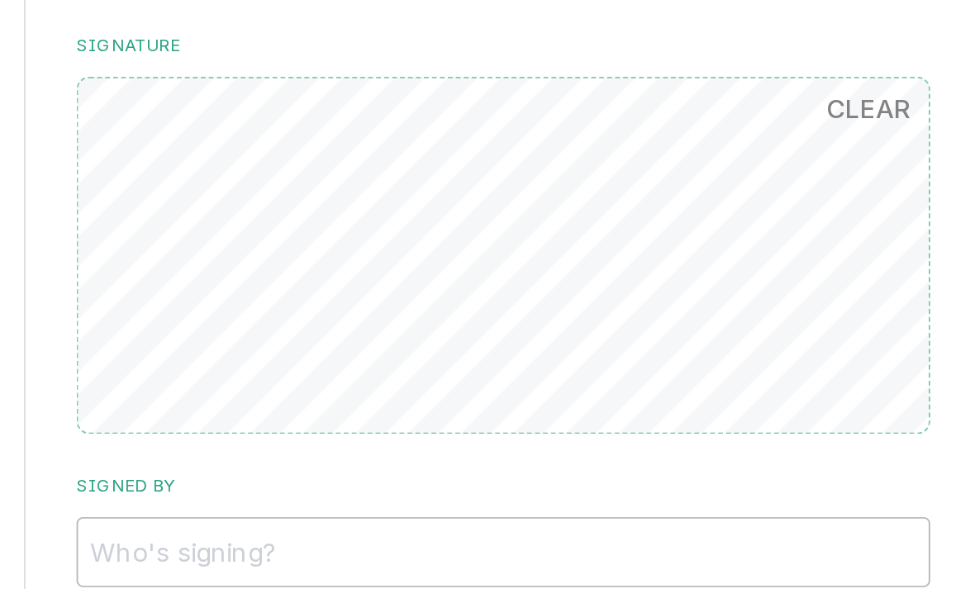
click at [751, 109] on button "CLEAR" at bounding box center [783, 125] width 64 height 33
click at [373, 337] on input "Signed By" at bounding box center [594, 355] width 442 height 36
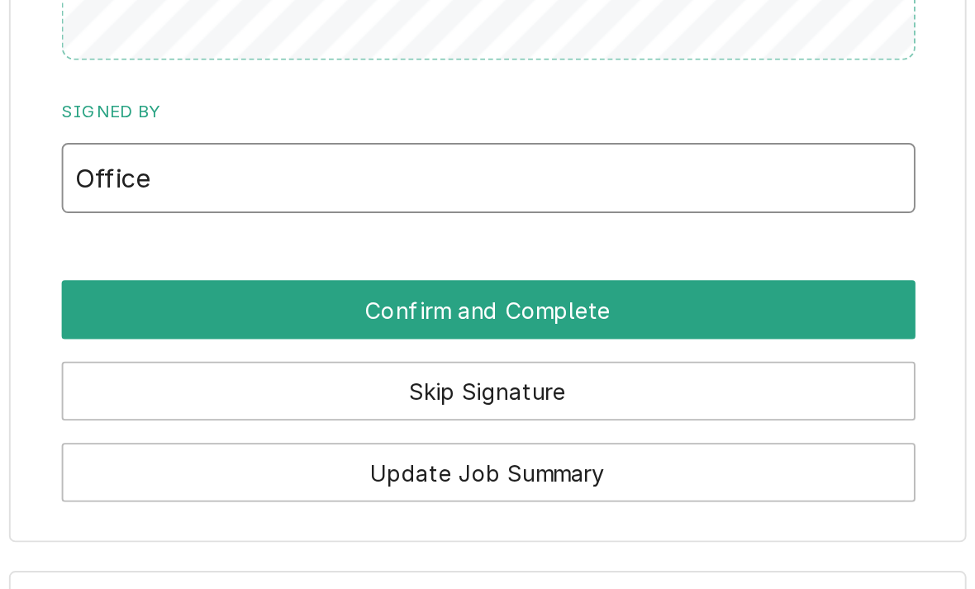
type input "Office"
click at [373, 408] on button "Confirm and Complete" at bounding box center [594, 423] width 442 height 31
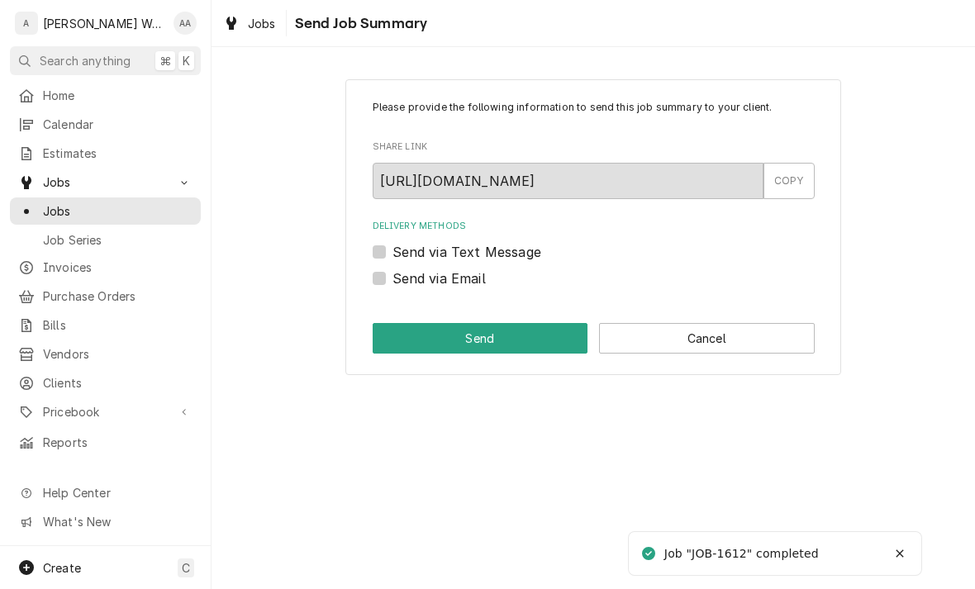
click at [756, 345] on button "Cancel" at bounding box center [707, 338] width 216 height 31
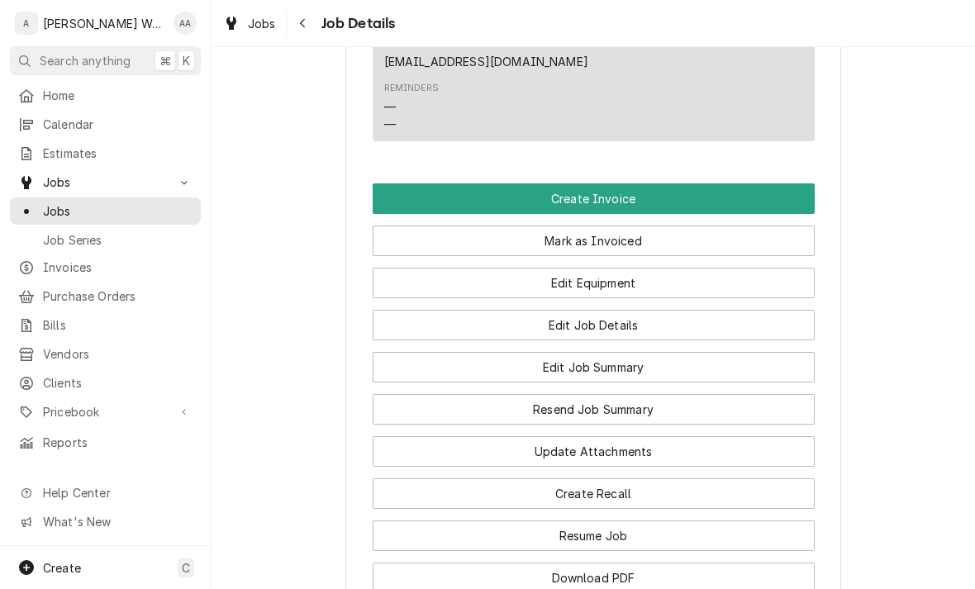
scroll to position [1142, 0]
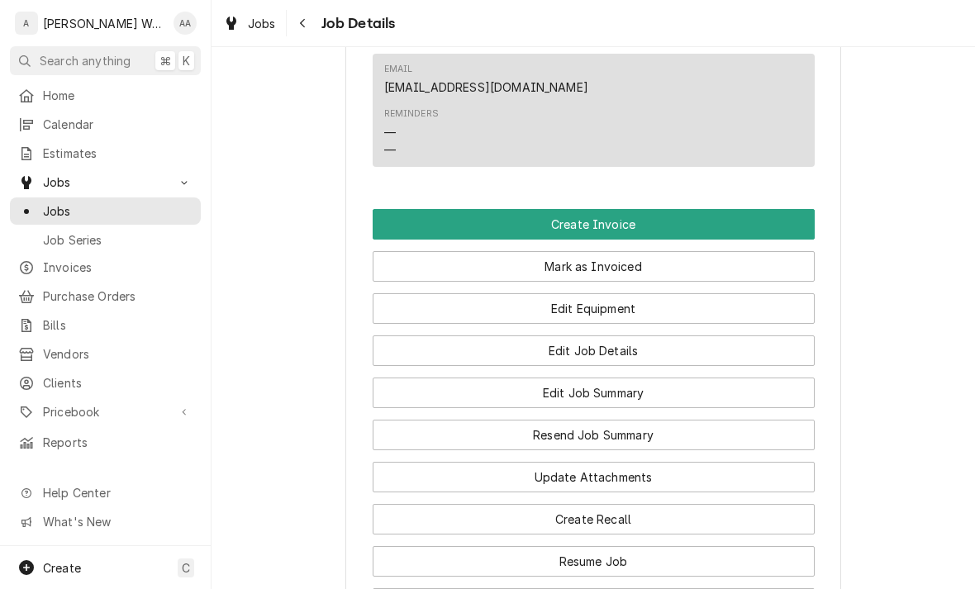
click at [786, 230] on button "Create Invoice" at bounding box center [594, 224] width 442 height 31
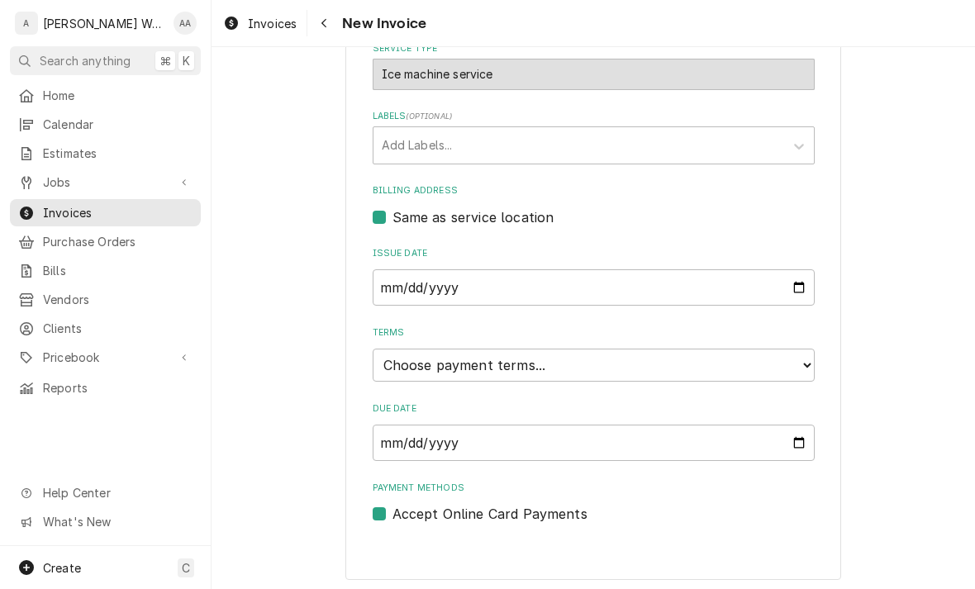
scroll to position [467, 0]
click at [767, 367] on select "Choose payment terms... Same Day Net 7 Net 14 Net 21 Net 30 Net 45 Net 60 Net 90" at bounding box center [594, 366] width 442 height 33
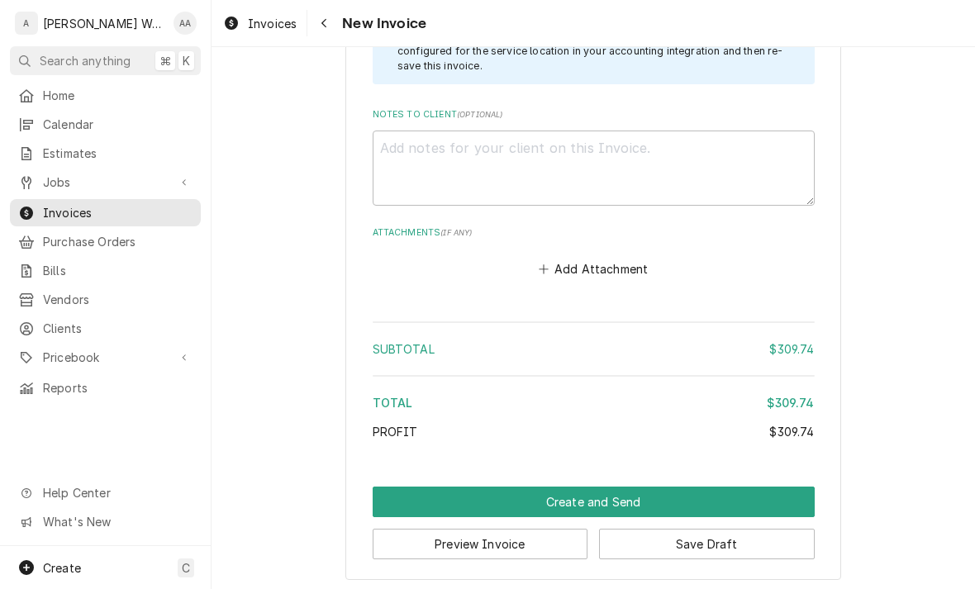
scroll to position [2104, 0]
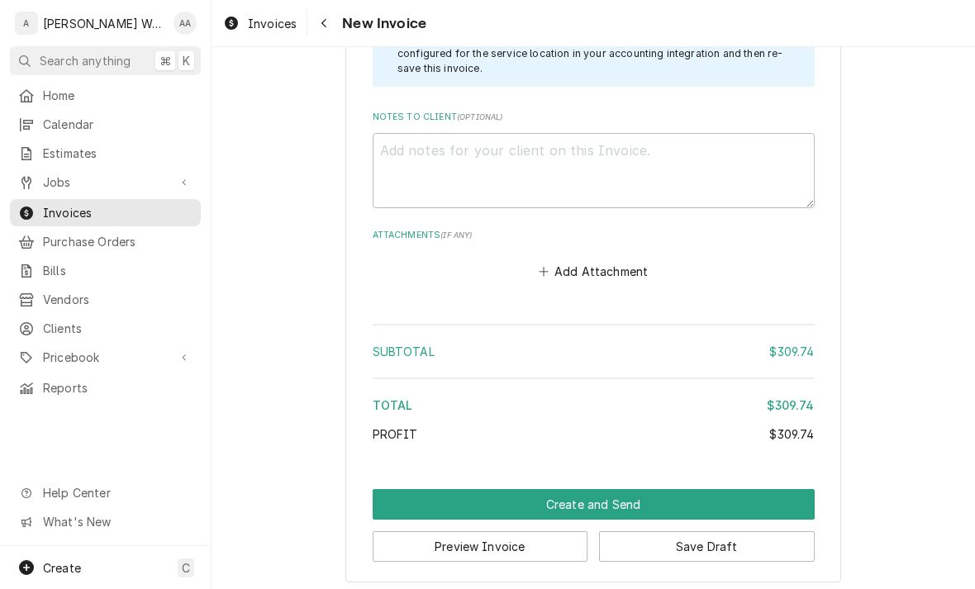
click at [750, 497] on button "Create and Send" at bounding box center [594, 504] width 442 height 31
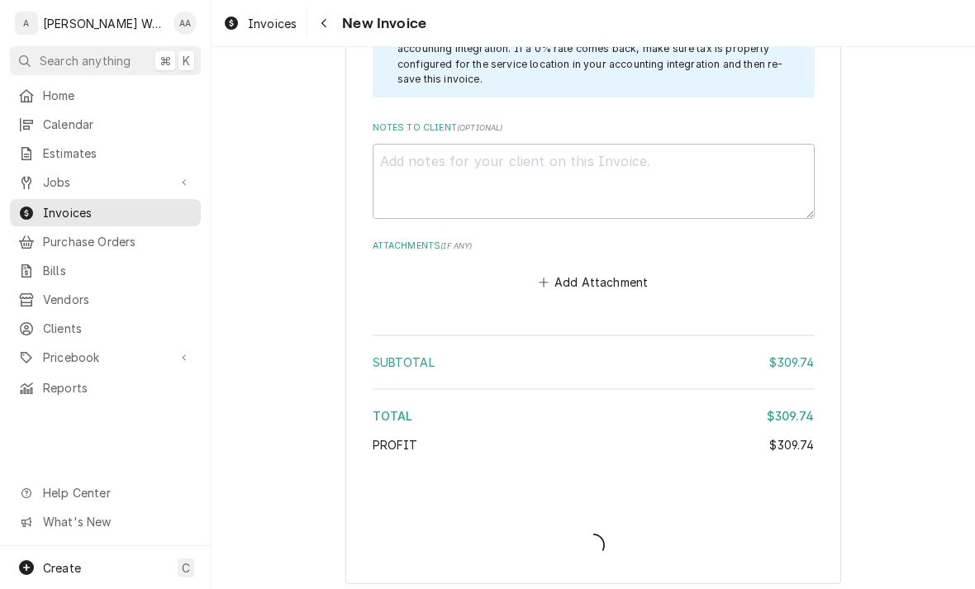
type textarea "x"
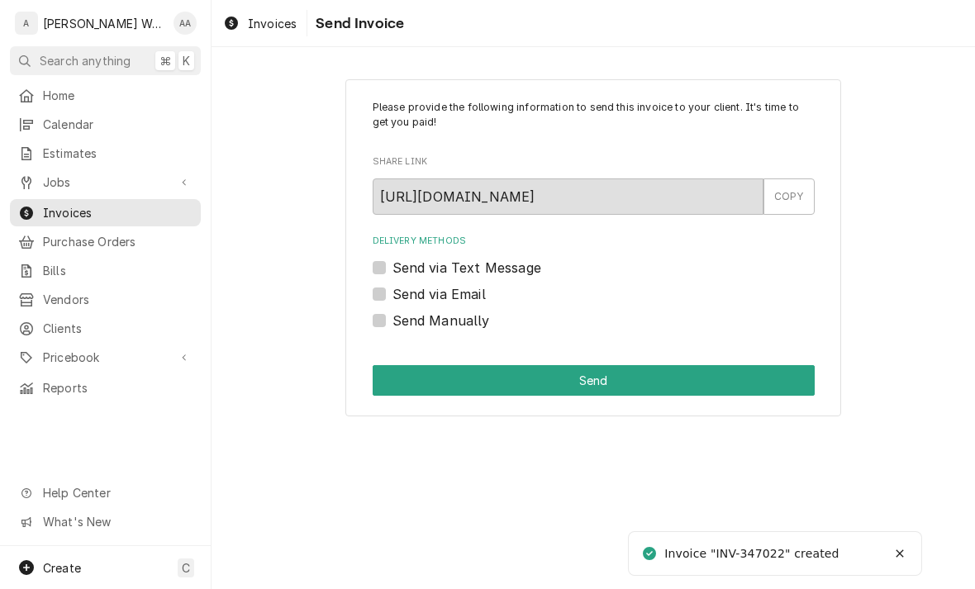
click at [393, 293] on label "Send via Email" at bounding box center [439, 294] width 93 height 20
click at [393, 293] on input "Send via Email" at bounding box center [614, 302] width 442 height 36
checkbox input "true"
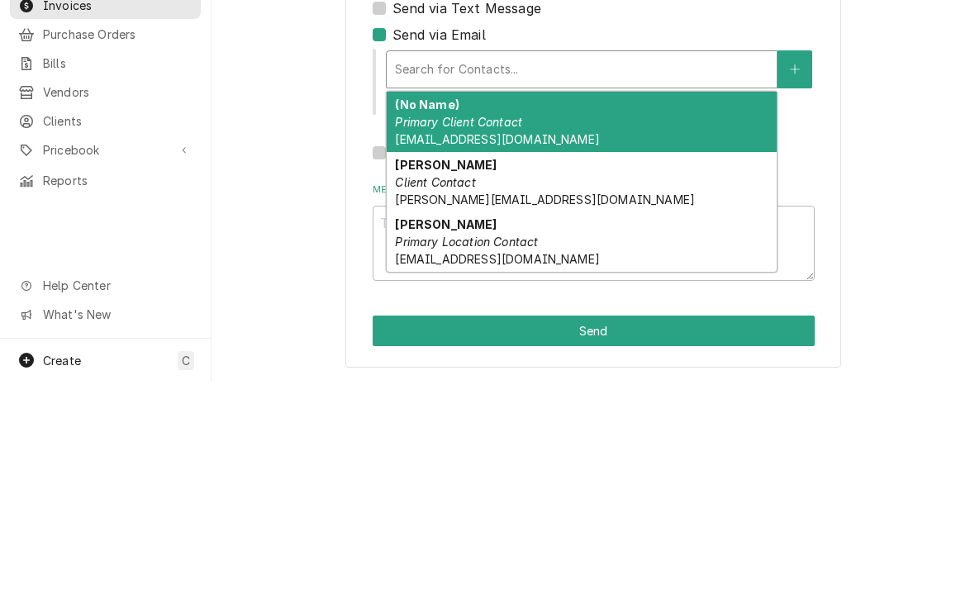
scroll to position [51, 0]
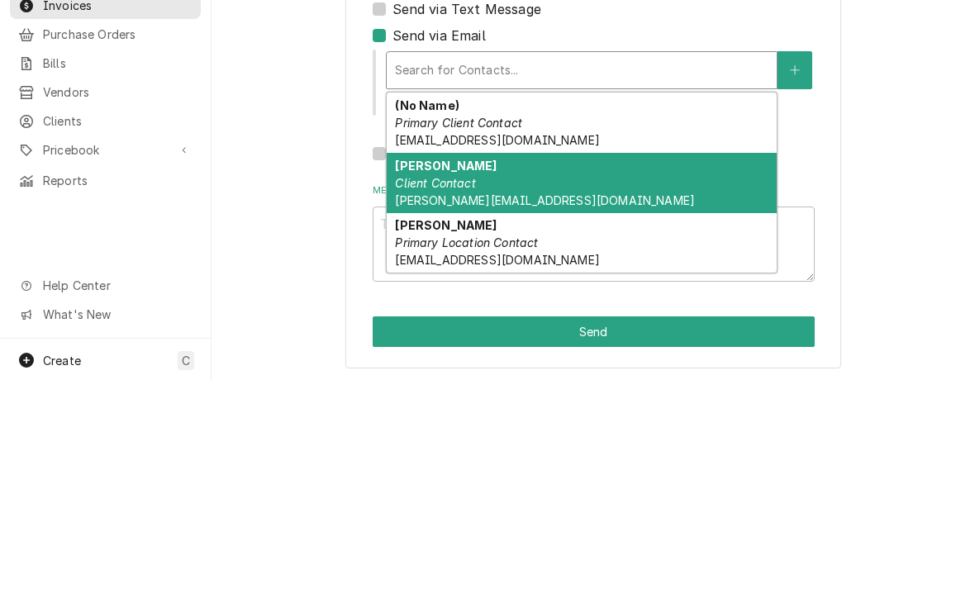
click at [433, 383] on em "Client Contact" at bounding box center [435, 390] width 80 height 14
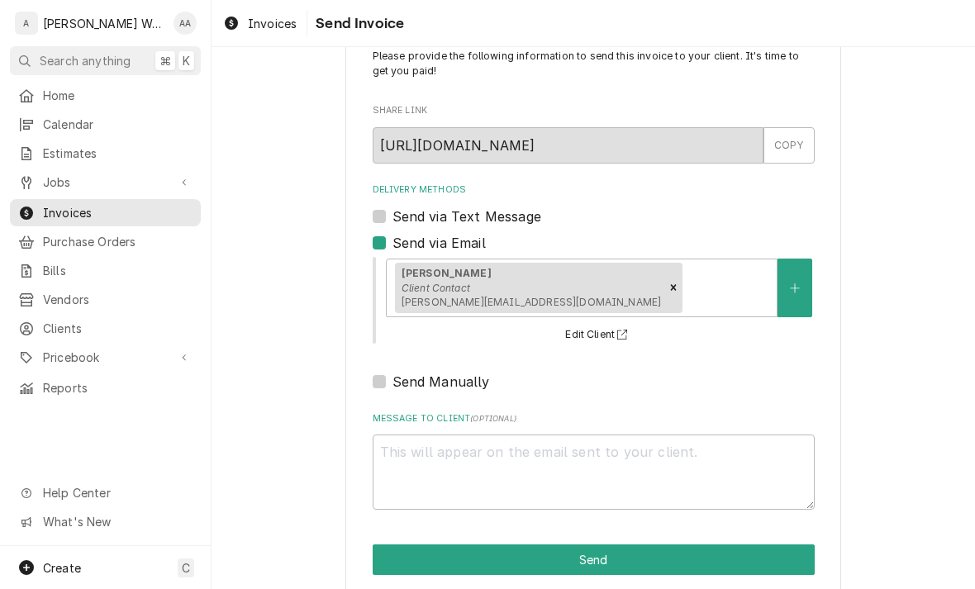
click at [394, 560] on button "Send" at bounding box center [594, 560] width 442 height 31
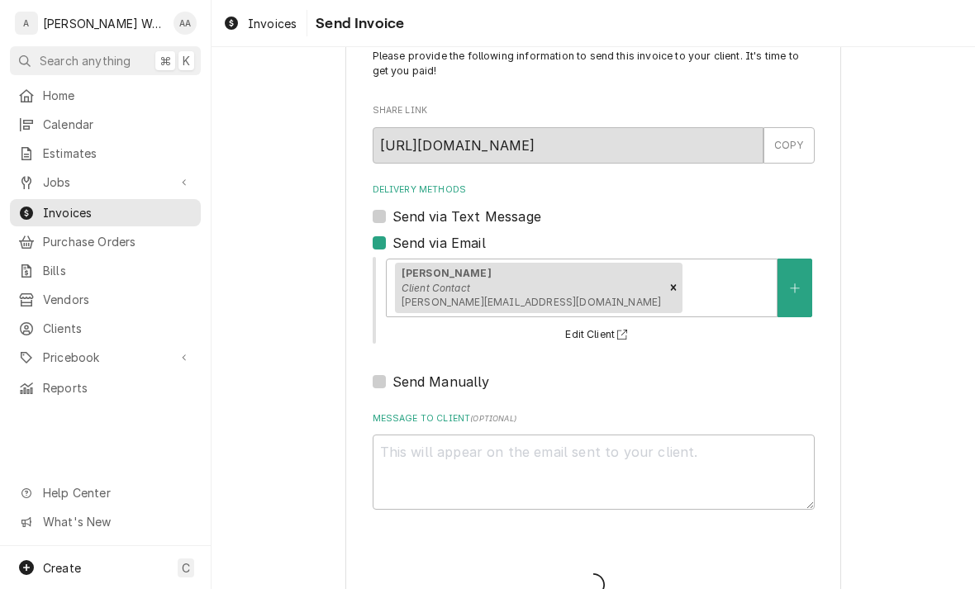
type textarea "x"
